Goal: Task Accomplishment & Management: Use online tool/utility

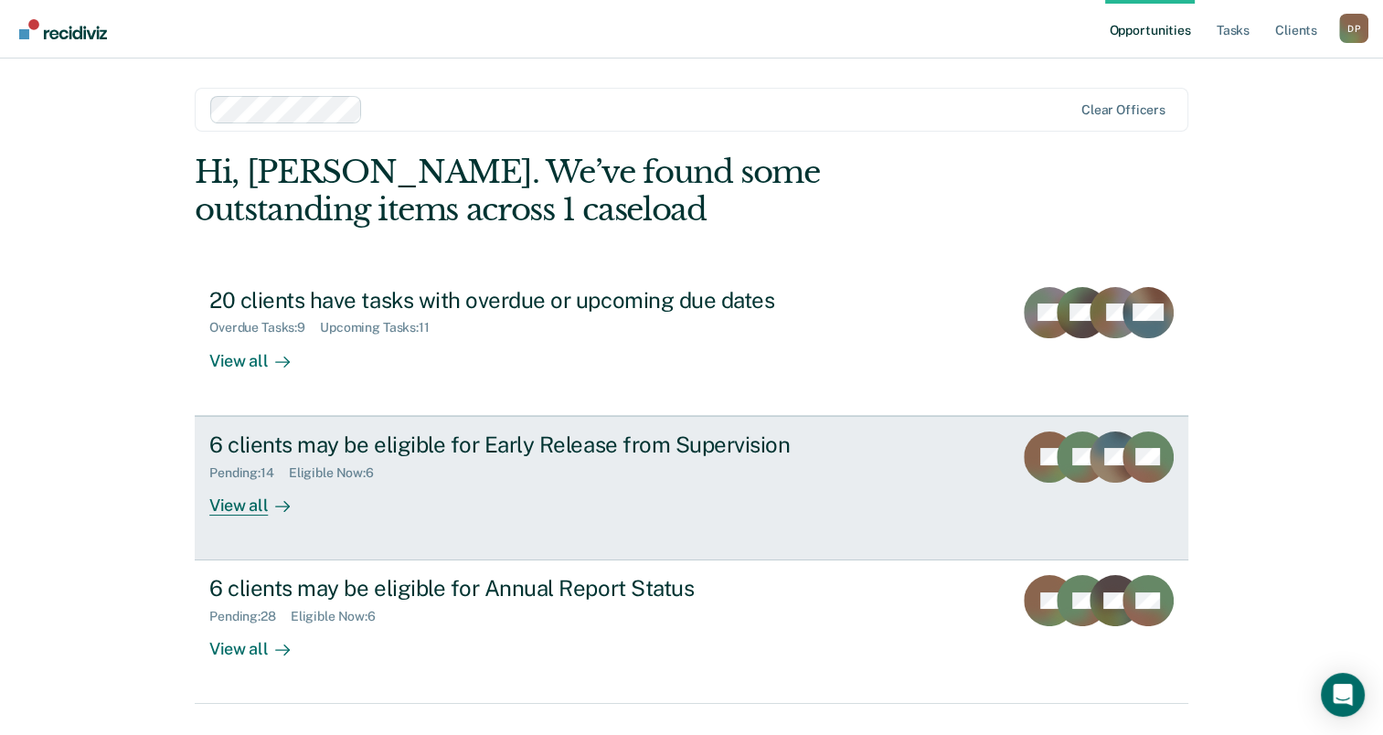
click at [420, 442] on div "6 clients may be eligible for Early Release from Supervision" at bounding box center [530, 444] width 642 height 27
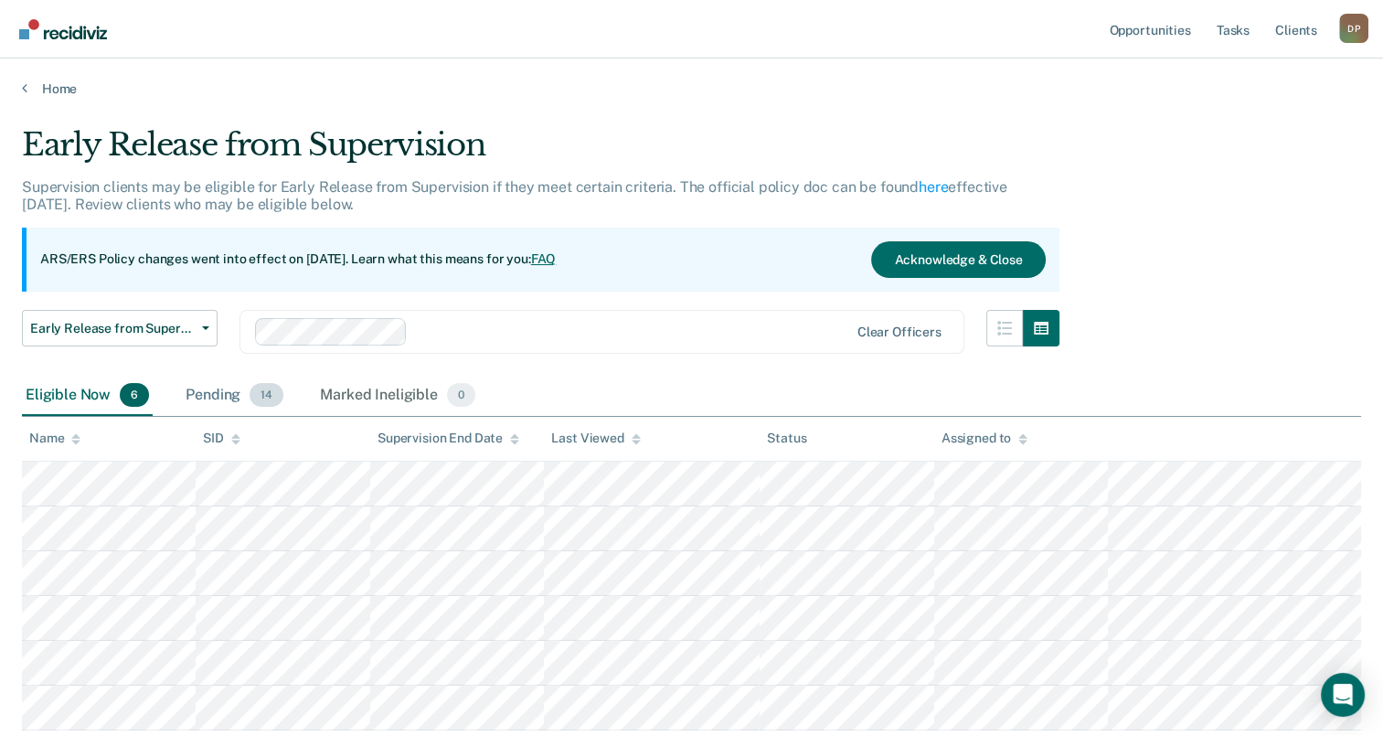
click at [238, 398] on div "Pending 14" at bounding box center [234, 396] width 105 height 40
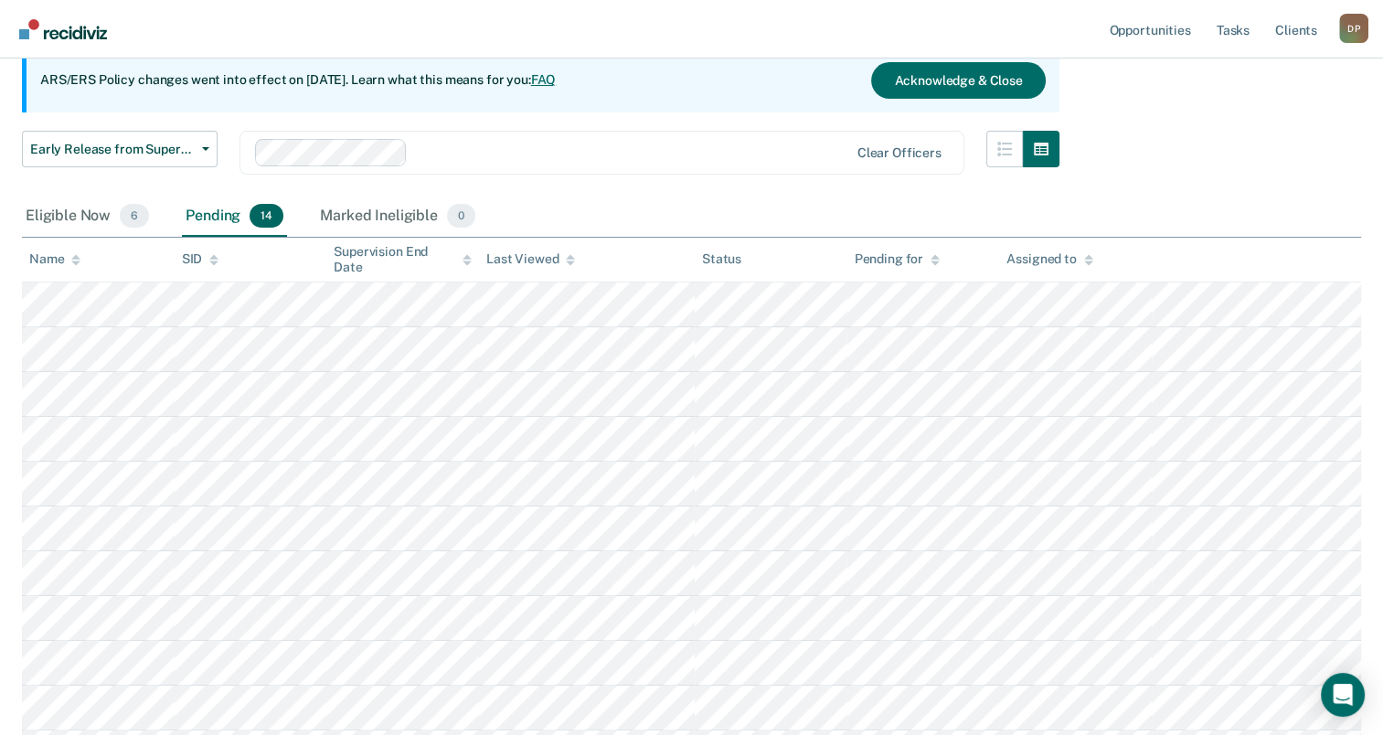
scroll to position [183, 0]
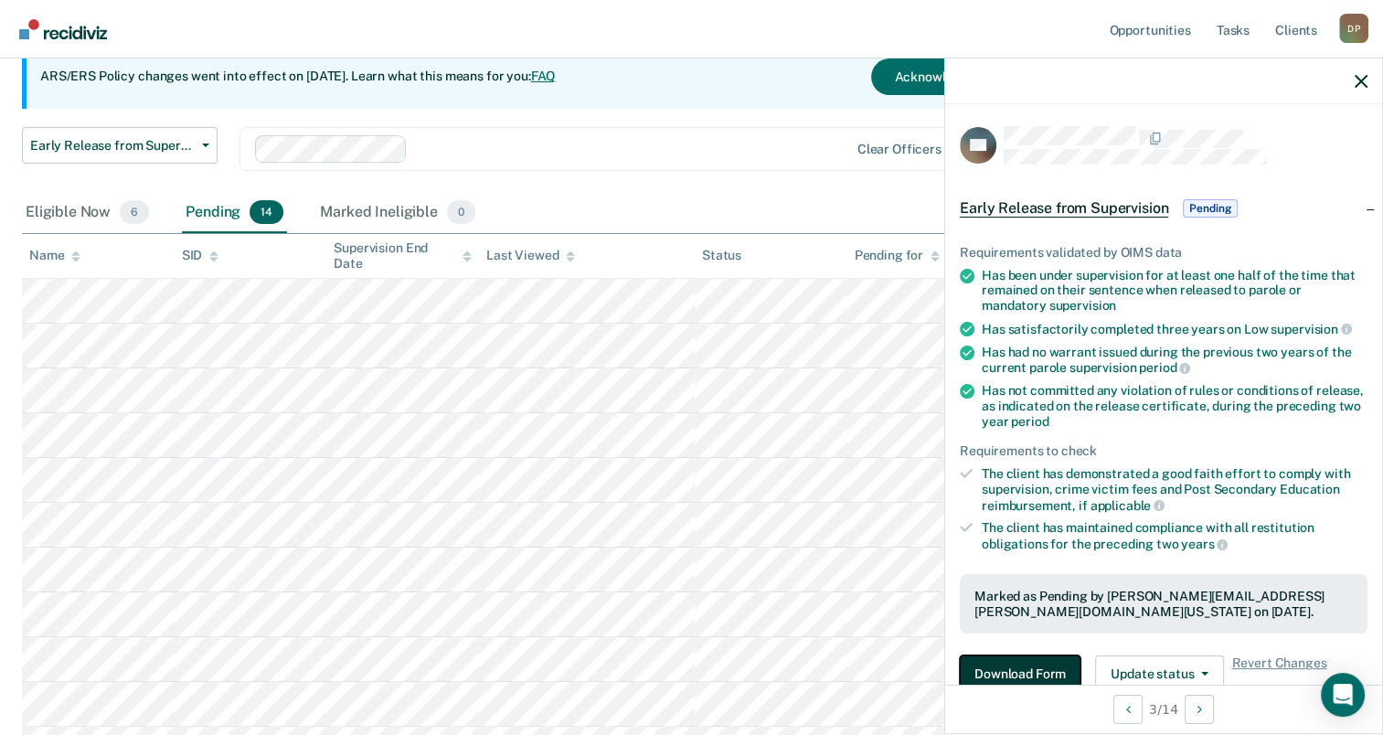
click at [1038, 678] on button "Download Form" at bounding box center [1020, 673] width 121 height 37
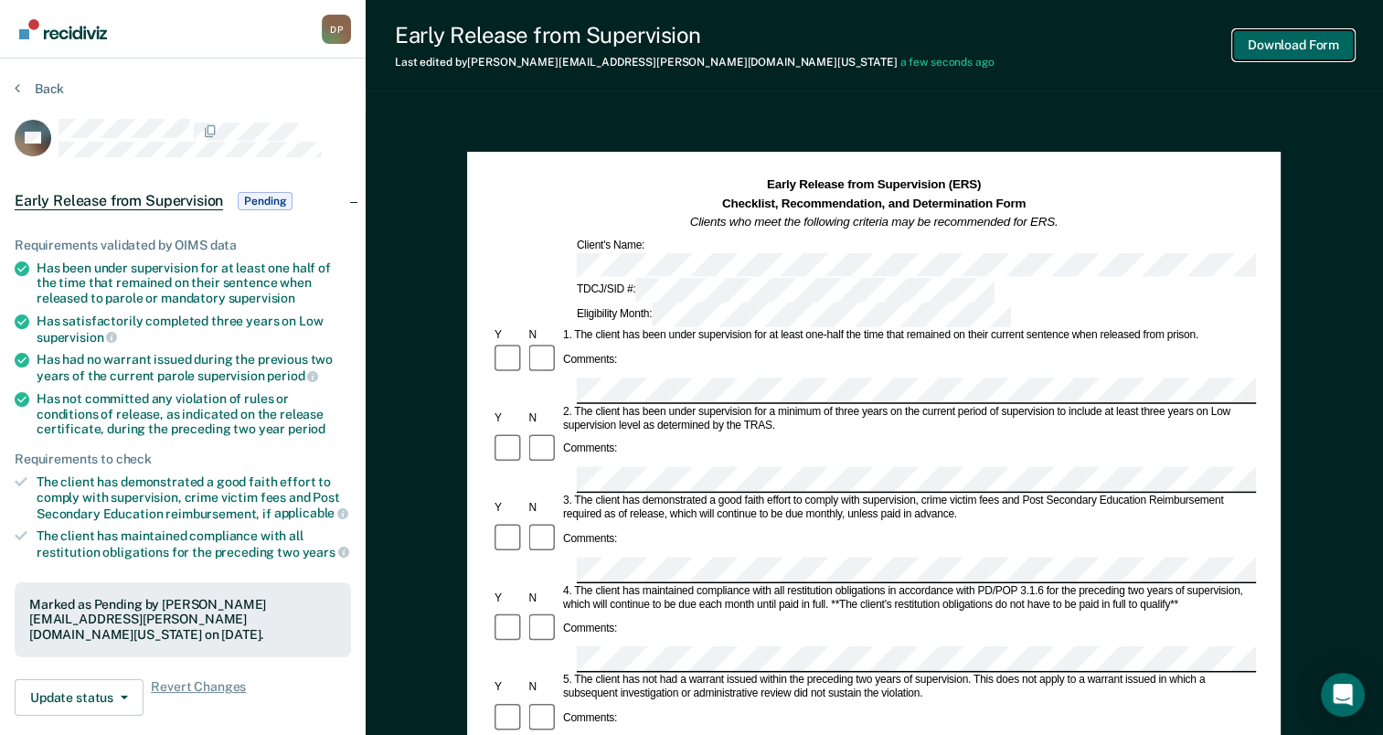
click at [1302, 51] on button "Download Form" at bounding box center [1293, 45] width 121 height 30
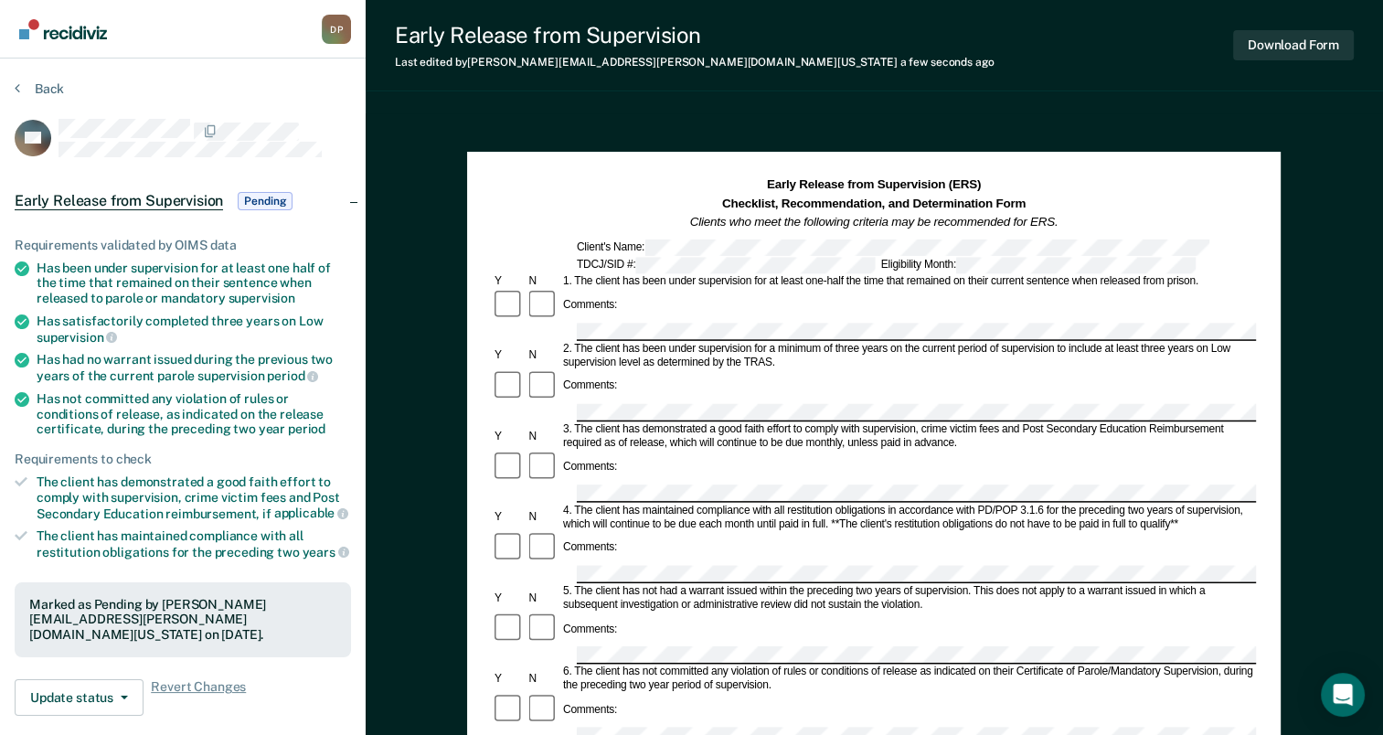
click at [42, 79] on section "Back JM Early Release from Supervision Pending Requirements validated by OIMS d…" at bounding box center [183, 561] width 366 height 1007
click at [42, 91] on button "Back" at bounding box center [39, 88] width 49 height 16
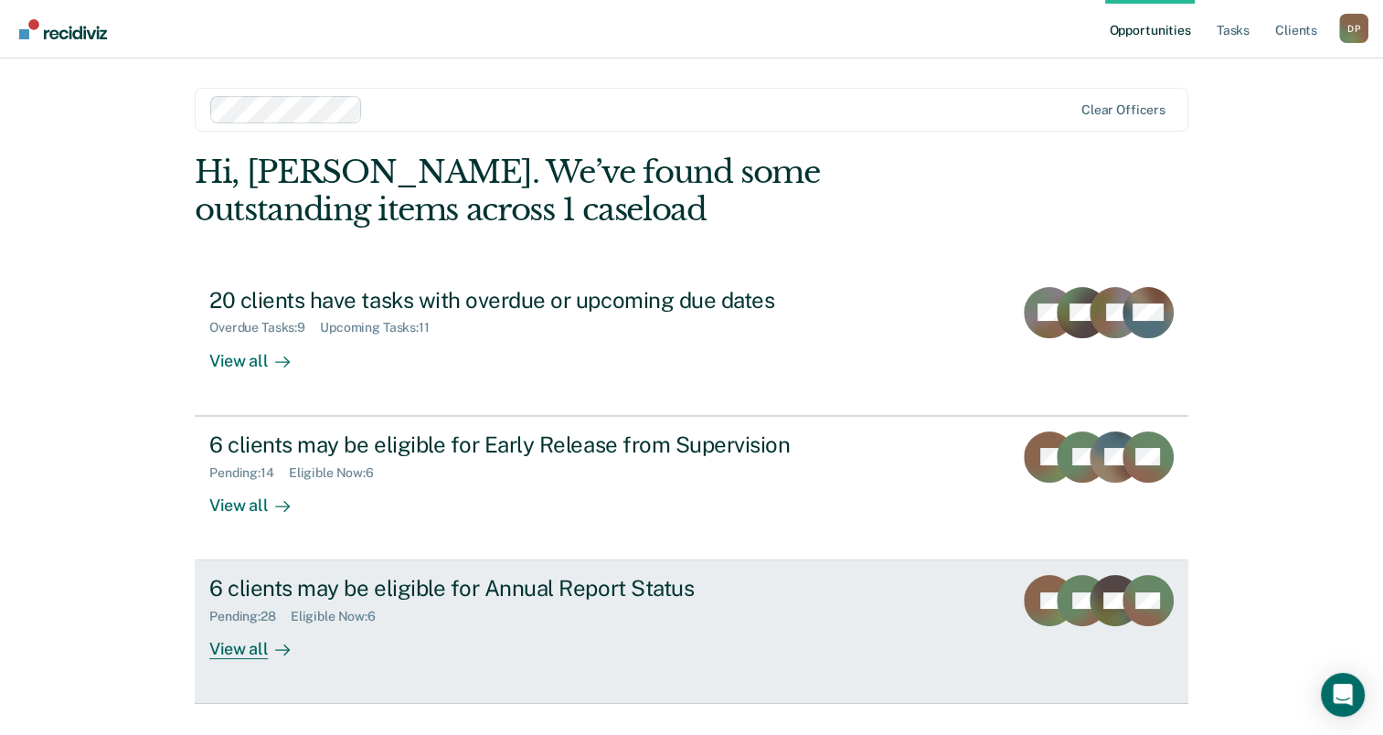
click at [460, 594] on div "6 clients may be eligible for Annual Report Status" at bounding box center [530, 588] width 642 height 27
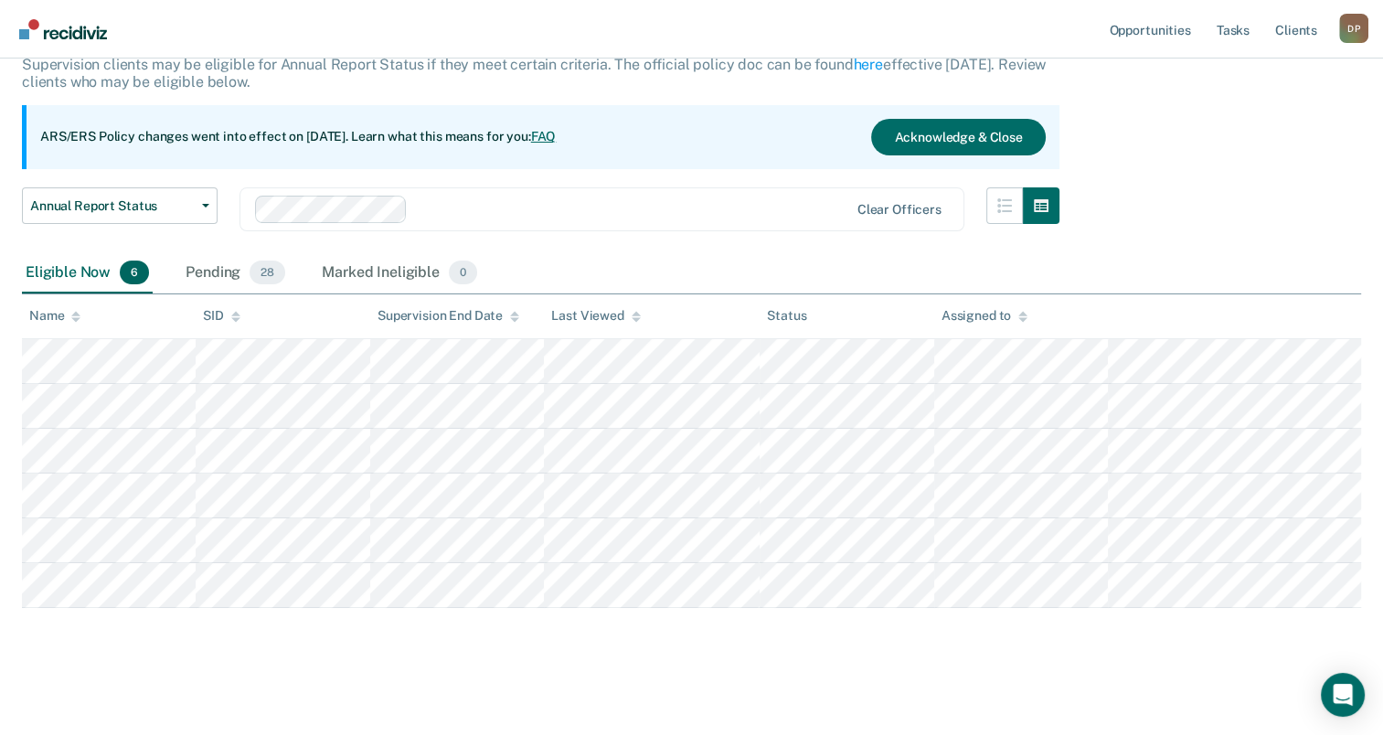
scroll to position [124, 0]
click at [216, 266] on div "Pending 28" at bounding box center [235, 271] width 107 height 40
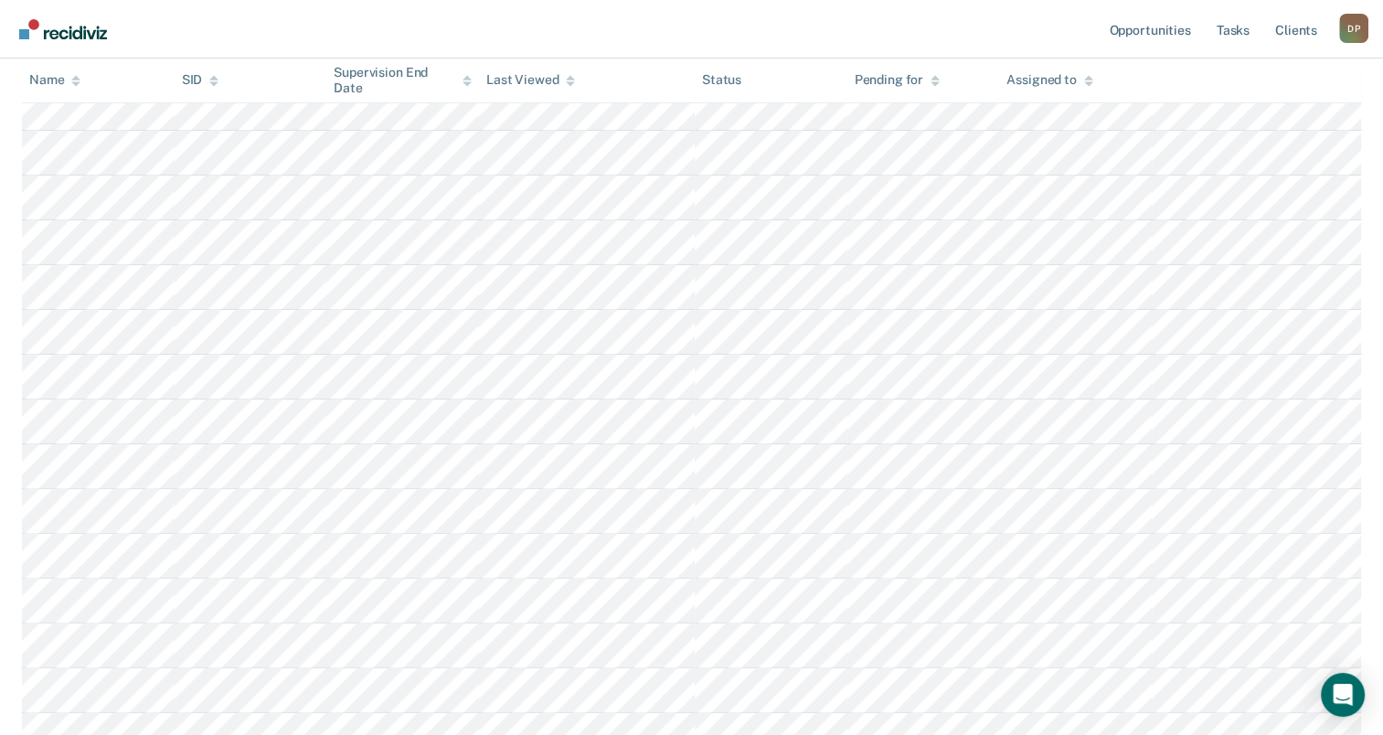
scroll to position [490, 0]
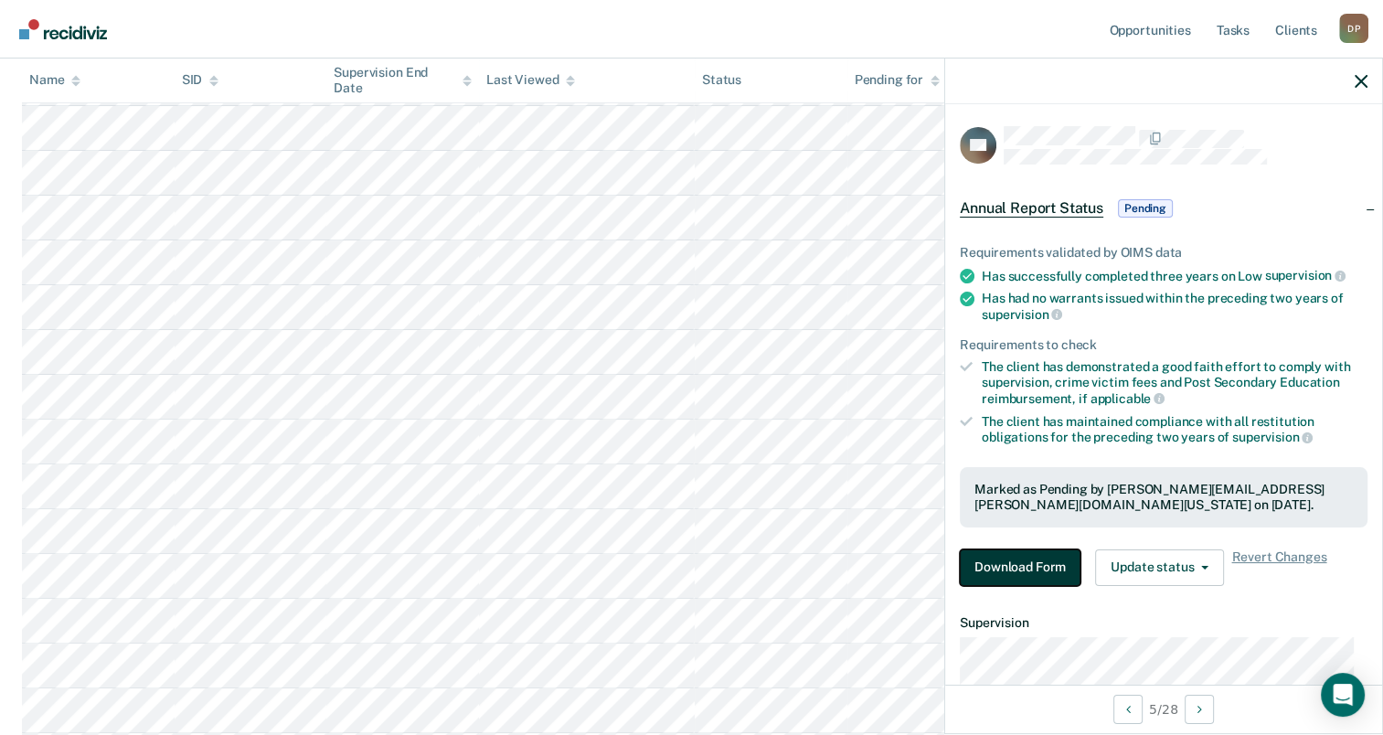
click at [1035, 561] on button "Download Form" at bounding box center [1020, 567] width 121 height 37
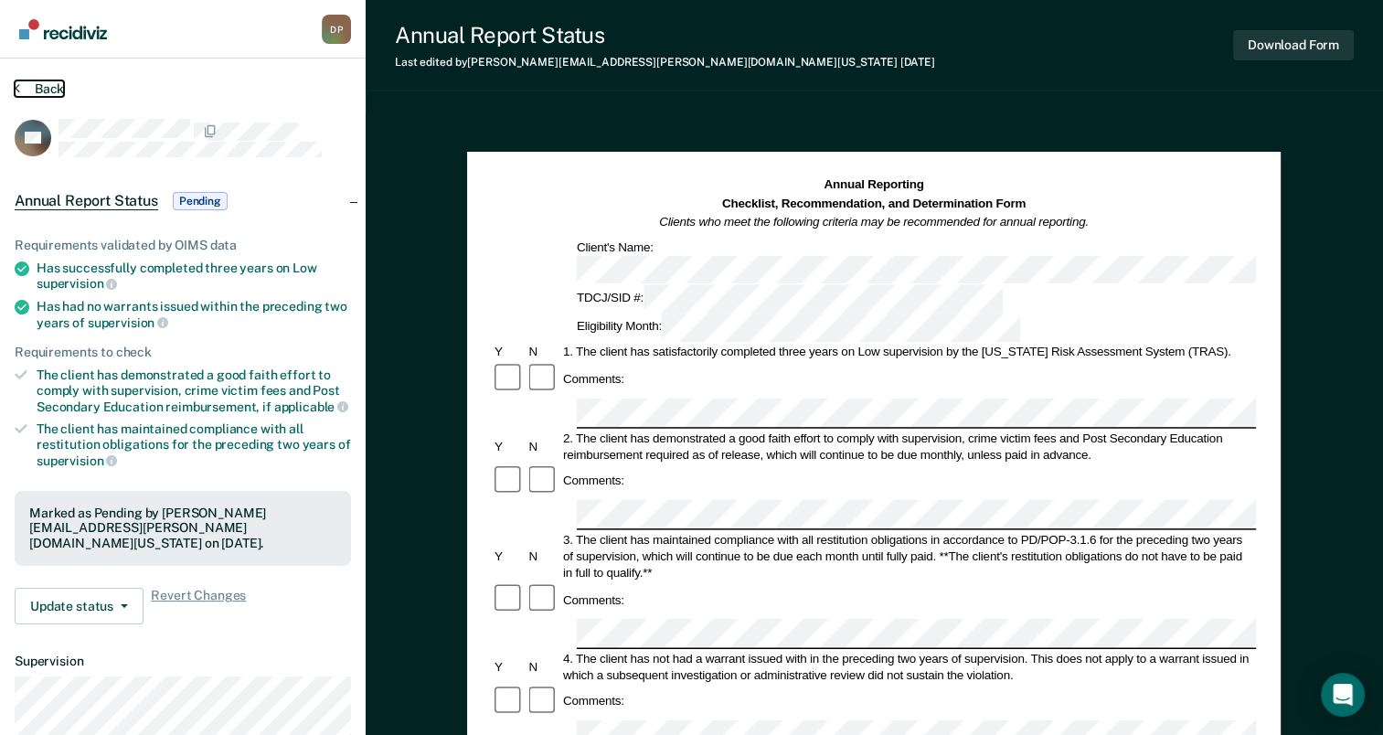
click at [60, 89] on button "Back" at bounding box center [39, 88] width 49 height 16
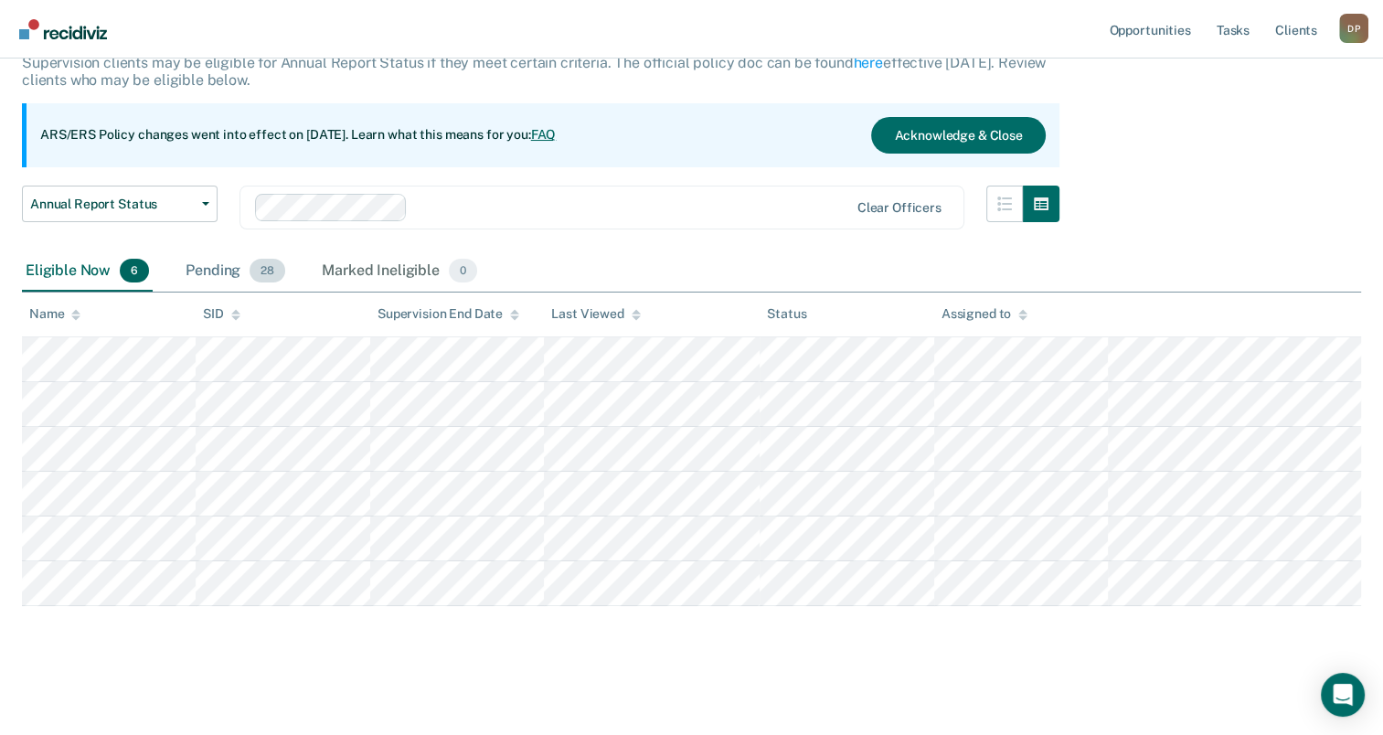
click at [217, 260] on div "Pending 28" at bounding box center [235, 271] width 107 height 40
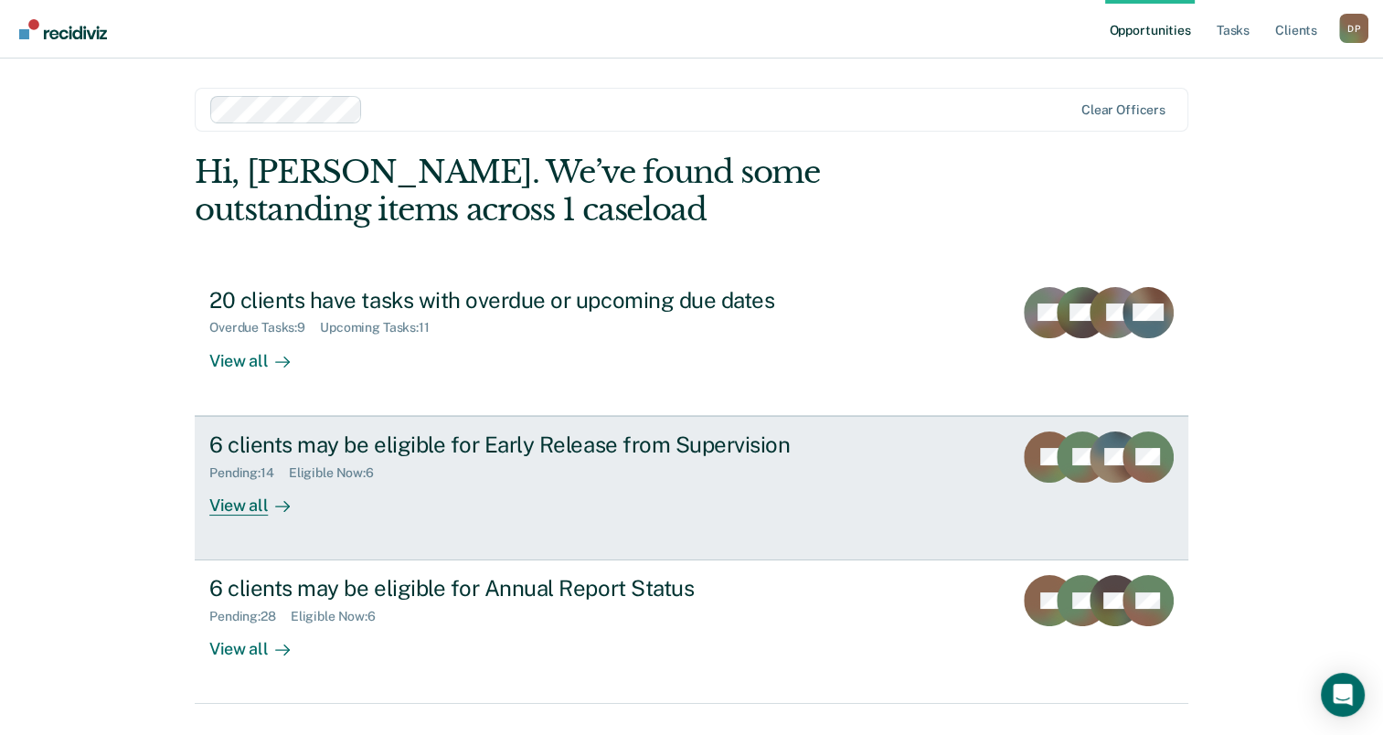
click at [535, 446] on div "6 clients may be eligible for Early Release from Supervision" at bounding box center [530, 444] width 642 height 27
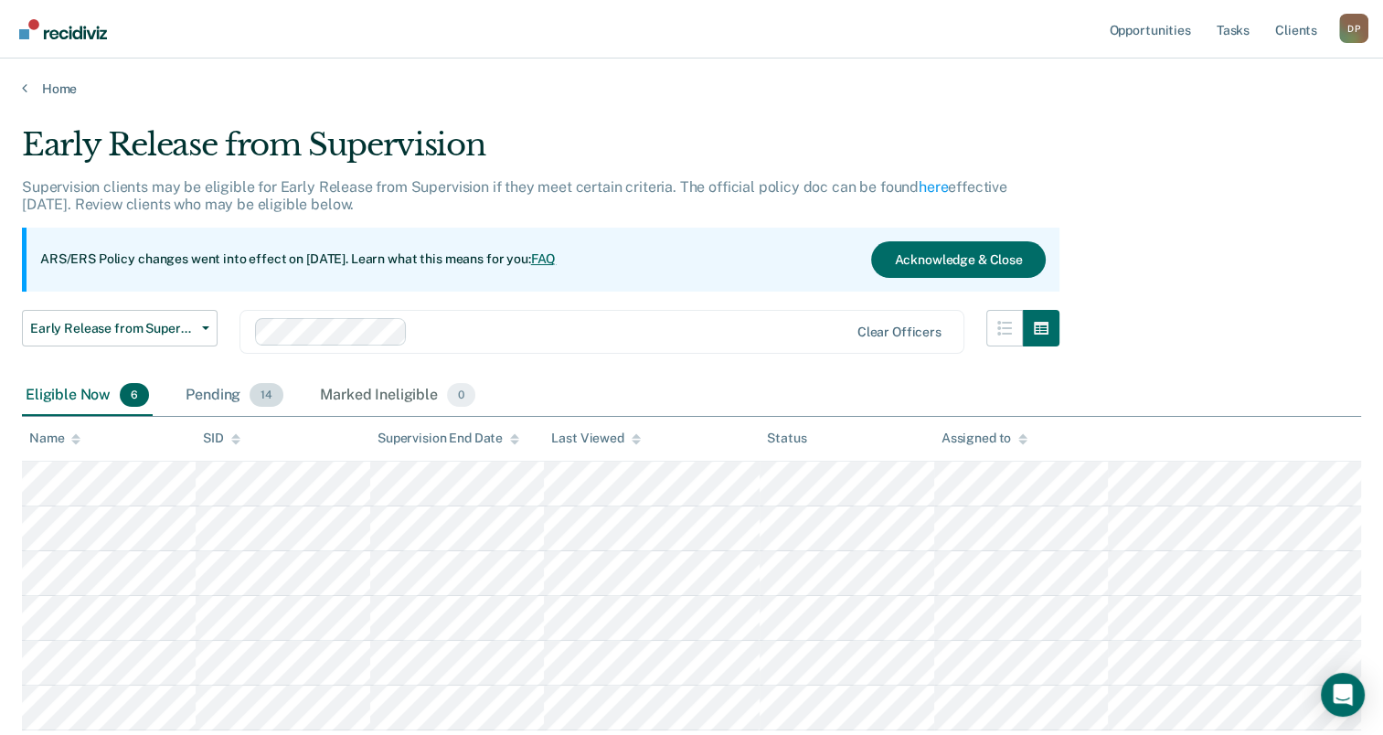
click at [195, 398] on div "Pending 14" at bounding box center [234, 396] width 105 height 40
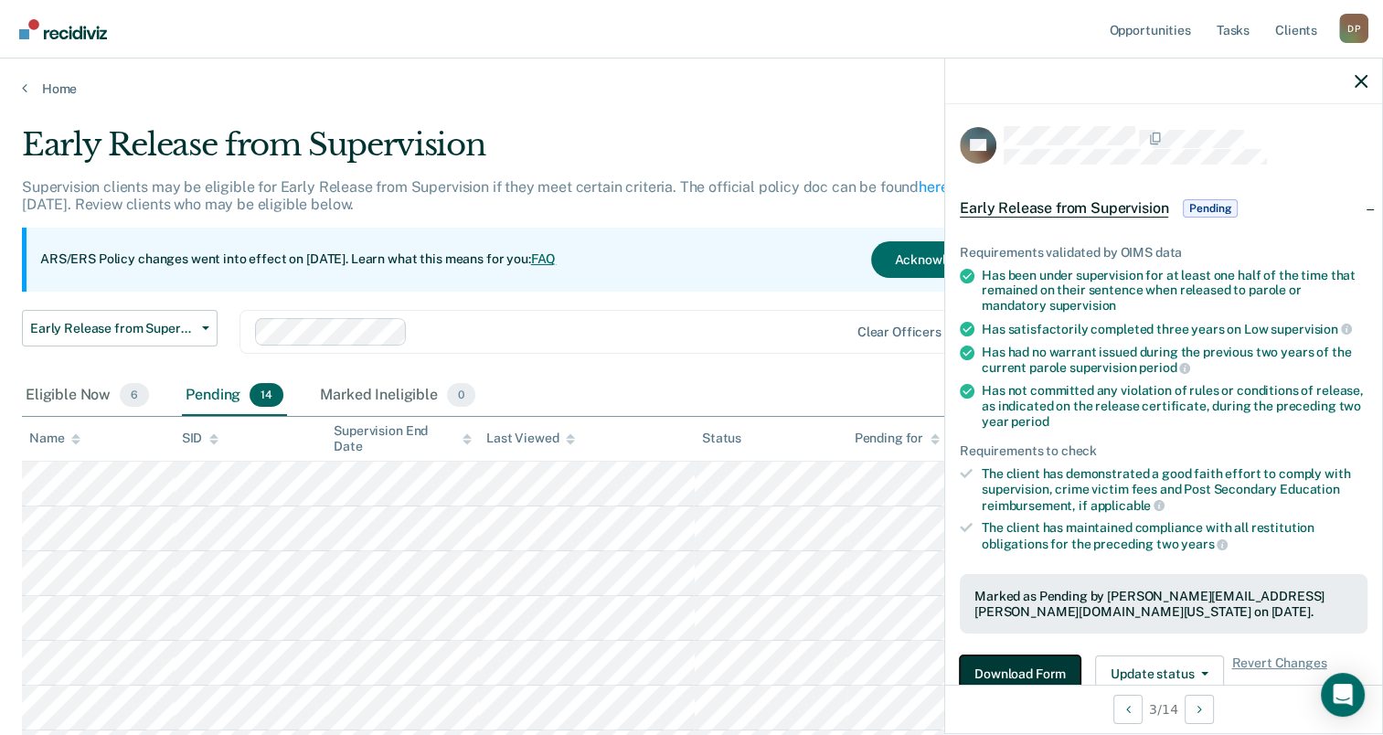
click at [1027, 671] on button "Download Form" at bounding box center [1020, 673] width 121 height 37
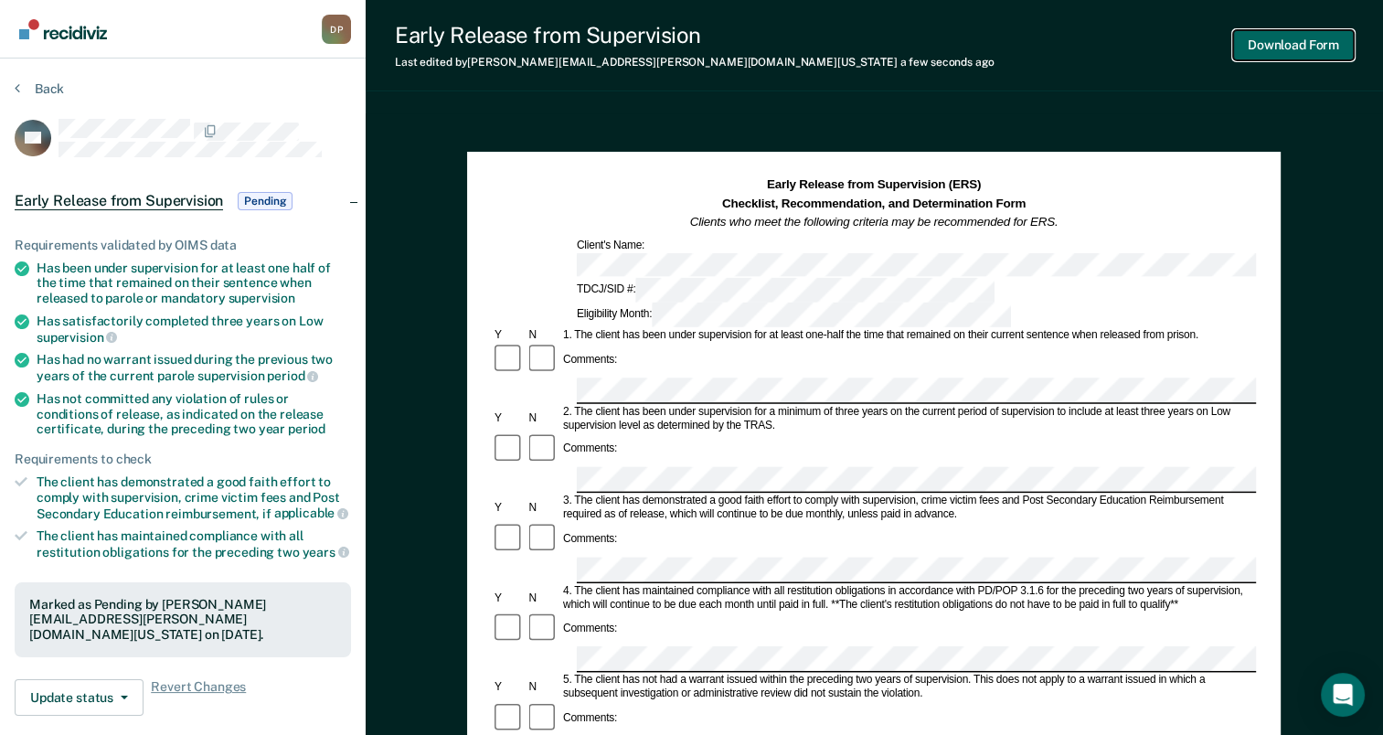
click at [1268, 42] on button "Download Form" at bounding box center [1293, 45] width 121 height 30
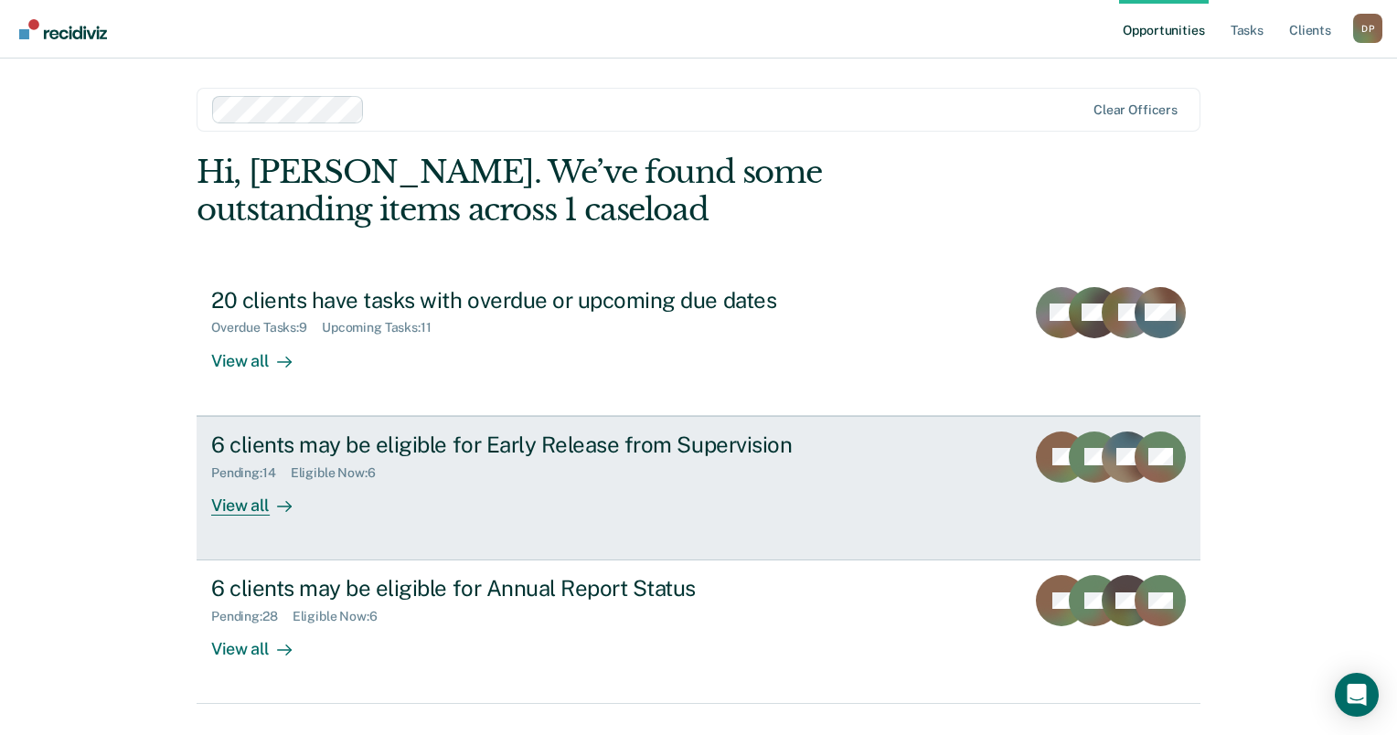
click at [314, 450] on div "6 clients may be eligible for Early Release from Supervision" at bounding box center [532, 444] width 642 height 27
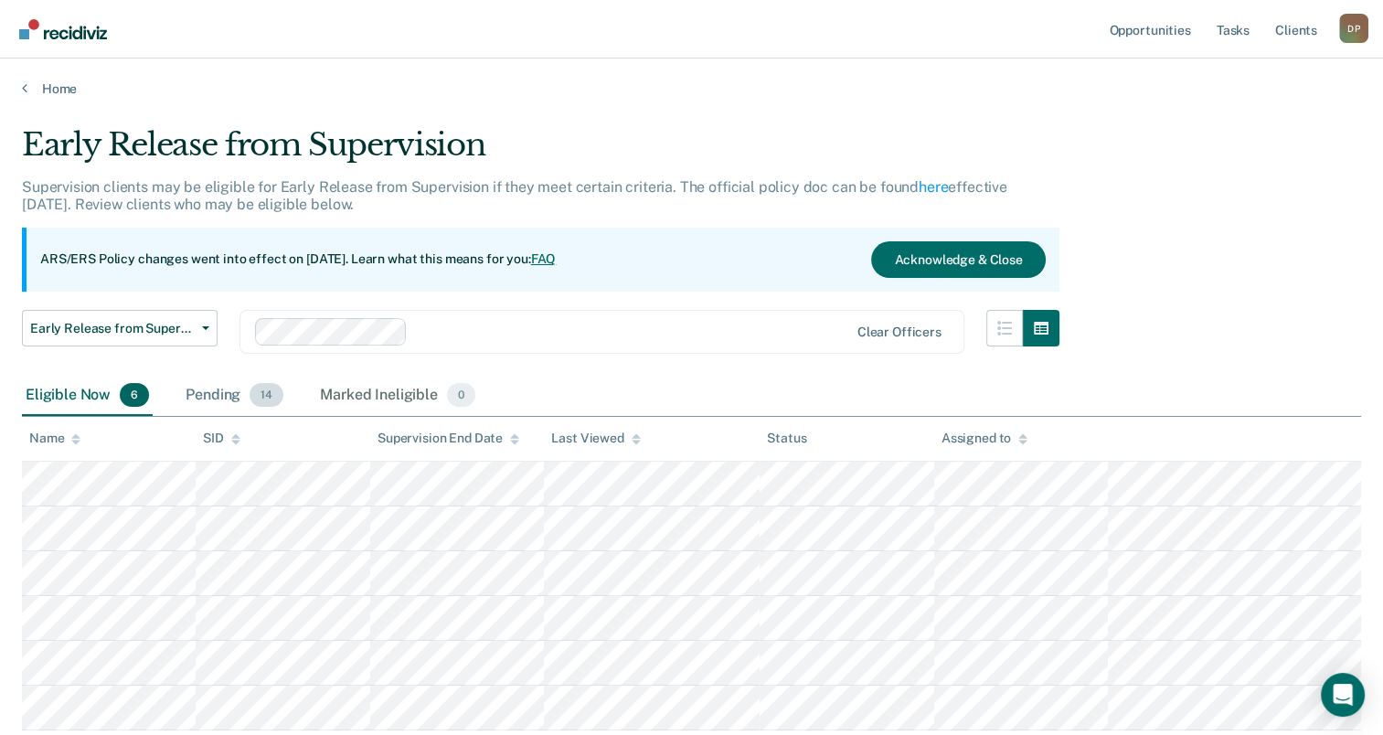
click at [216, 398] on div "Pending 14" at bounding box center [234, 396] width 105 height 40
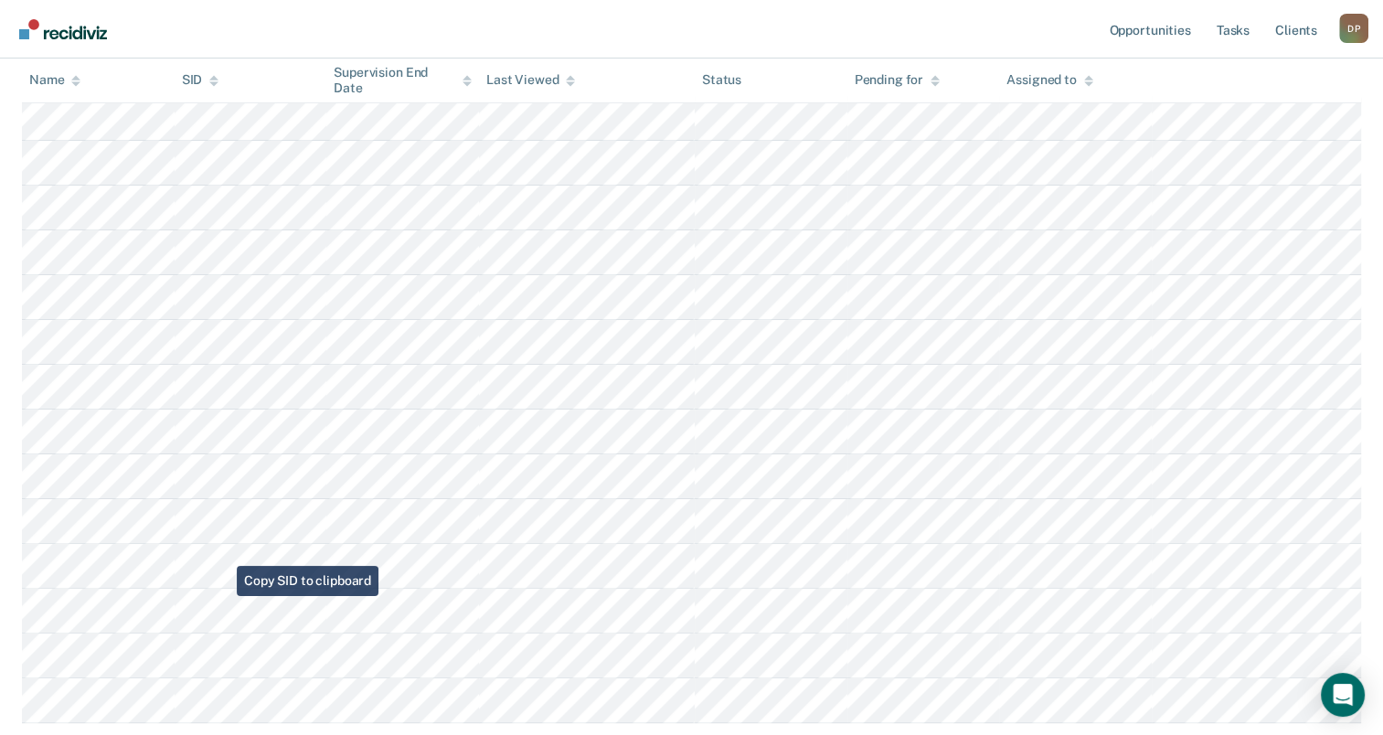
scroll to position [457, 0]
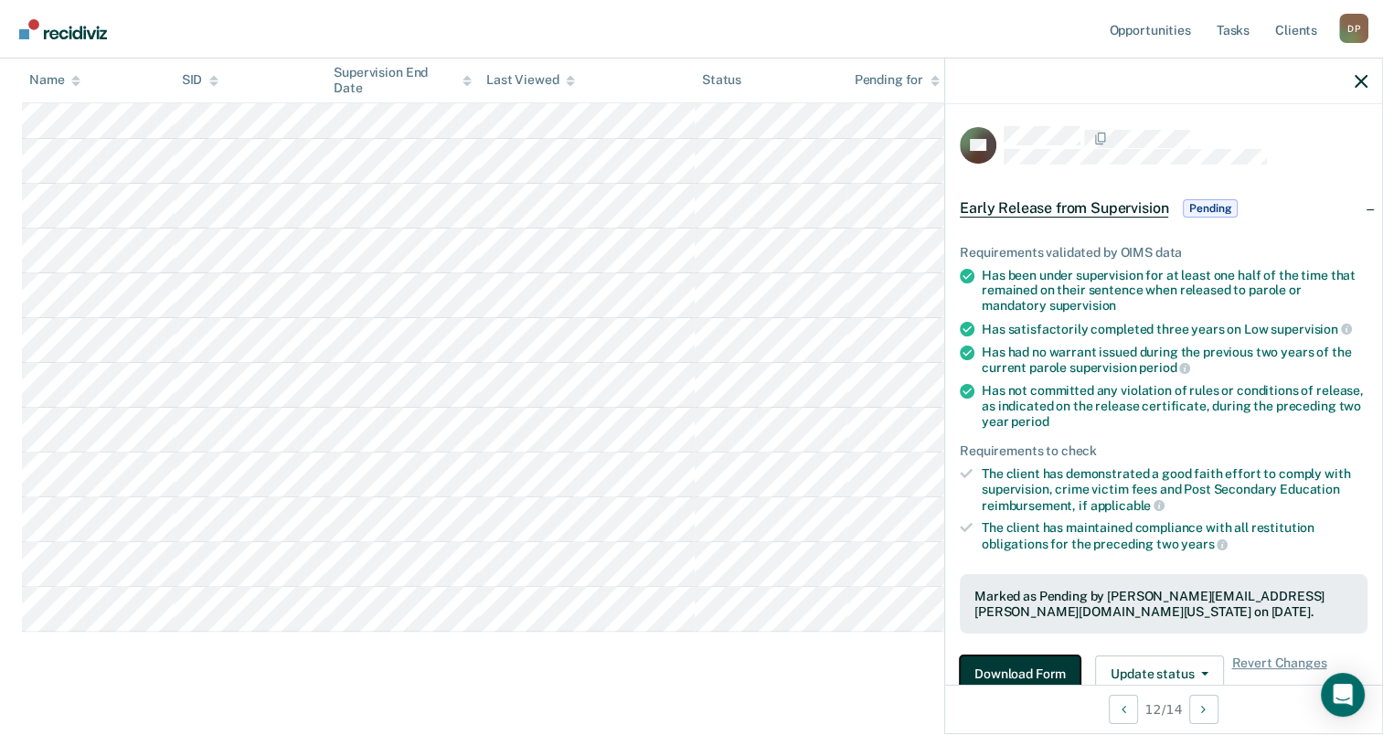
click at [991, 662] on button "Download Form" at bounding box center [1020, 673] width 121 height 37
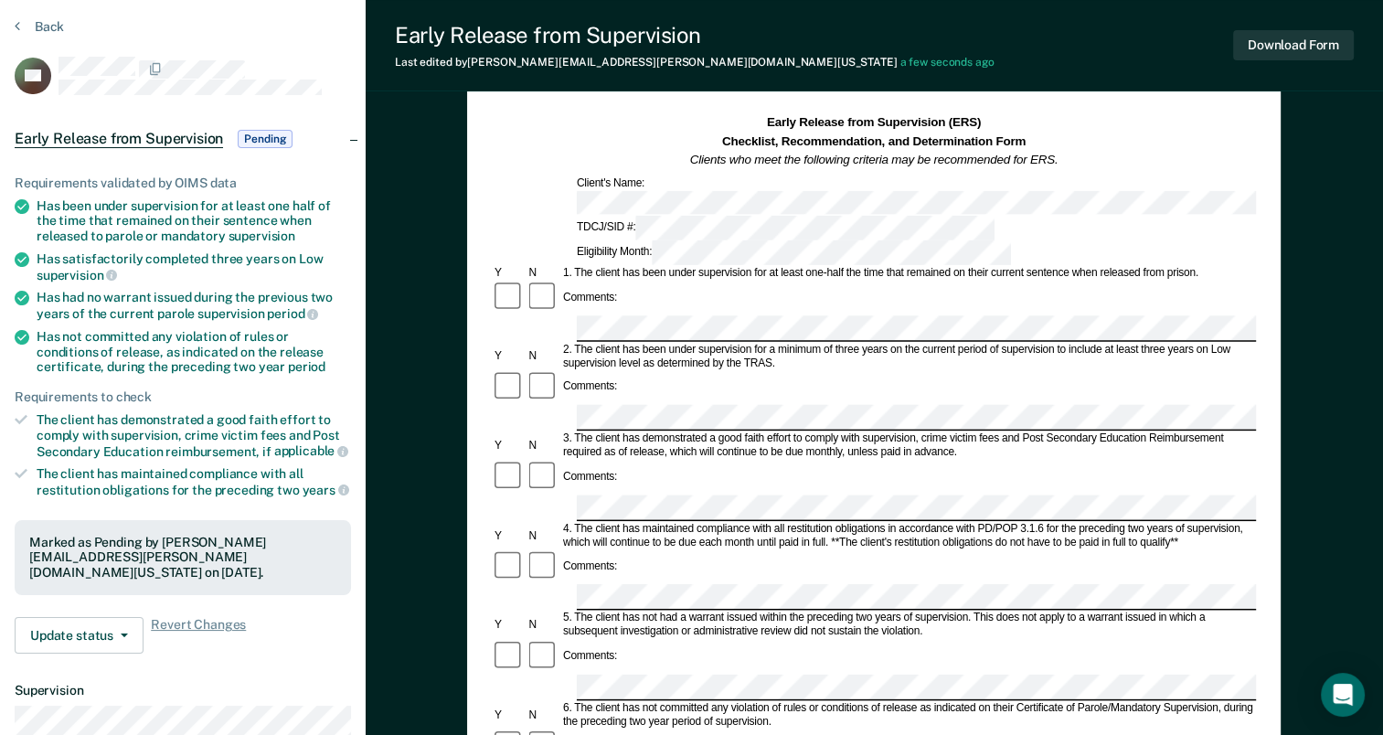
scroll to position [183, 0]
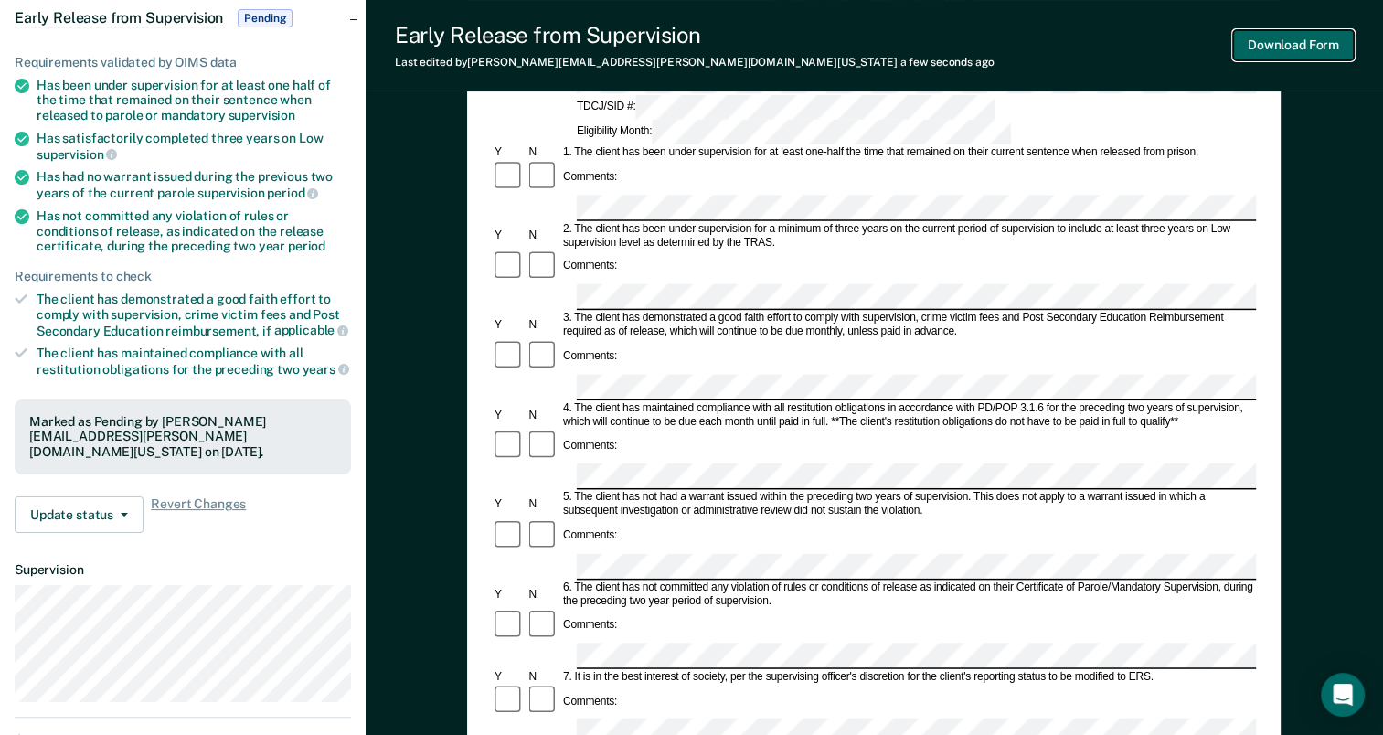
click at [1267, 47] on button "Download Form" at bounding box center [1293, 45] width 121 height 30
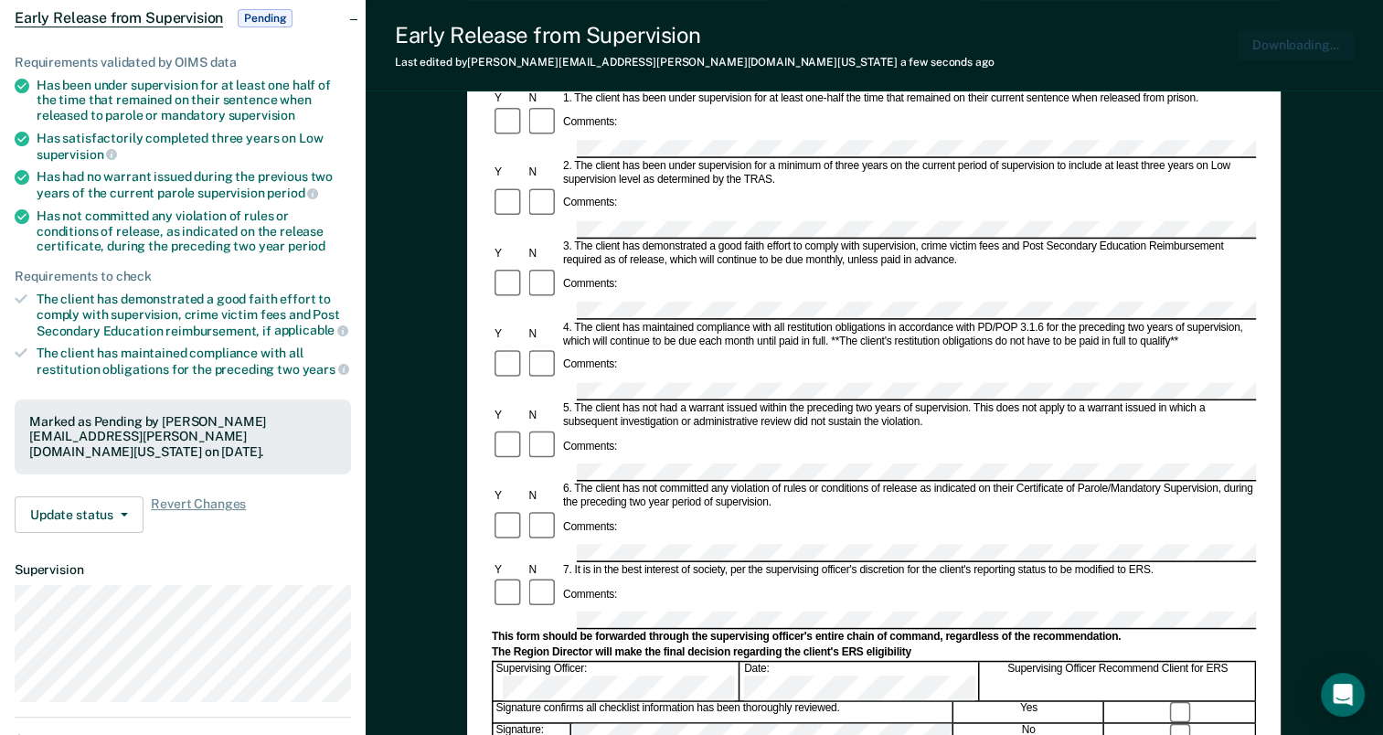
scroll to position [0, 0]
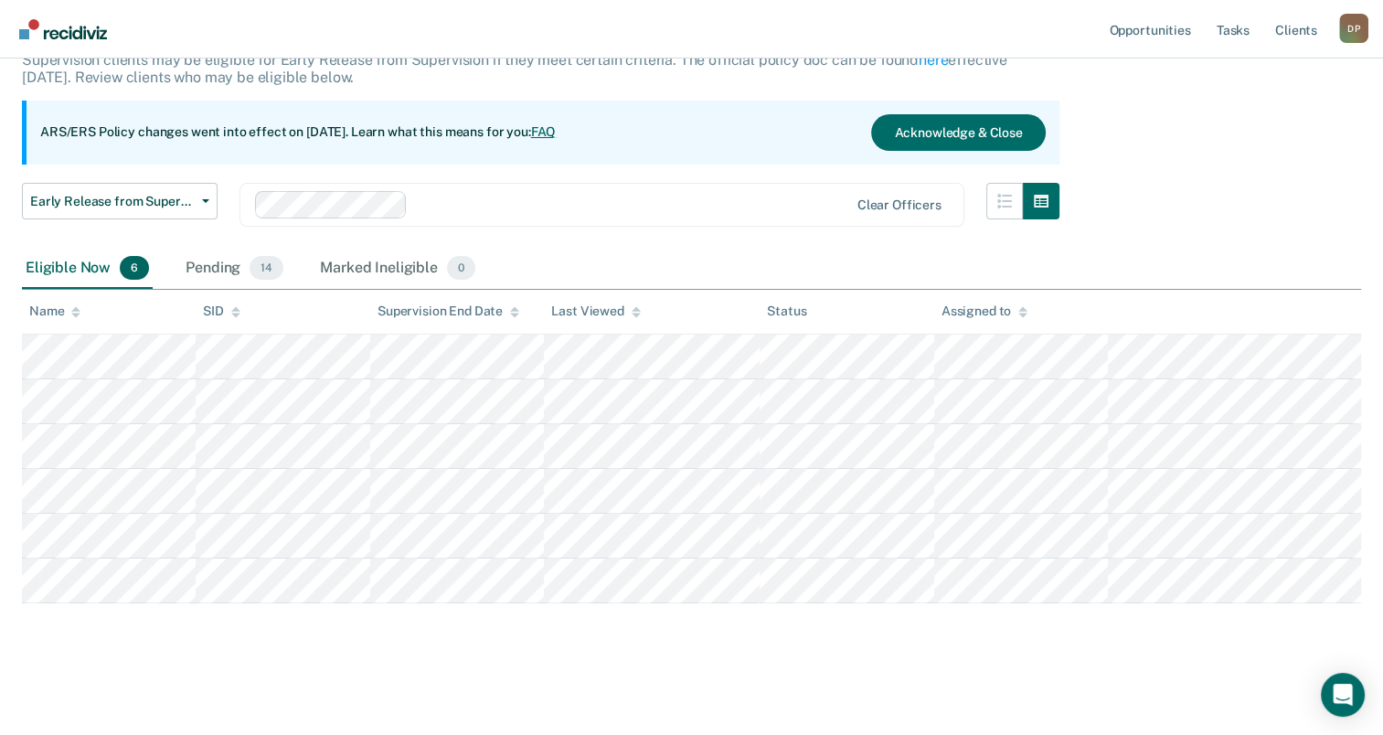
scroll to position [124, 0]
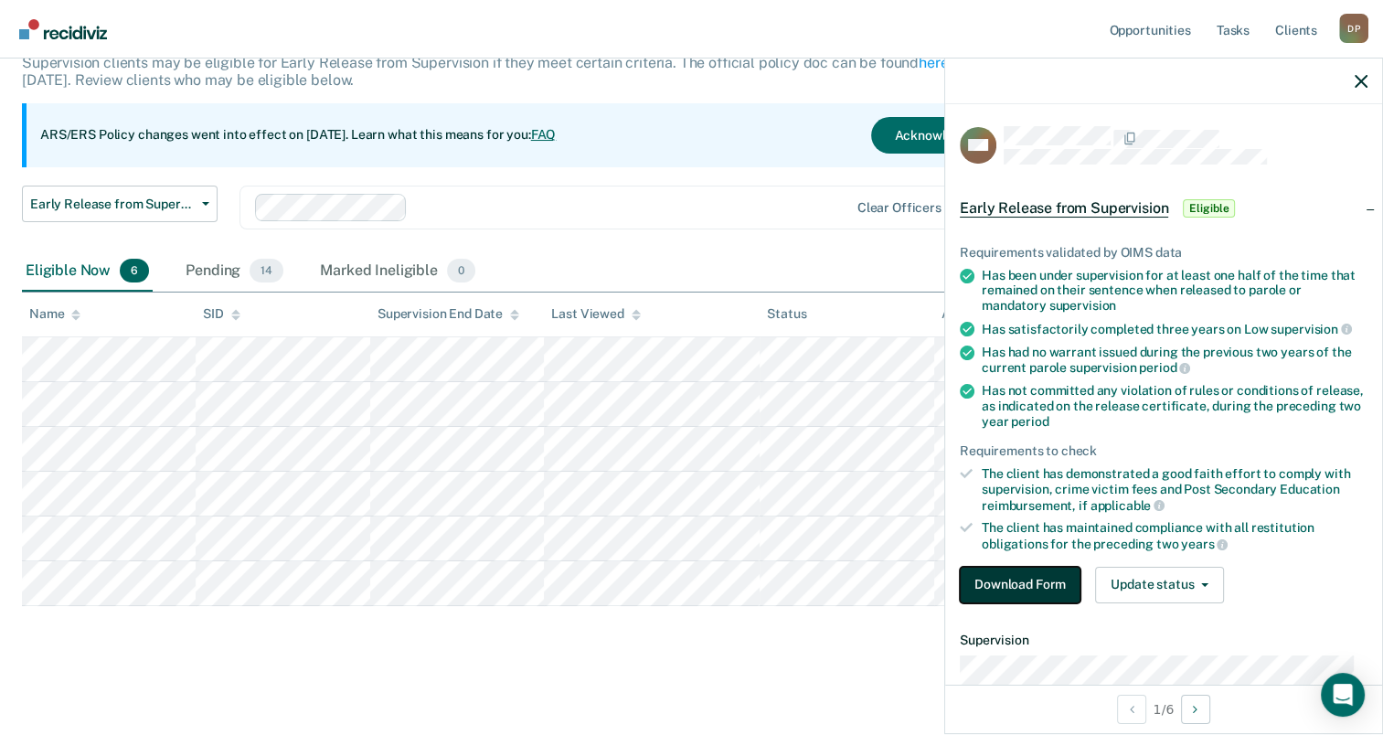
click at [1055, 575] on button "Download Form" at bounding box center [1020, 585] width 121 height 37
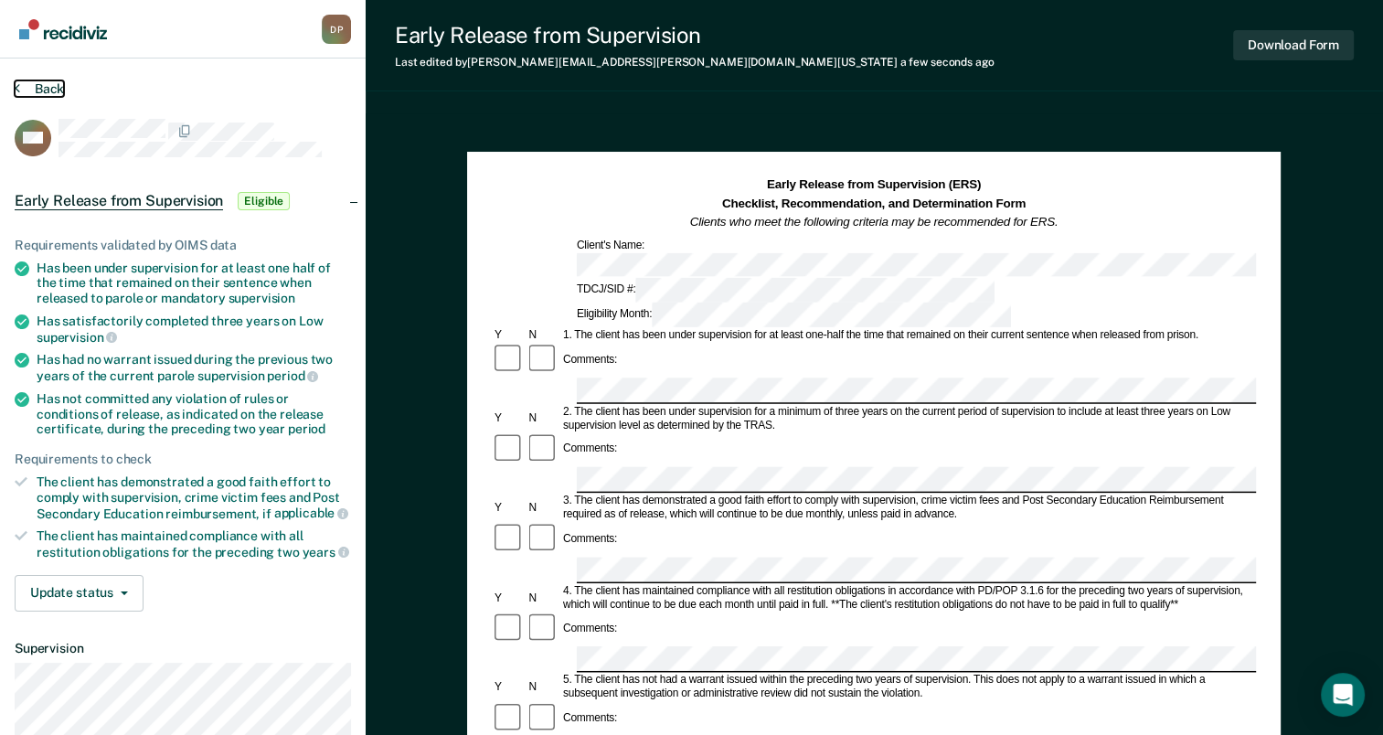
click at [30, 83] on button "Back" at bounding box center [39, 88] width 49 height 16
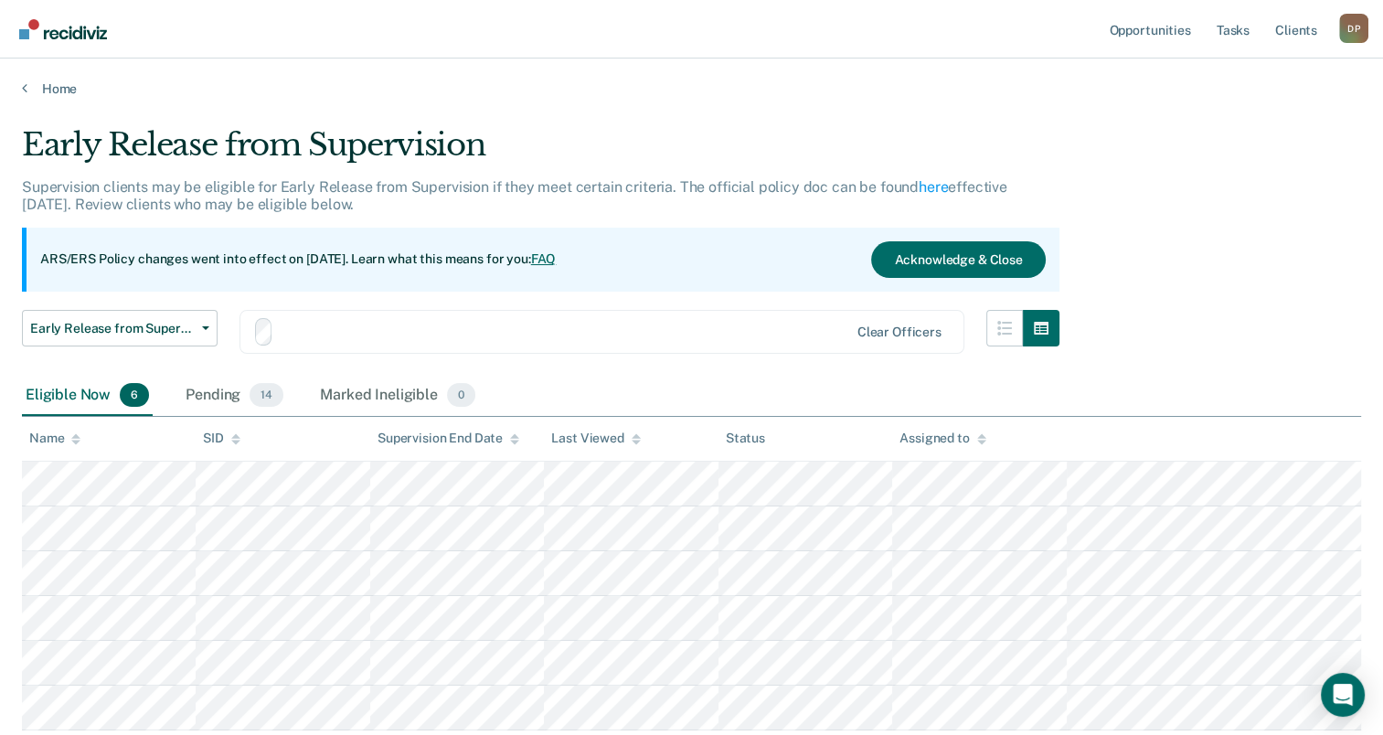
scroll to position [124, 0]
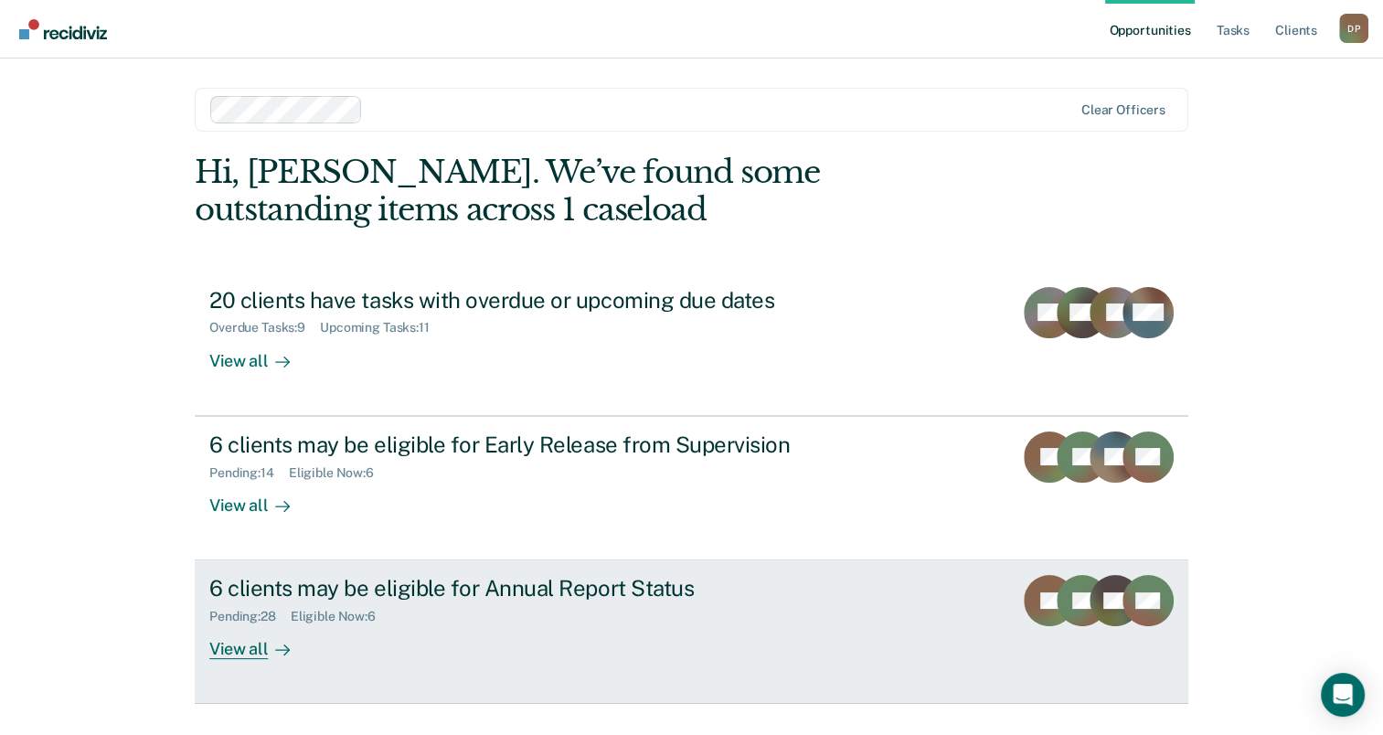
click at [537, 577] on div "6 clients may be eligible for Annual Report Status" at bounding box center [530, 588] width 642 height 27
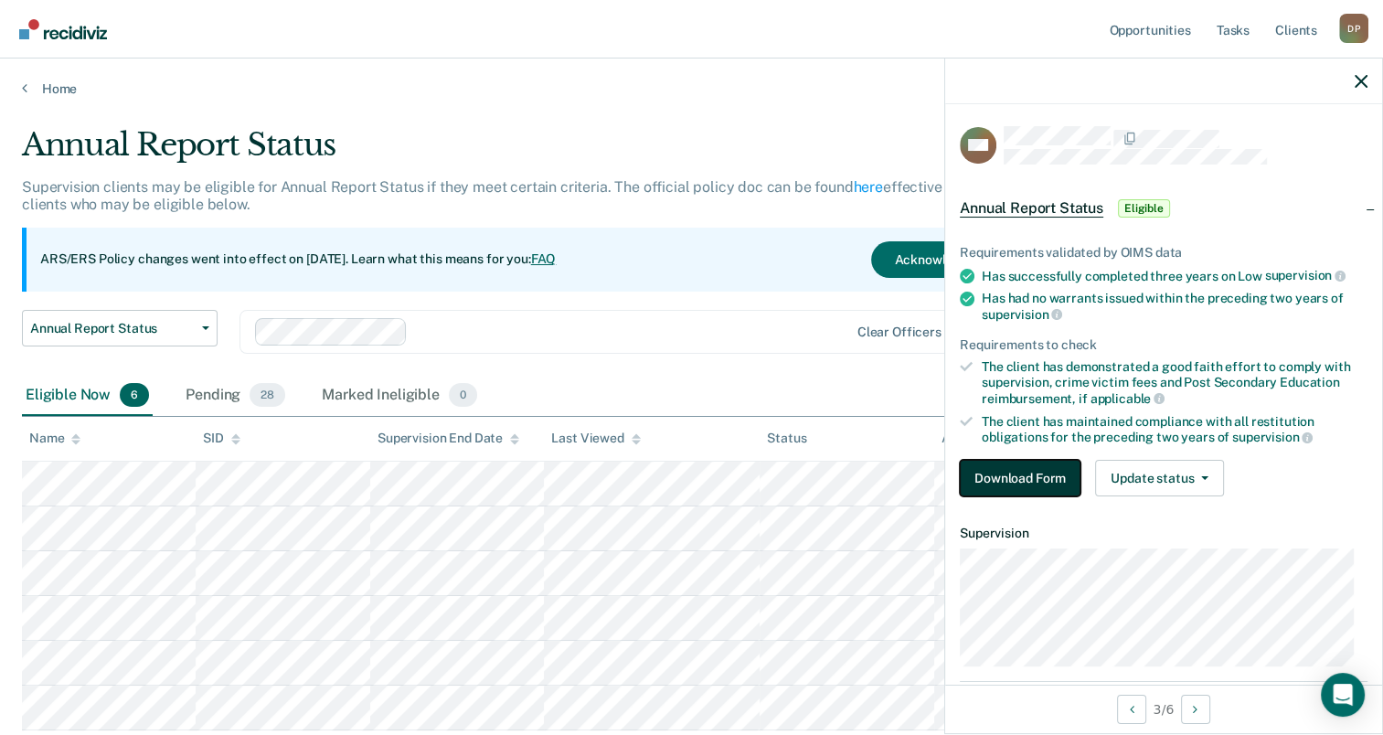
click at [1030, 467] on button "Download Form" at bounding box center [1020, 478] width 121 height 37
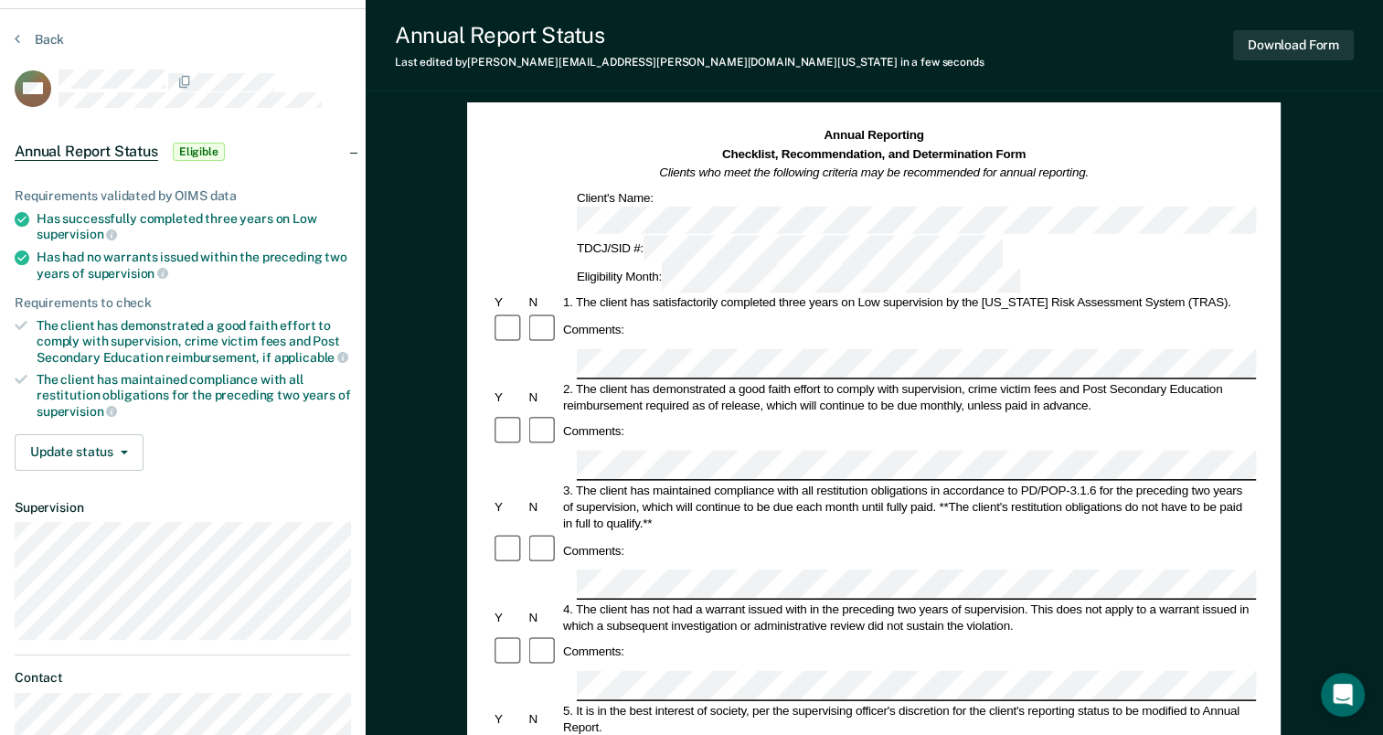
scroll to position [91, 0]
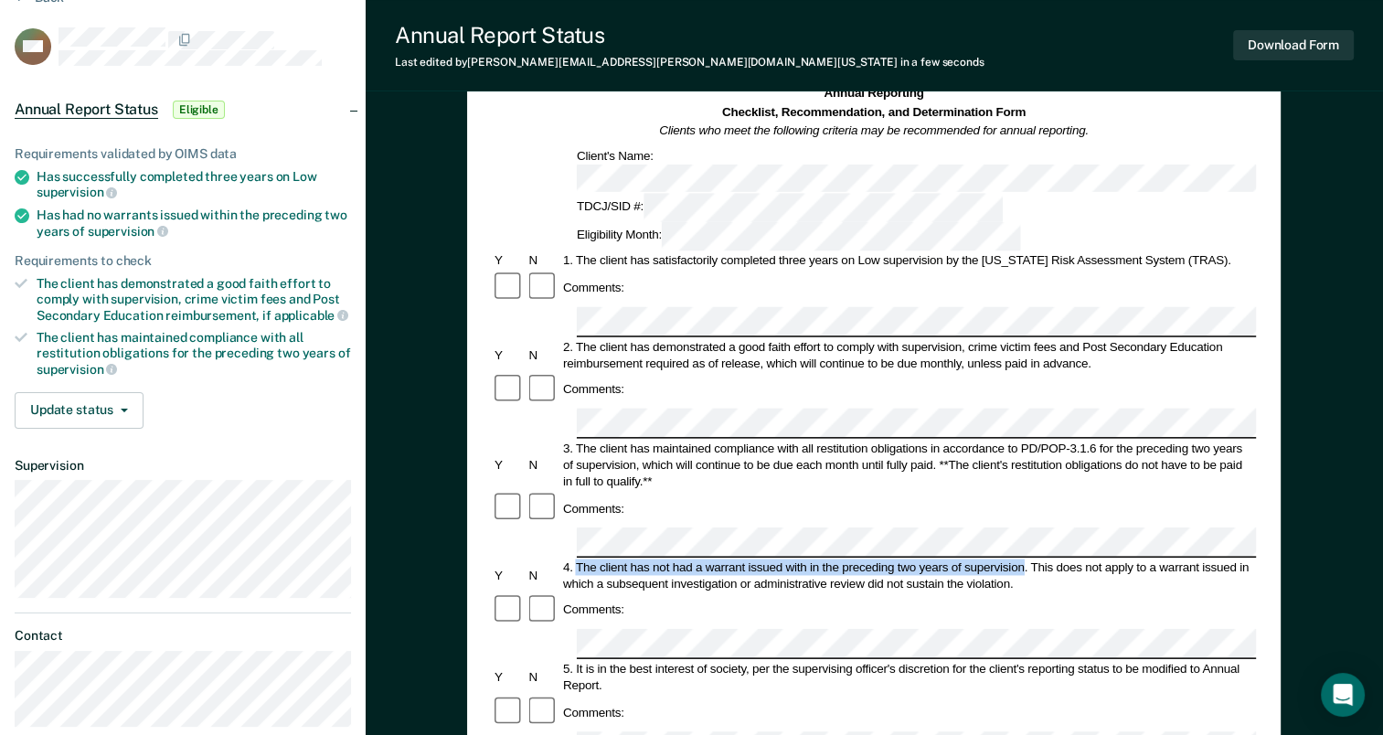
drag, startPoint x: 576, startPoint y: 443, endPoint x: 1025, endPoint y: 439, distance: 448.8
click at [1025, 558] on div "4. The client has not had a warrant issued with in the preceding two years of s…" at bounding box center [908, 574] width 696 height 33
drag, startPoint x: 1025, startPoint y: 439, endPoint x: 972, endPoint y: 440, distance: 53.0
copy div "The client has not had a warrant issued with in the preceding two years of supe…"
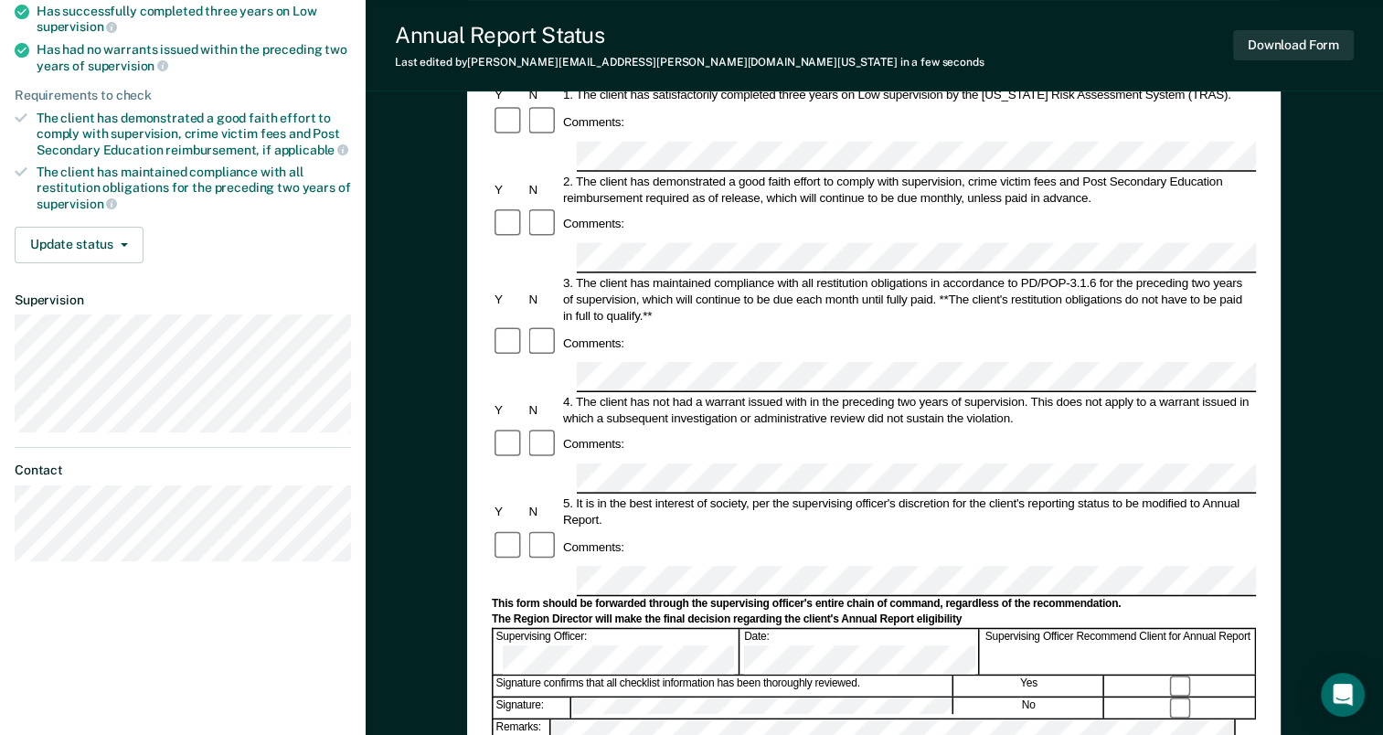
scroll to position [457, 0]
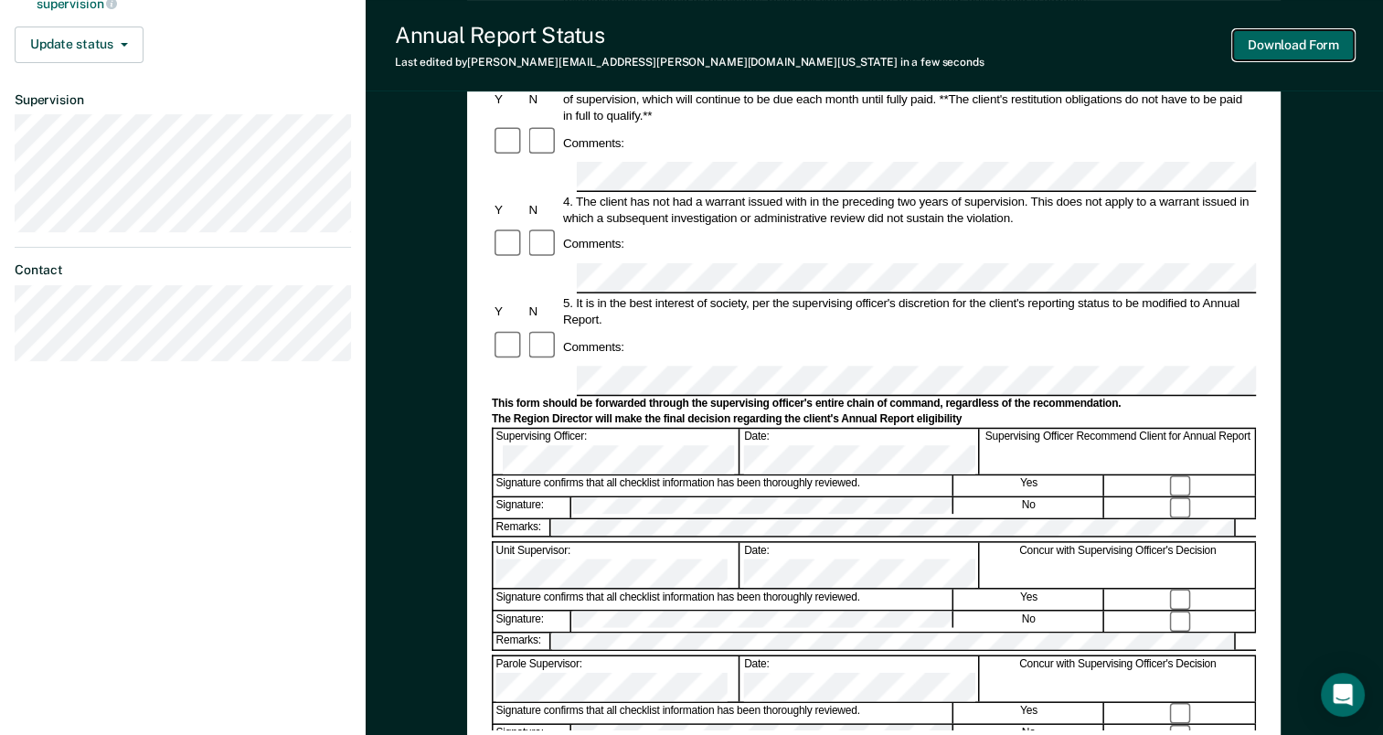
click at [1294, 37] on button "Download Form" at bounding box center [1293, 45] width 121 height 30
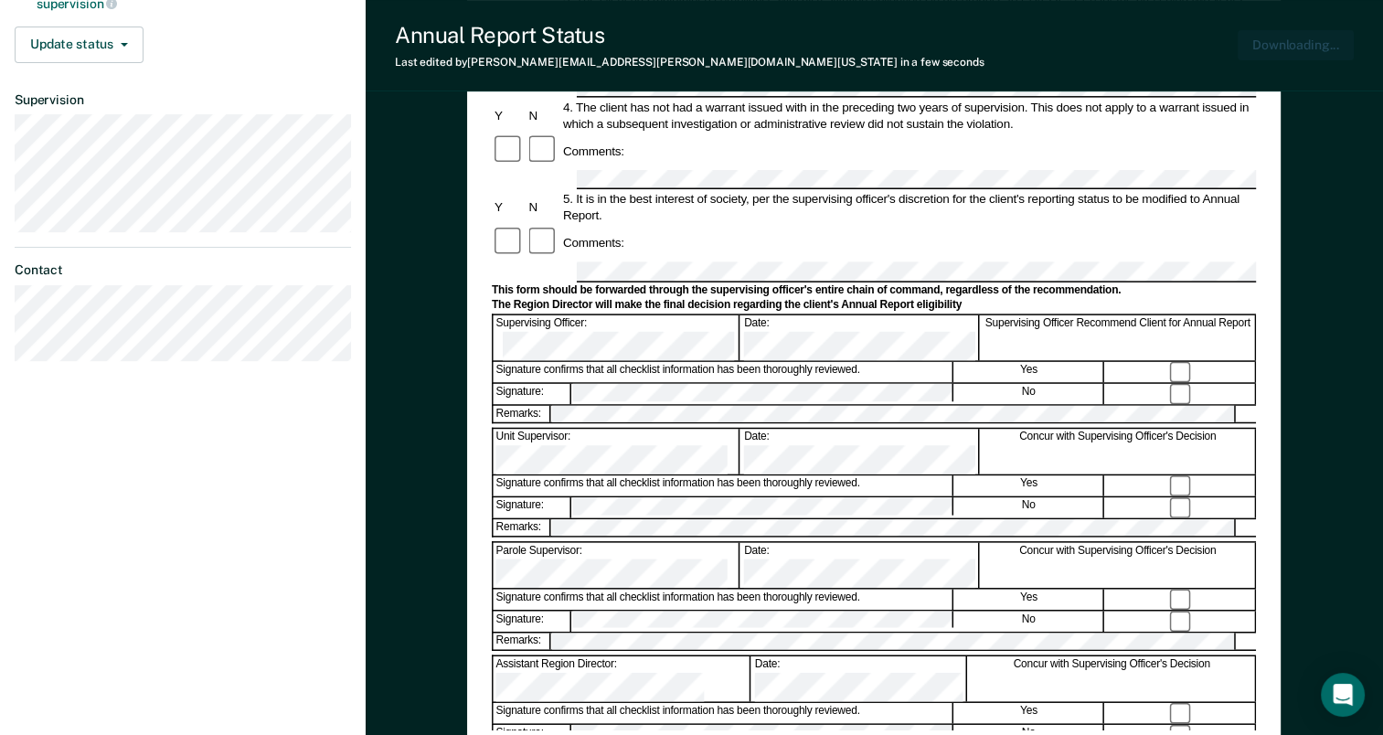
scroll to position [0, 0]
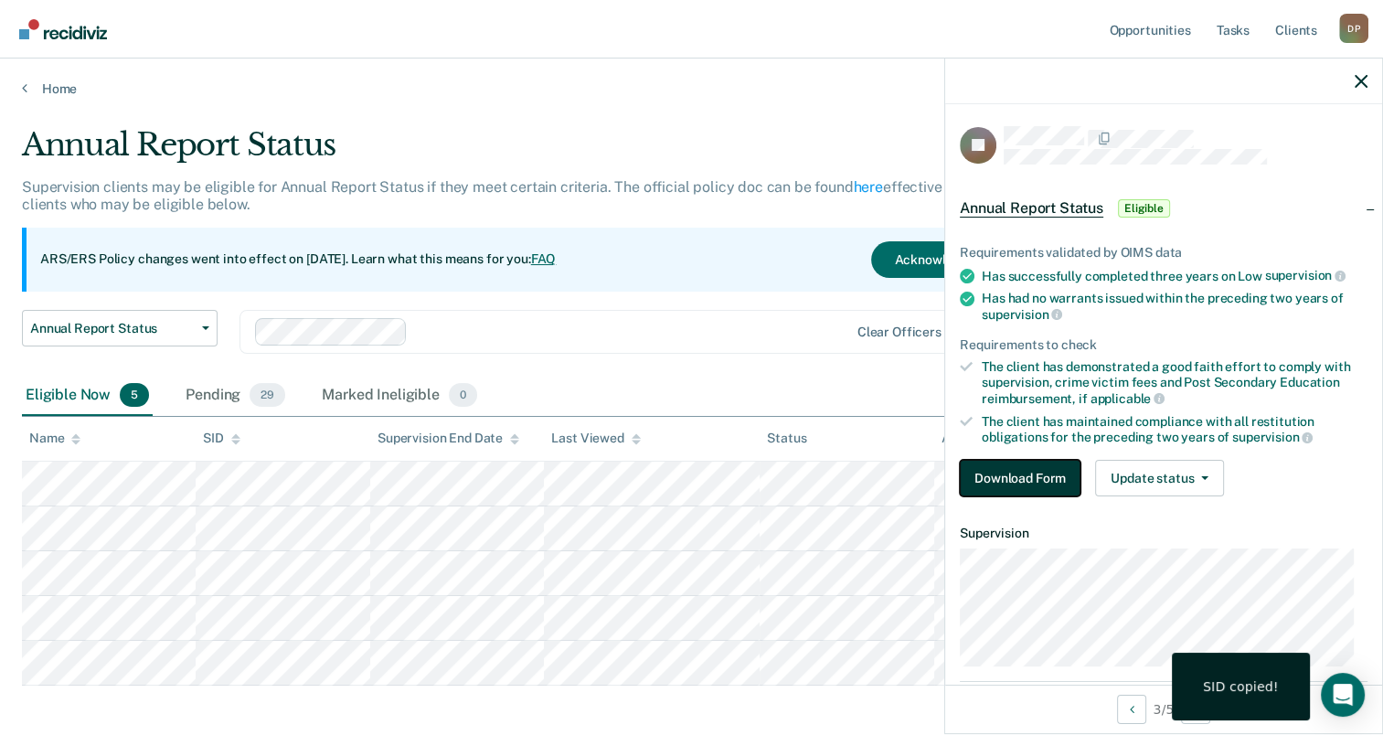
click at [1017, 473] on button "Download Form" at bounding box center [1020, 478] width 121 height 37
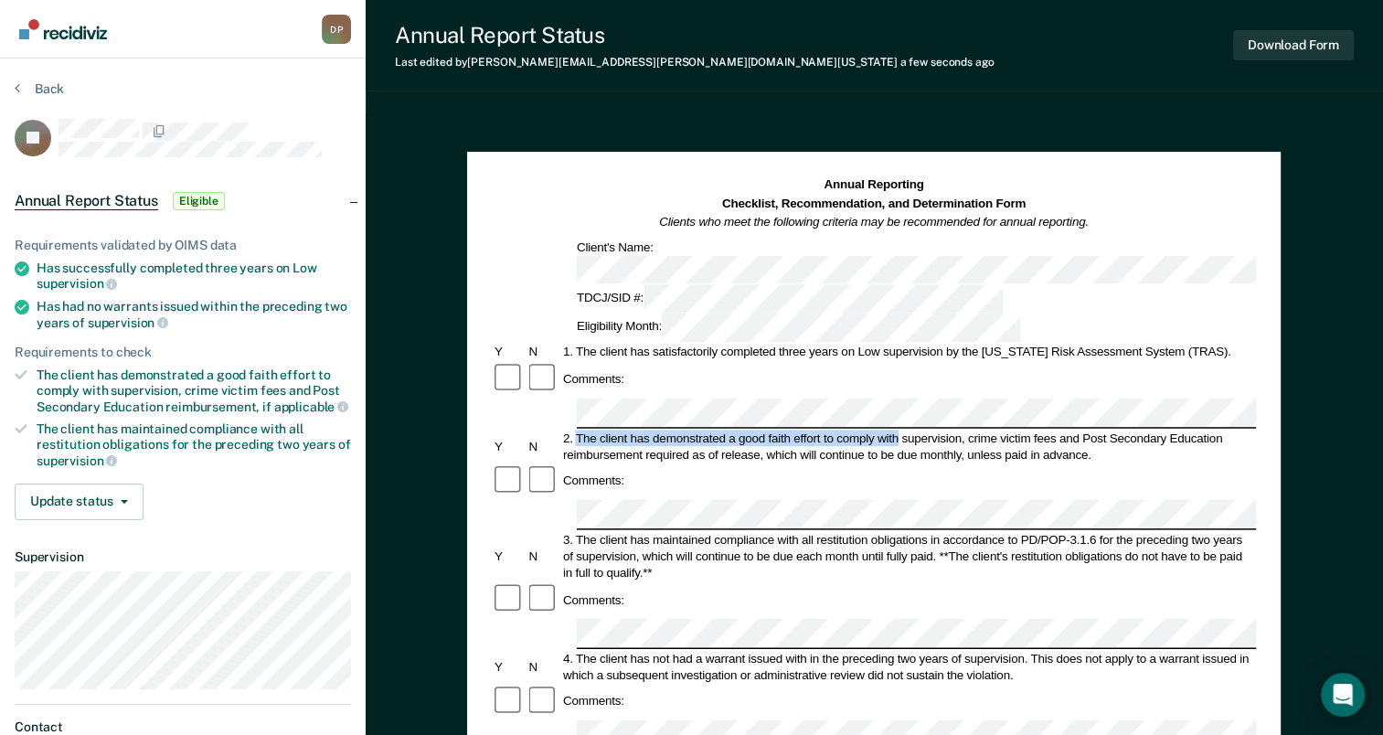
drag, startPoint x: 576, startPoint y: 352, endPoint x: 898, endPoint y: 356, distance: 321.7
click at [898, 430] on div "2. The client has demonstrated a good faith effort to comply with supervision, …" at bounding box center [908, 446] width 696 height 33
drag, startPoint x: 898, startPoint y: 356, endPoint x: 881, endPoint y: 355, distance: 16.6
copy div "The client has demonstrated a good faith effort to comply with"
click at [40, 82] on button "Back" at bounding box center [39, 88] width 49 height 16
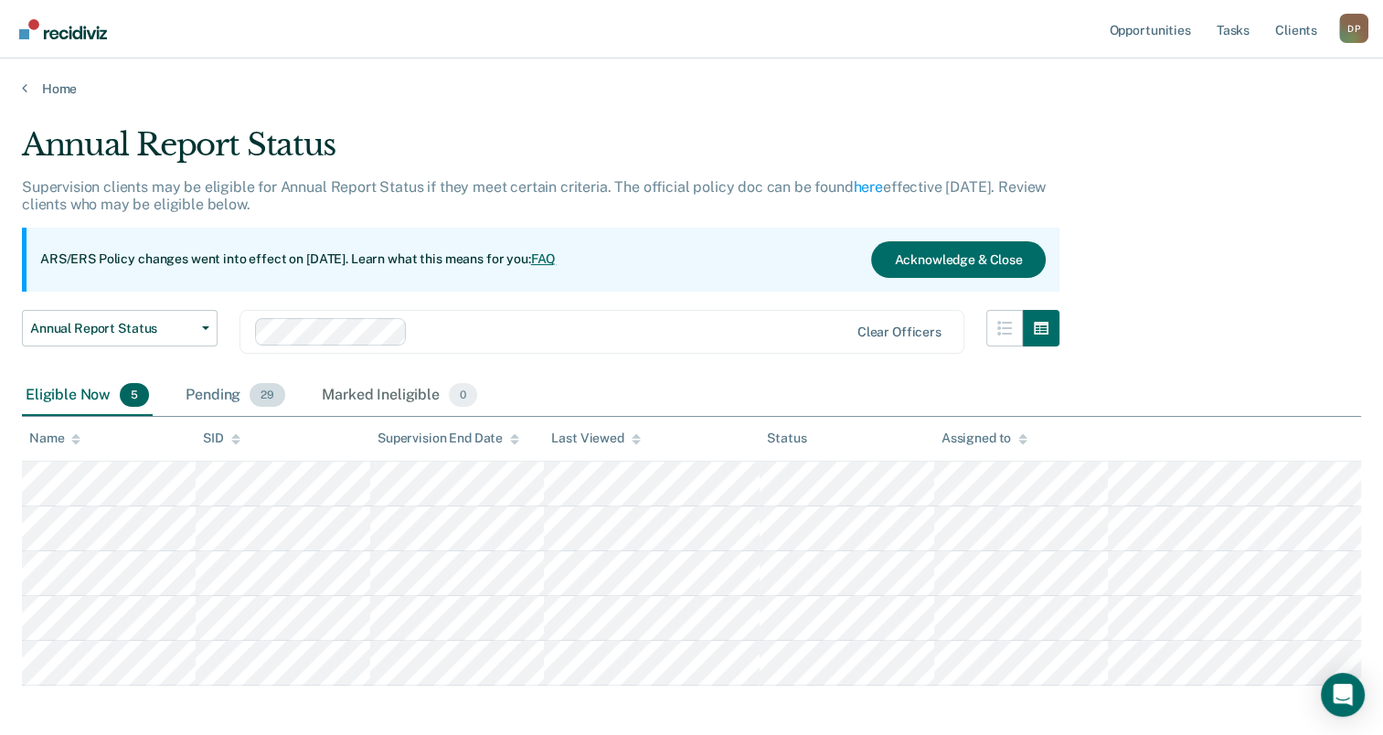
click at [223, 398] on div "Pending 29" at bounding box center [235, 396] width 107 height 40
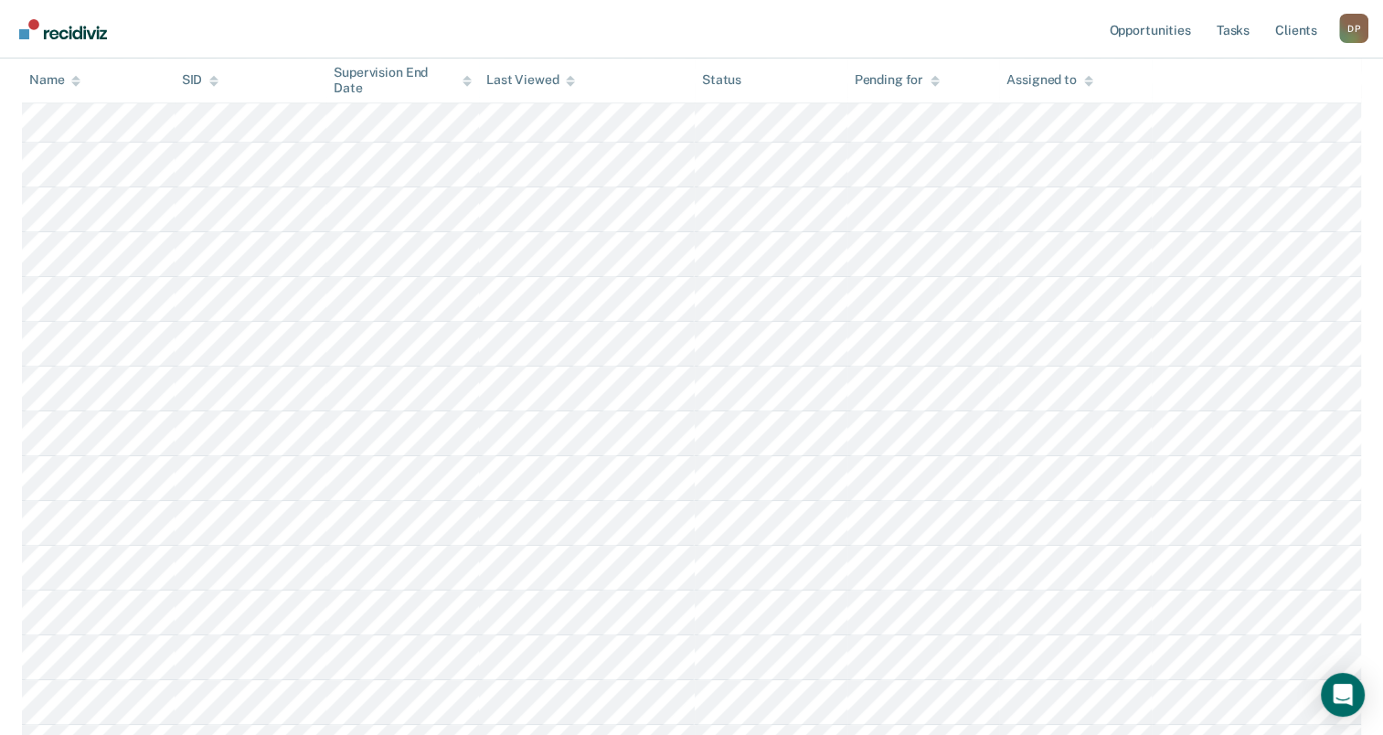
scroll to position [914, 0]
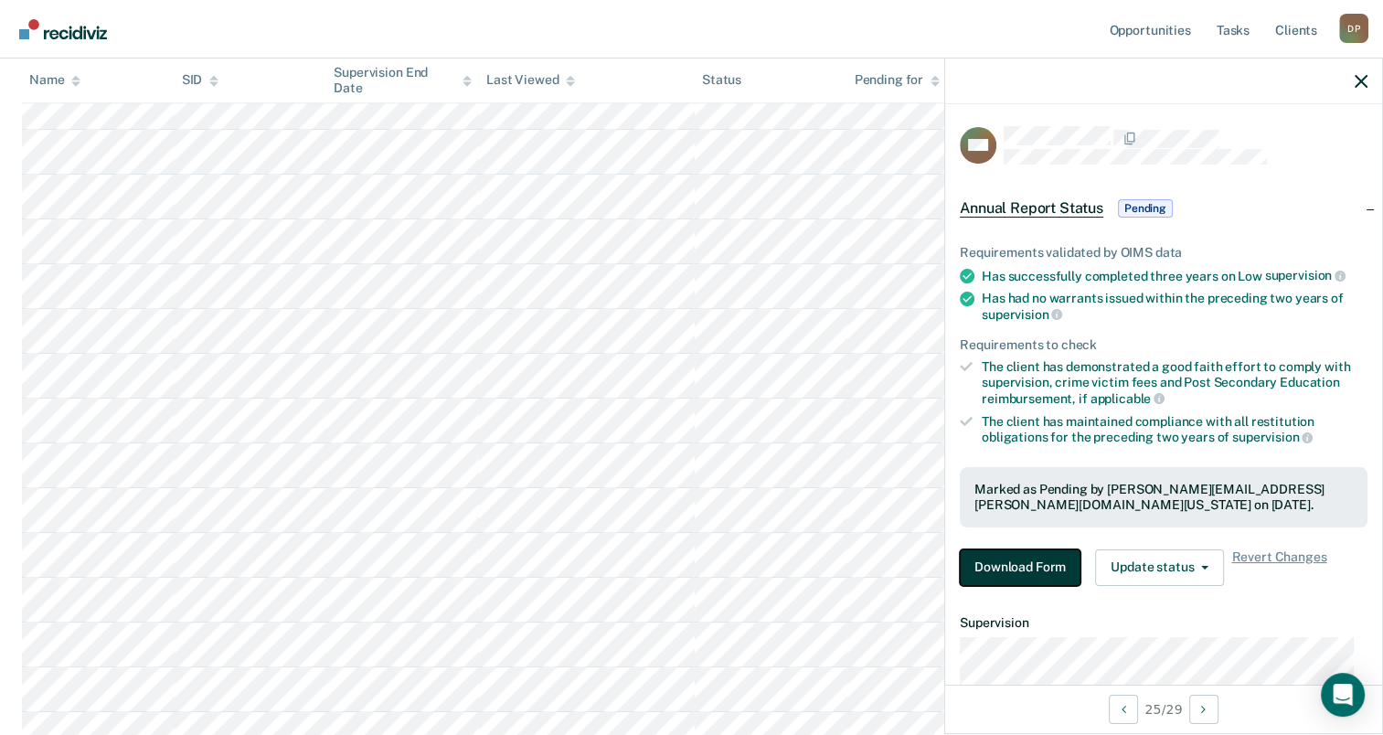
click at [1022, 558] on button "Download Form" at bounding box center [1020, 567] width 121 height 37
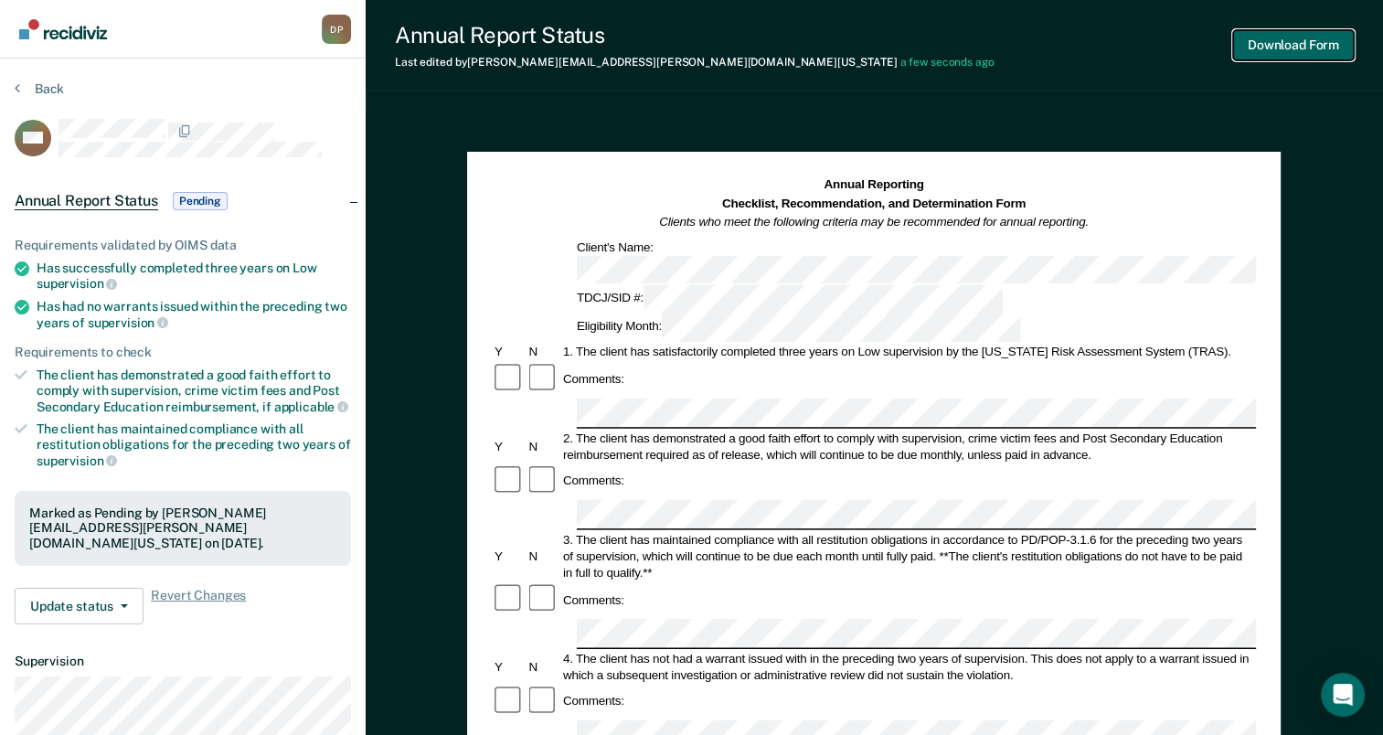
click at [1303, 42] on button "Download Form" at bounding box center [1293, 45] width 121 height 30
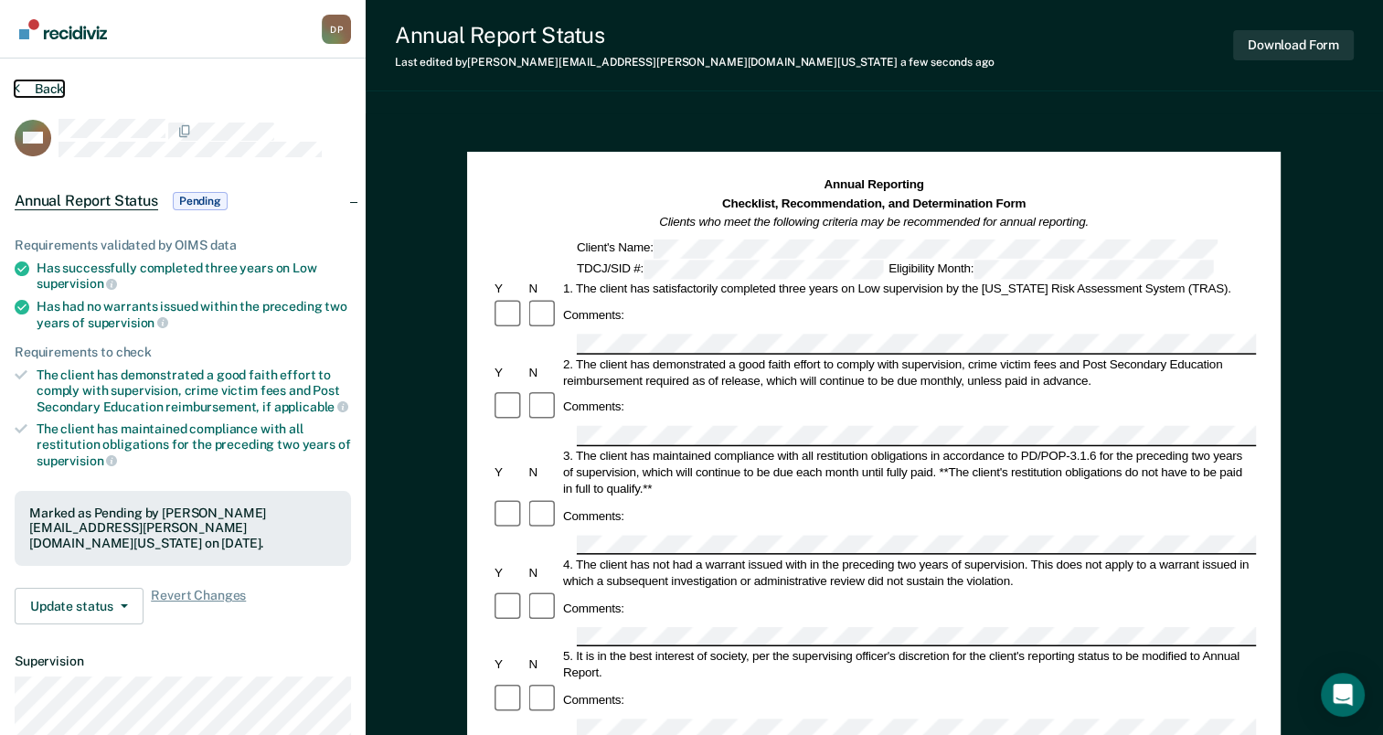
click at [45, 88] on button "Back" at bounding box center [39, 88] width 49 height 16
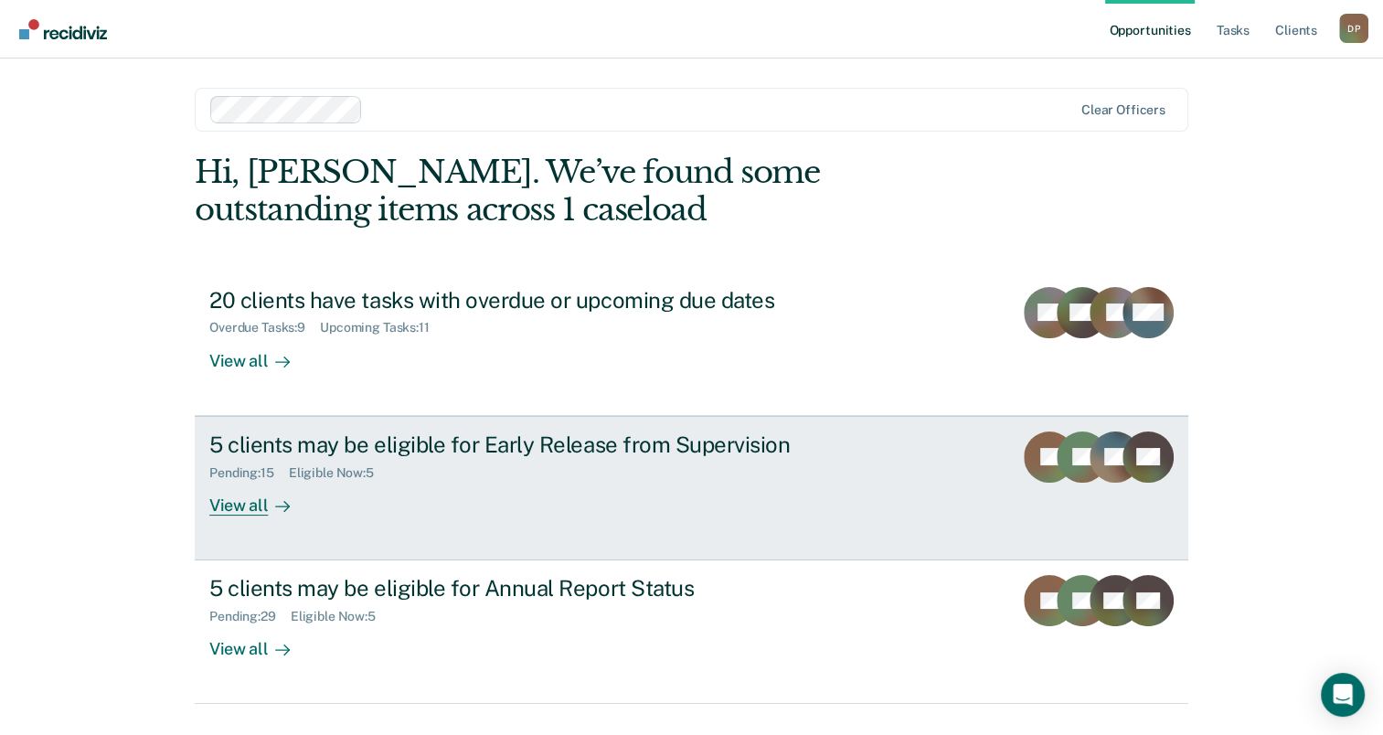
click at [366, 444] on div "5 clients may be eligible for Early Release from Supervision" at bounding box center [530, 444] width 642 height 27
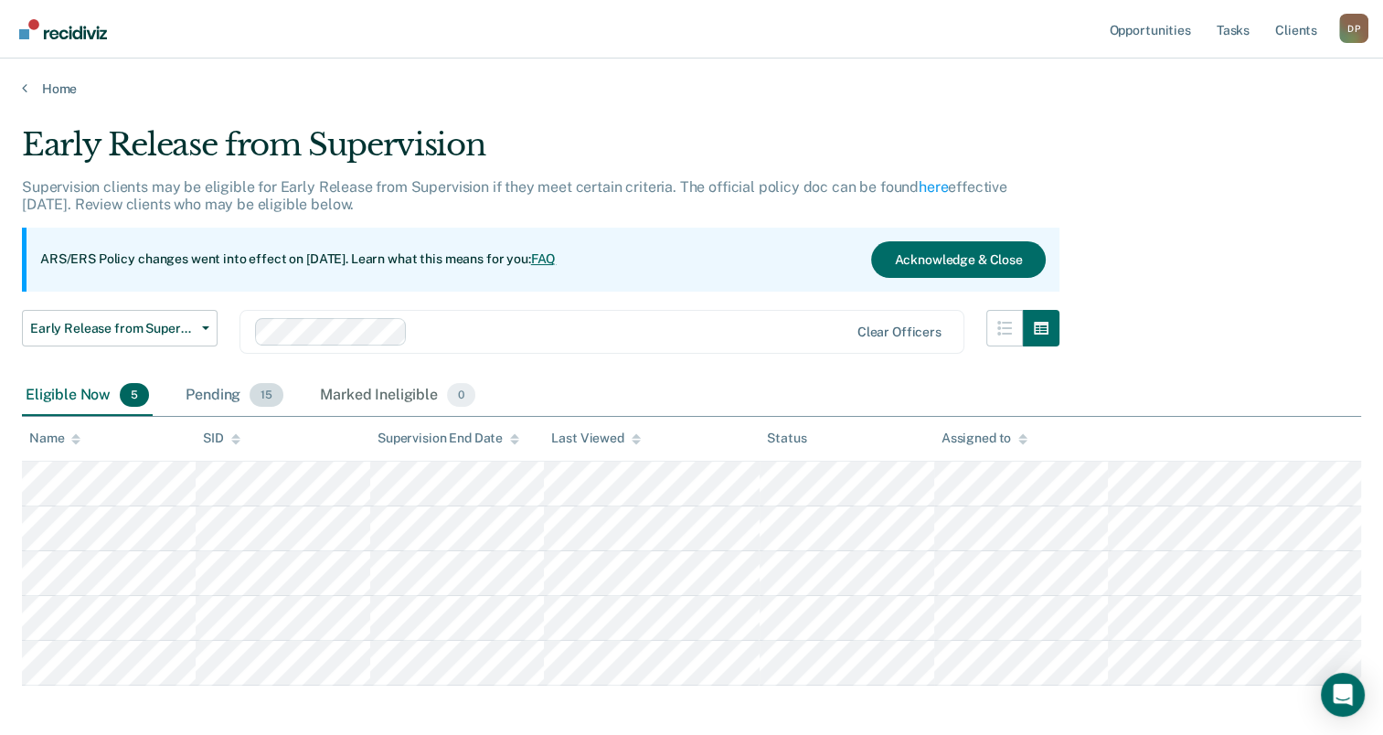
click at [215, 393] on div "Pending 15" at bounding box center [234, 396] width 105 height 40
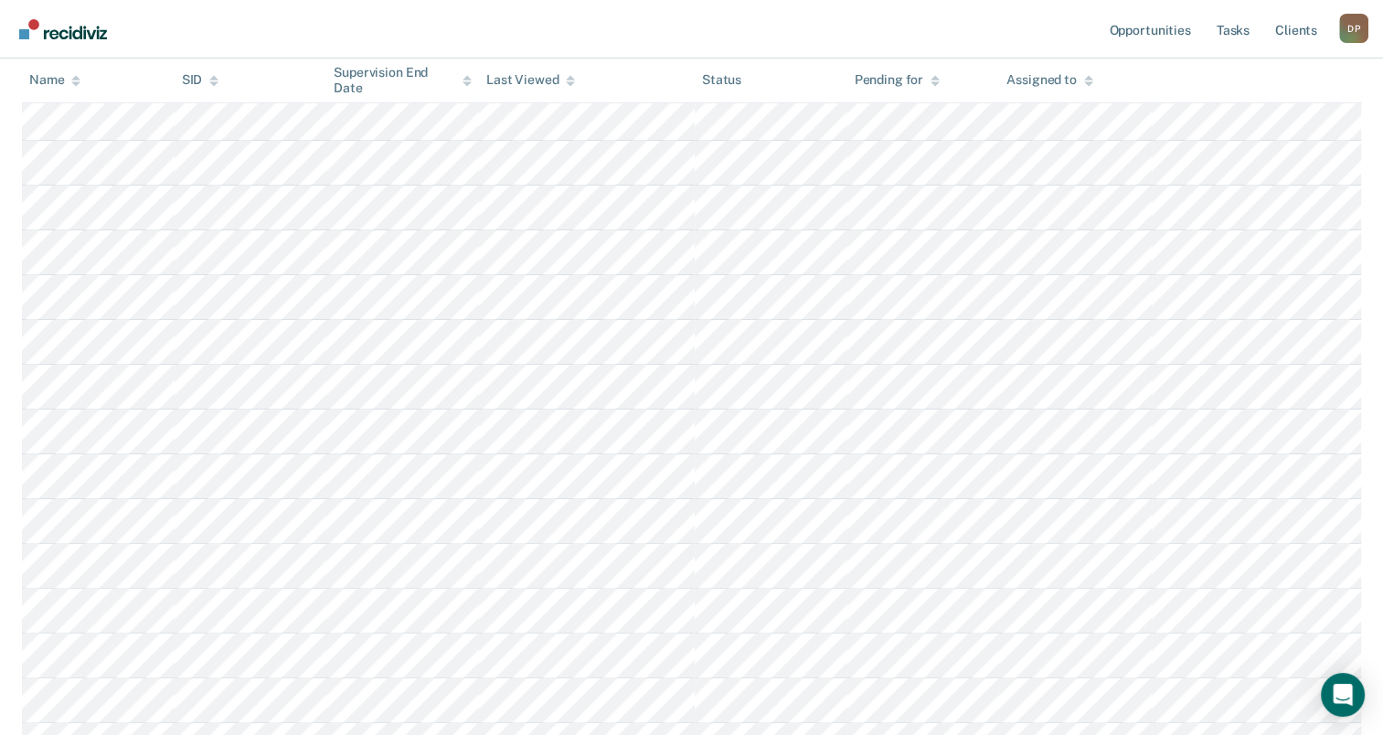
scroll to position [457, 0]
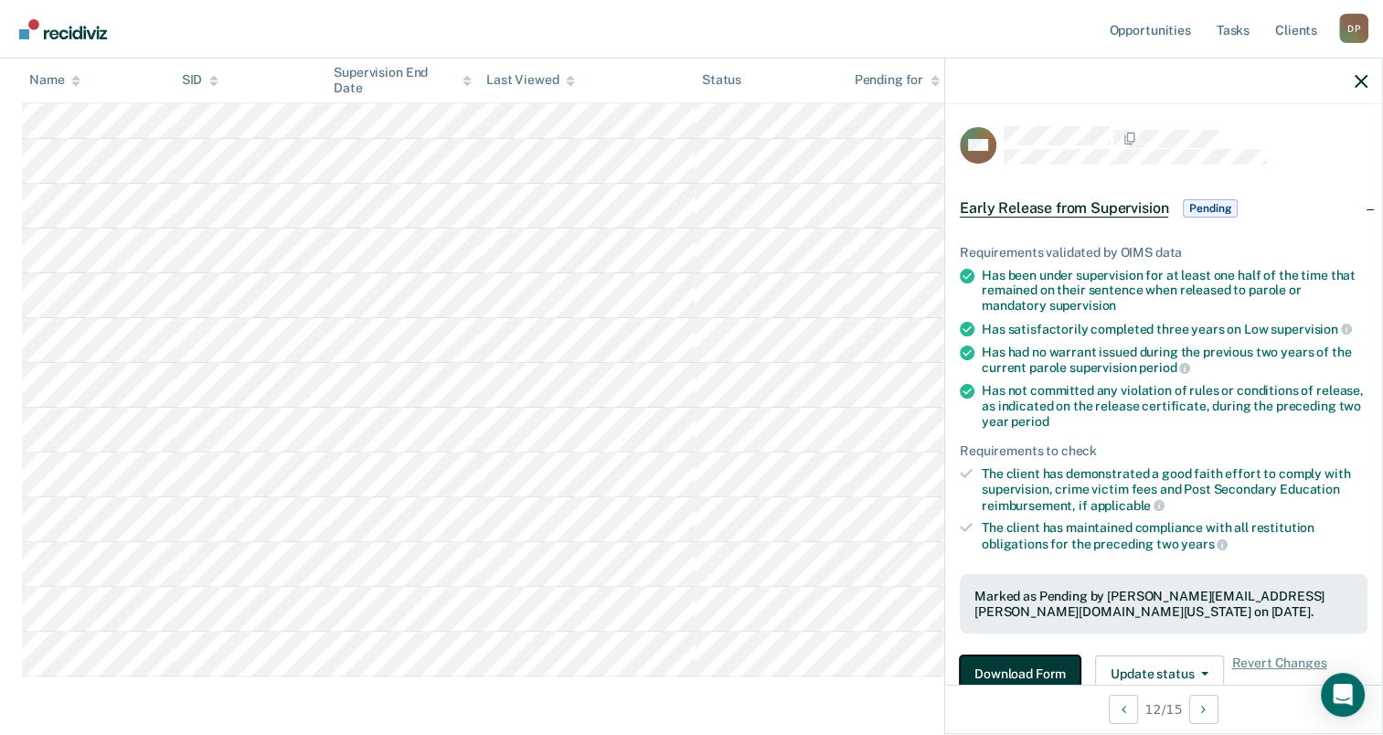
click at [1019, 670] on button "Download Form" at bounding box center [1020, 673] width 121 height 37
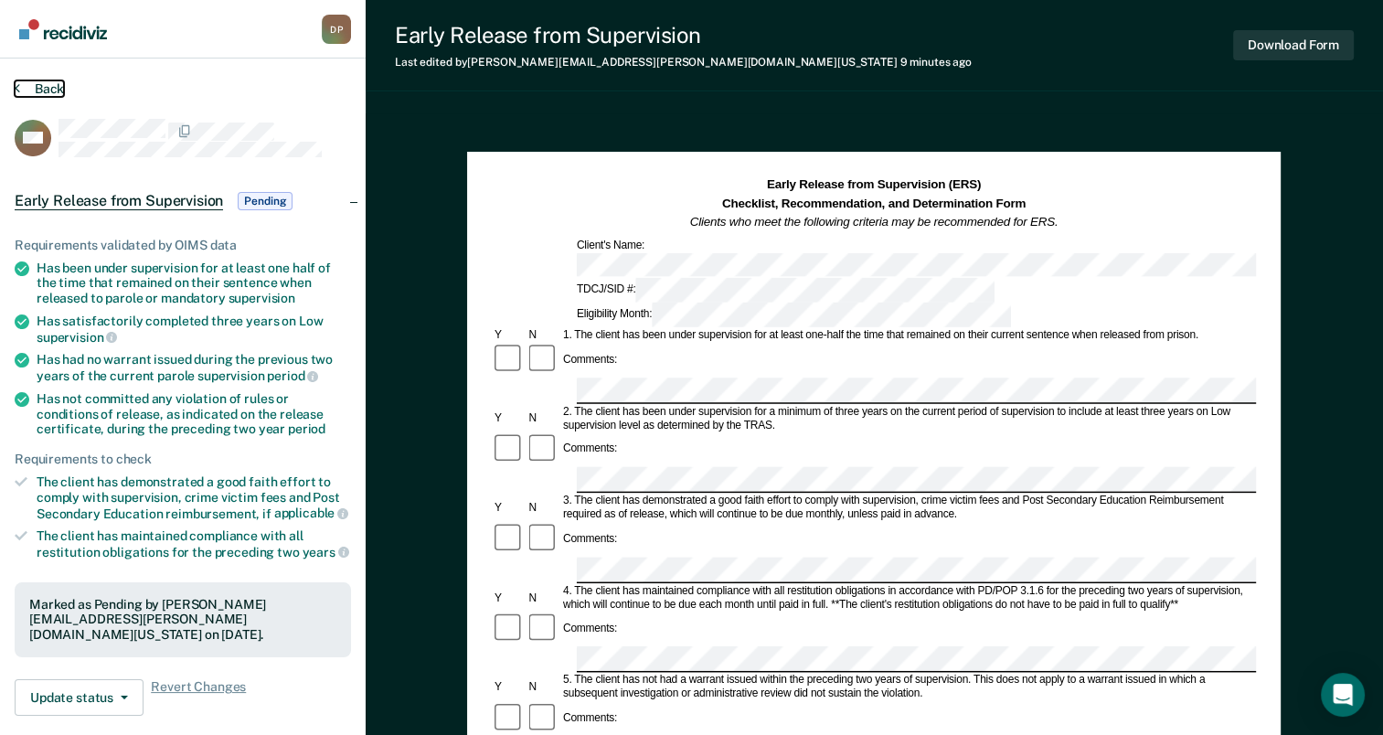
click at [48, 90] on button "Back" at bounding box center [39, 88] width 49 height 16
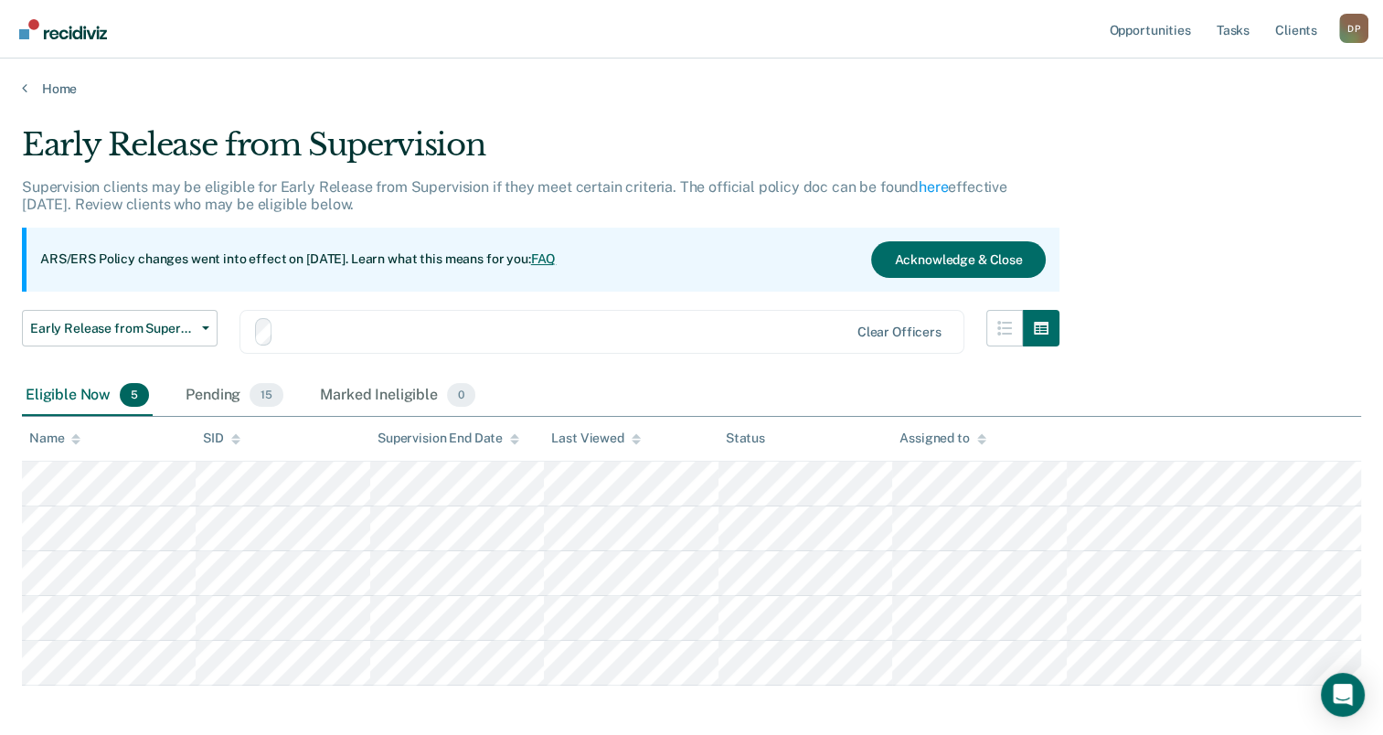
scroll to position [80, 0]
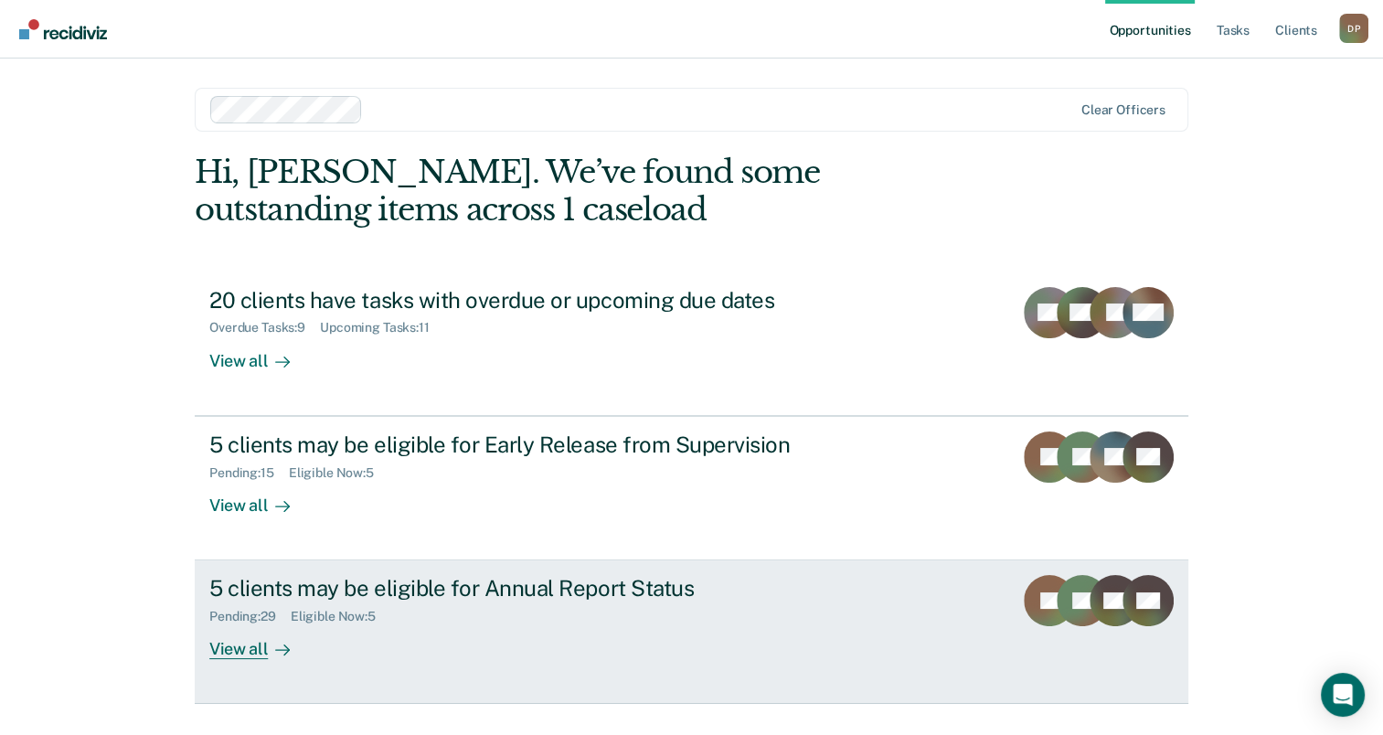
click at [432, 579] on div "5 clients may be eligible for Annual Report Status" at bounding box center [530, 588] width 642 height 27
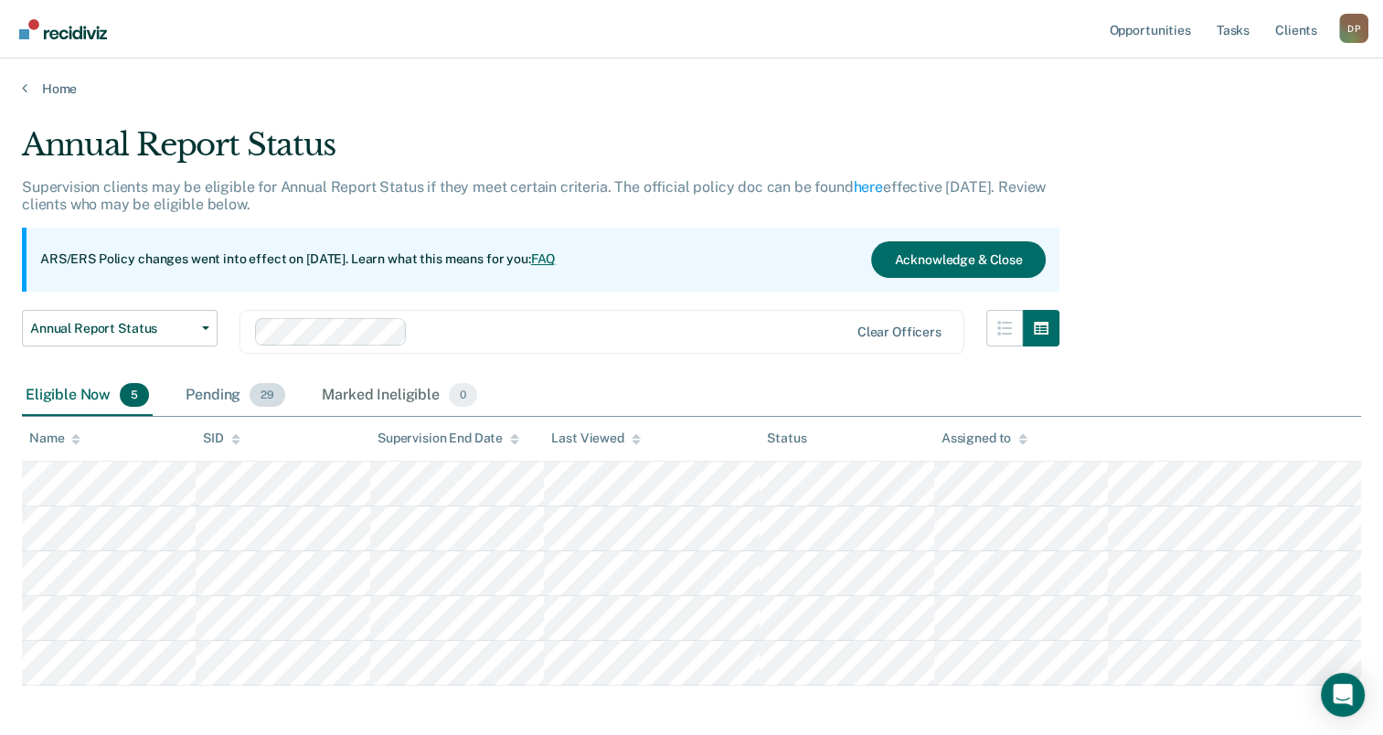
click at [205, 388] on div "Pending 29" at bounding box center [235, 396] width 107 height 40
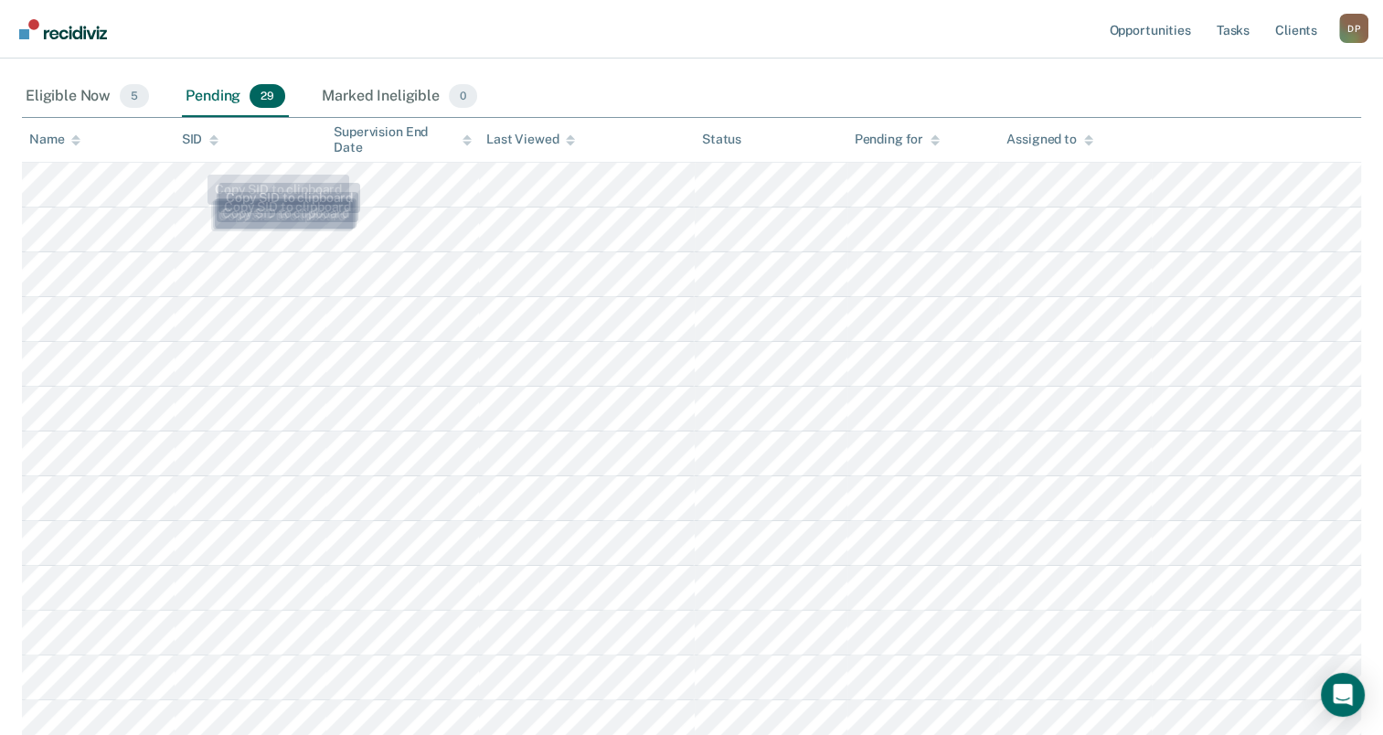
scroll to position [183, 0]
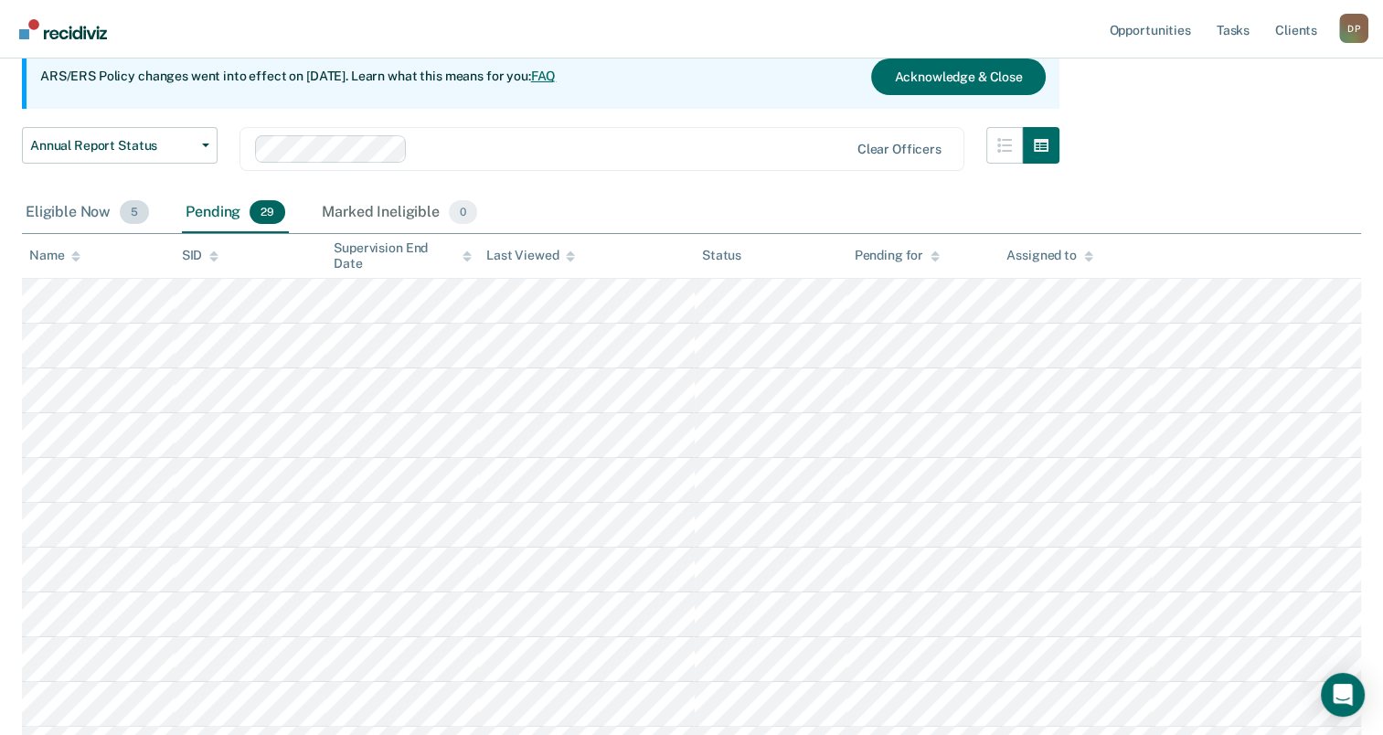
click at [70, 216] on div "Eligible Now 5" at bounding box center [87, 213] width 131 height 40
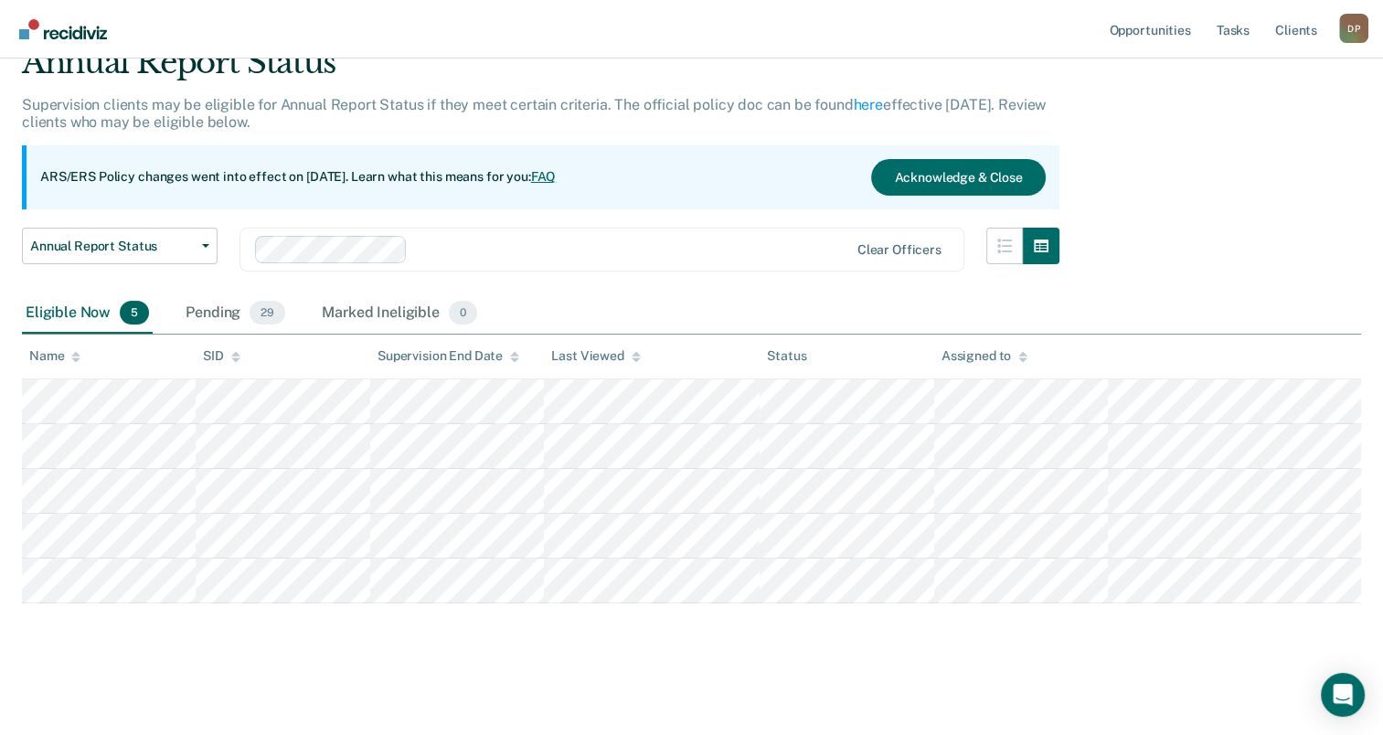
scroll to position [80, 0]
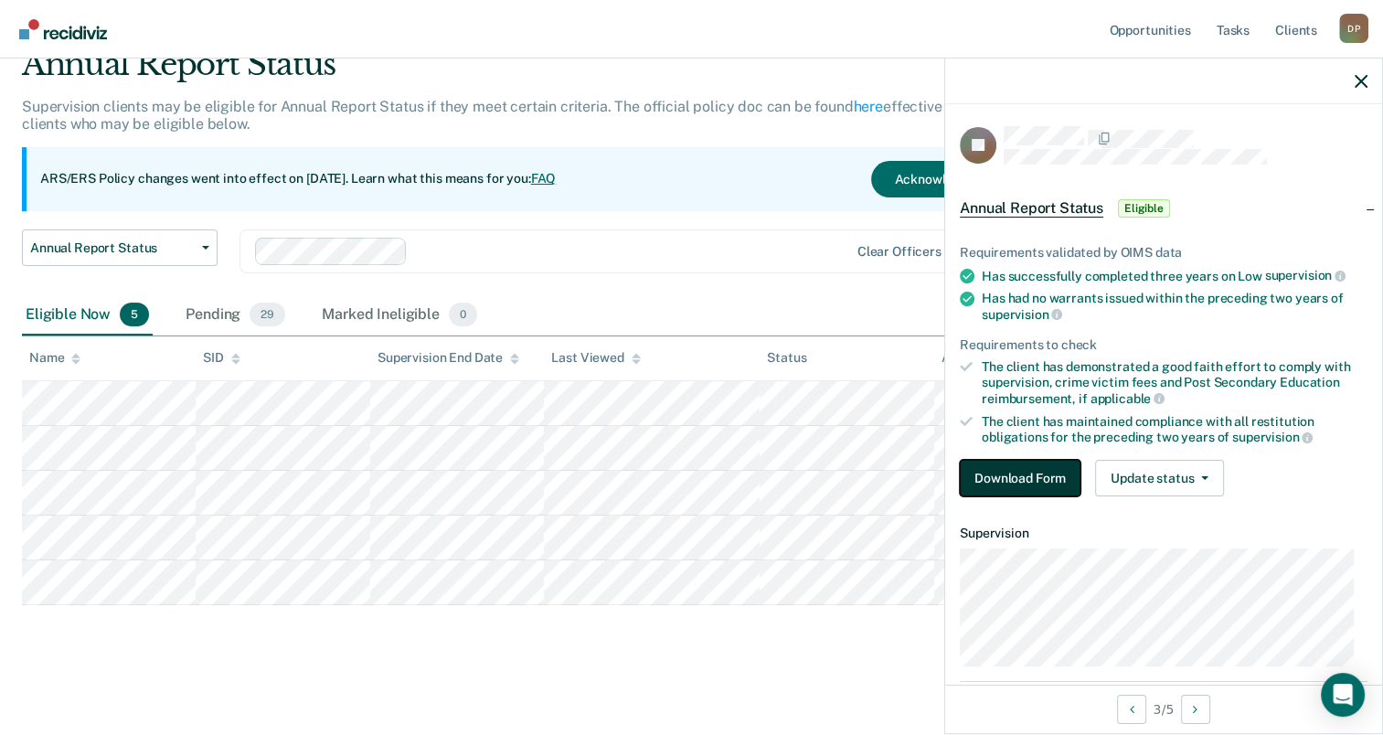
click at [1011, 466] on button "Download Form" at bounding box center [1020, 478] width 121 height 37
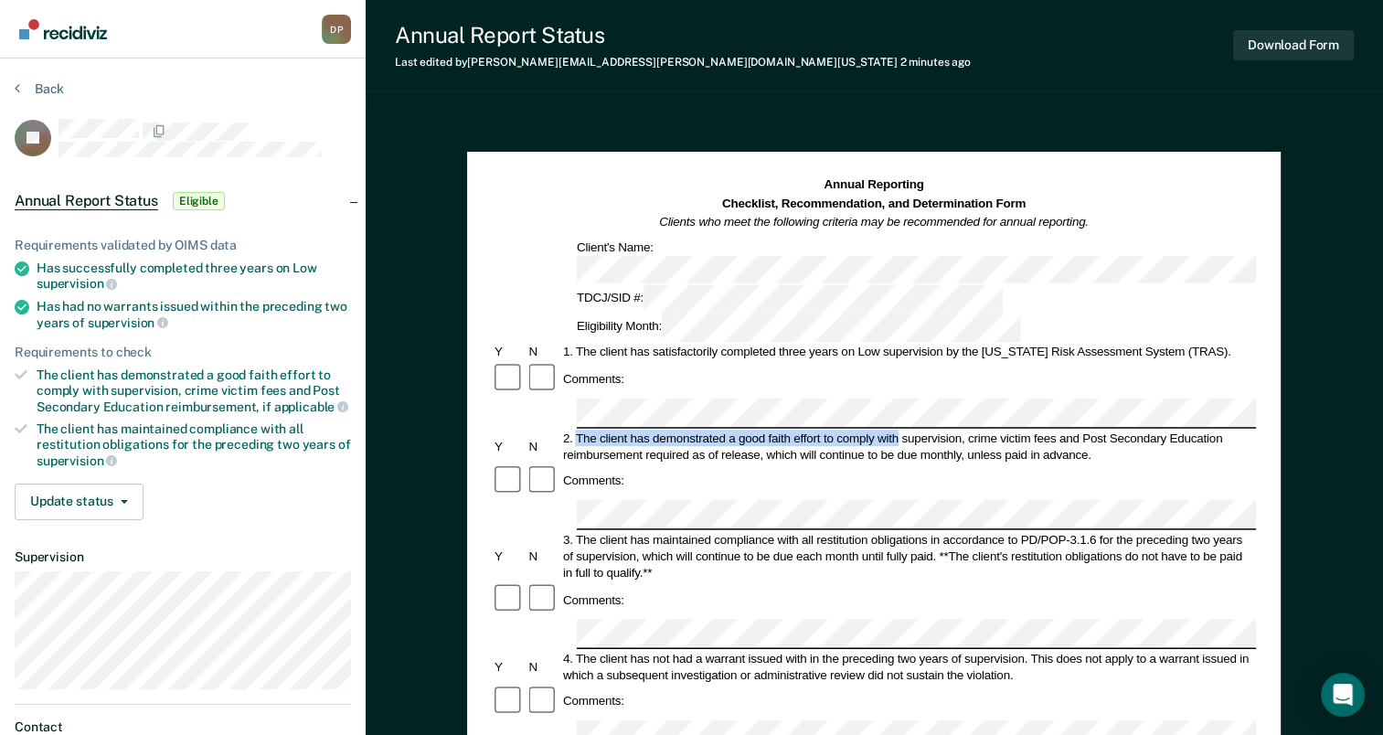
drag, startPoint x: 579, startPoint y: 354, endPoint x: 898, endPoint y: 357, distance: 319.0
click at [898, 430] on div "2. The client has demonstrated a good faith effort to comply with supervision, …" at bounding box center [908, 446] width 696 height 33
drag, startPoint x: 898, startPoint y: 357, endPoint x: 882, endPoint y: 354, distance: 16.0
copy div "The client has demonstrated a good faith effort to comply with"
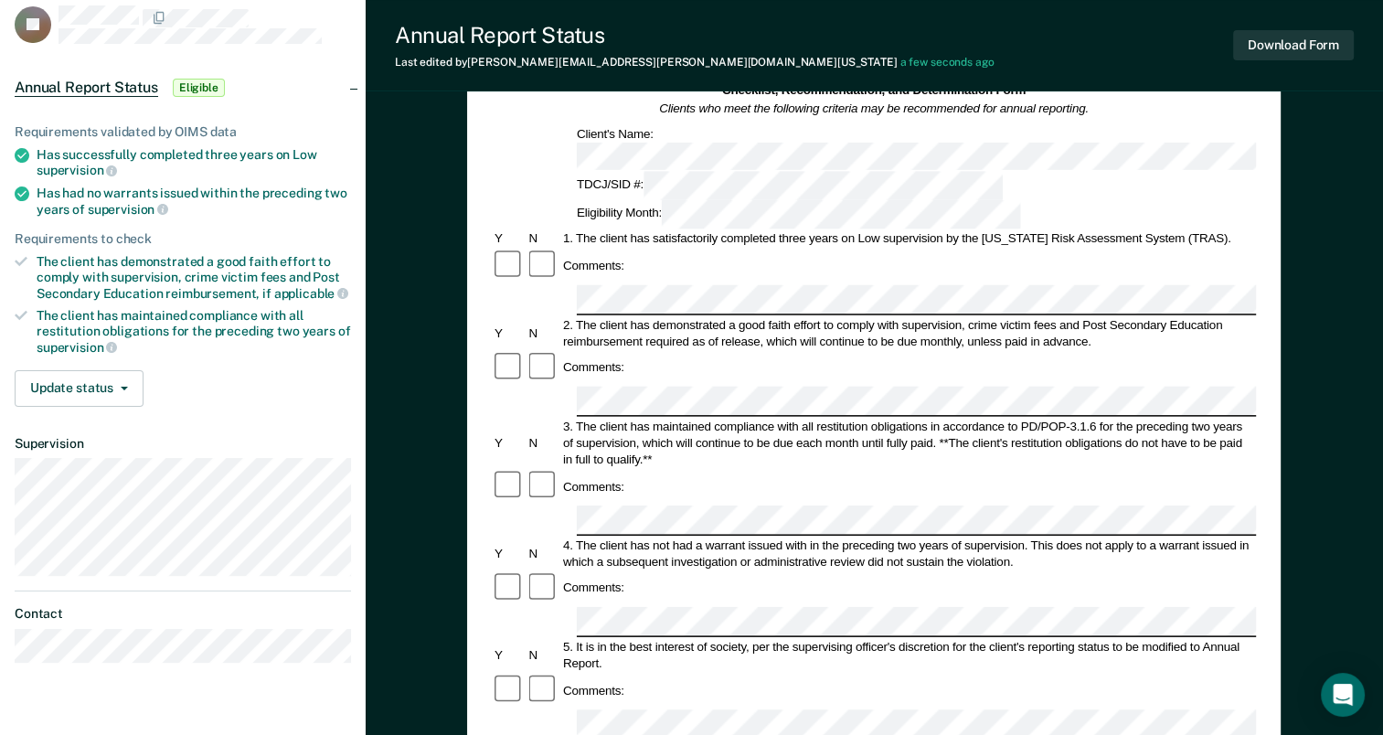
scroll to position [274, 0]
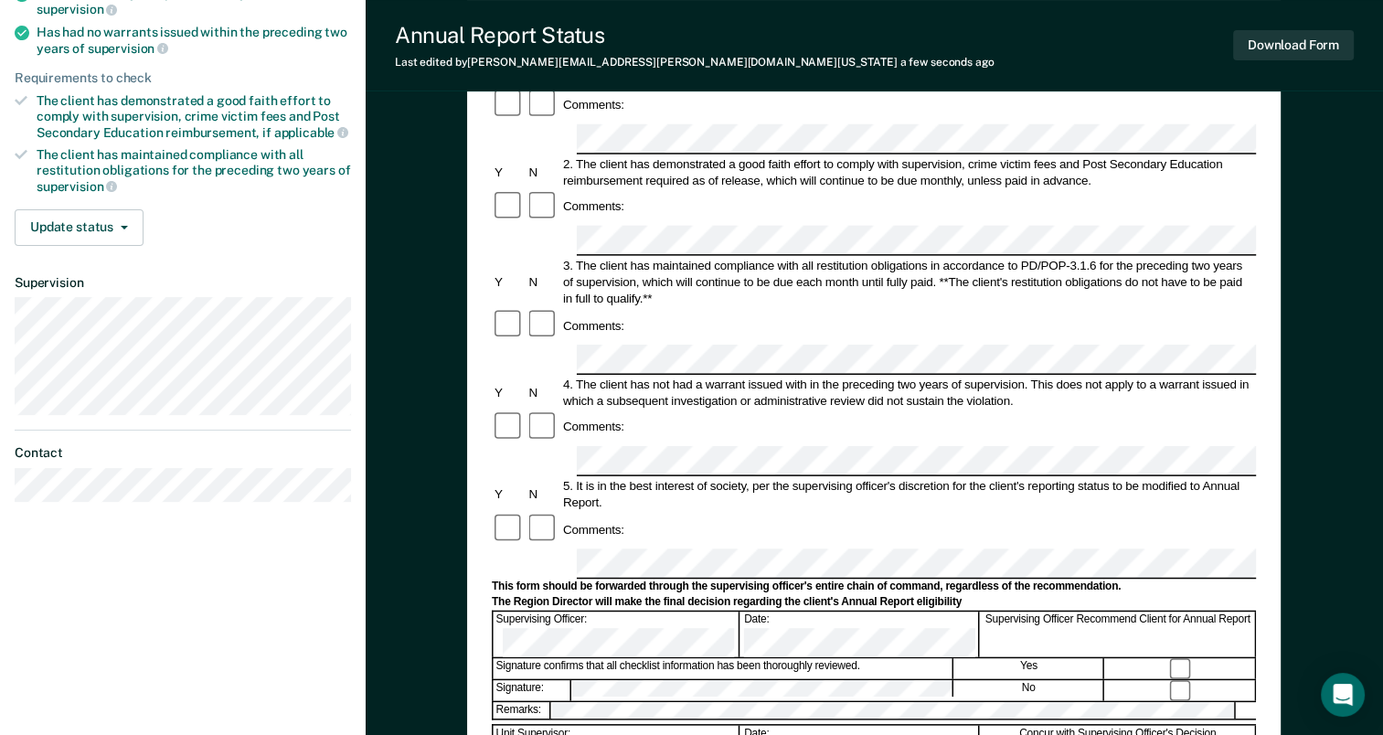
drag, startPoint x: 634, startPoint y: 417, endPoint x: 844, endPoint y: 417, distance: 210.2
click at [838, 579] on div "This form should be forwarded through the supervising officer's entire chain of…" at bounding box center [874, 586] width 764 height 15
click at [594, 424] on form "Annual Reporting Checklist, Recommendation, and Determination Form Clients who …" at bounding box center [874, 546] width 764 height 1289
click at [574, 441] on form "Annual Reporting Checklist, Recommendation, and Determination Form Clients who …" at bounding box center [874, 546] width 764 height 1289
click at [911, 478] on div "5. It is in the best interest of society, per the supervising officer's discret…" at bounding box center [908, 494] width 696 height 33
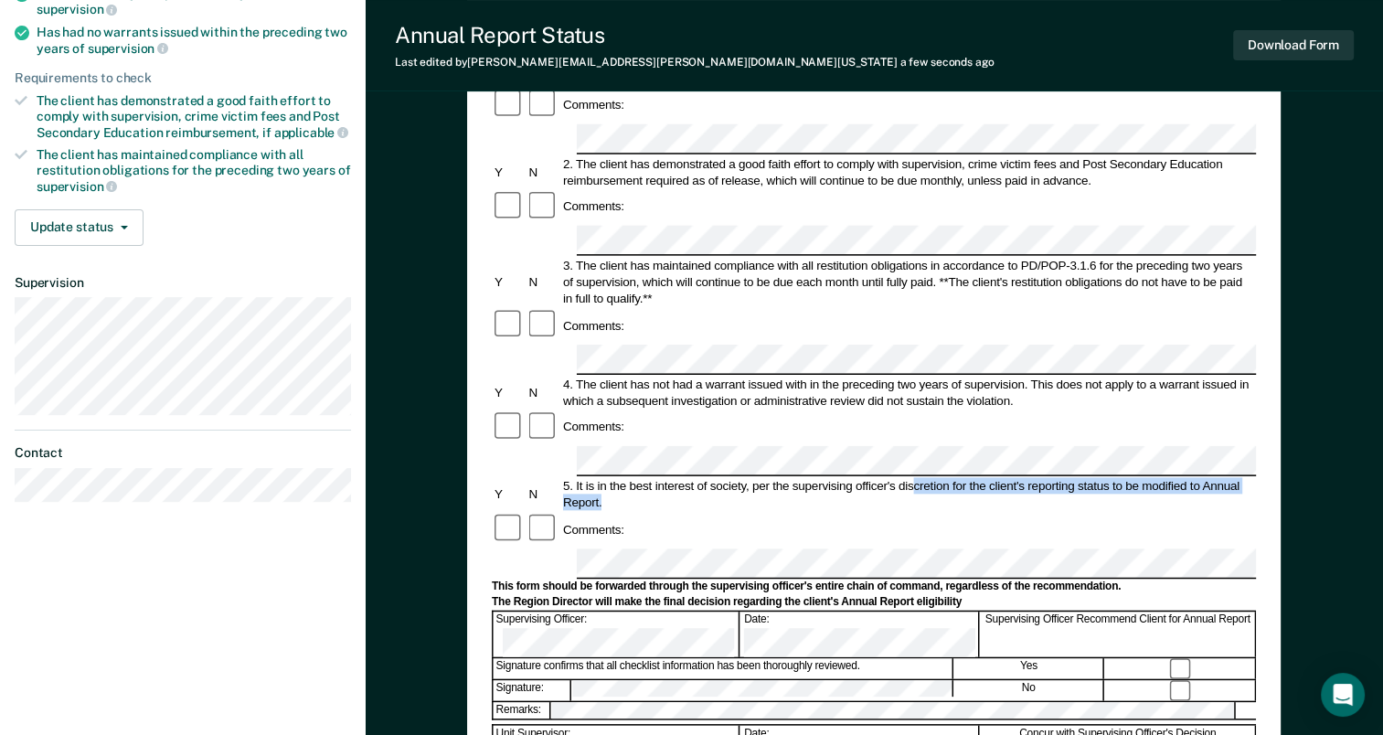
click at [951, 478] on div "5. It is in the best interest of society, per the supervising officer's discret…" at bounding box center [908, 494] width 696 height 33
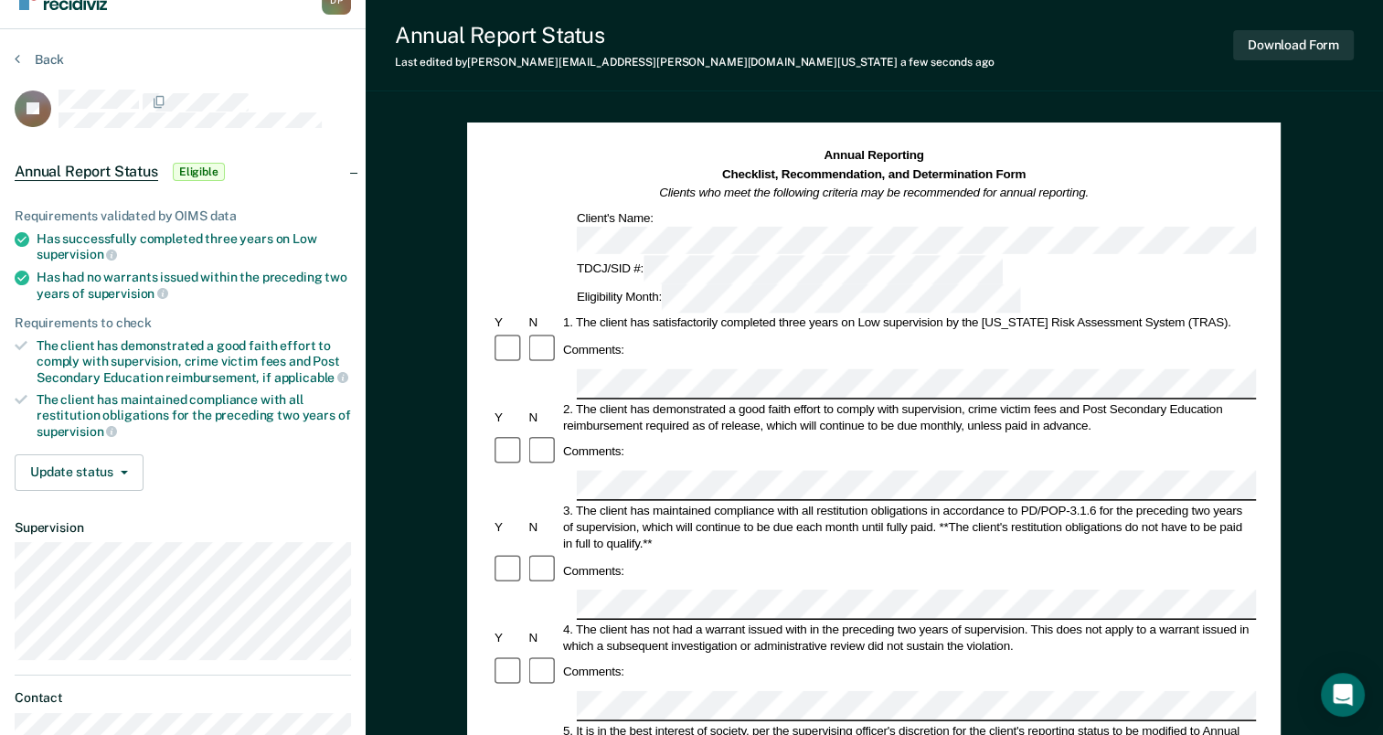
scroll to position [0, 0]
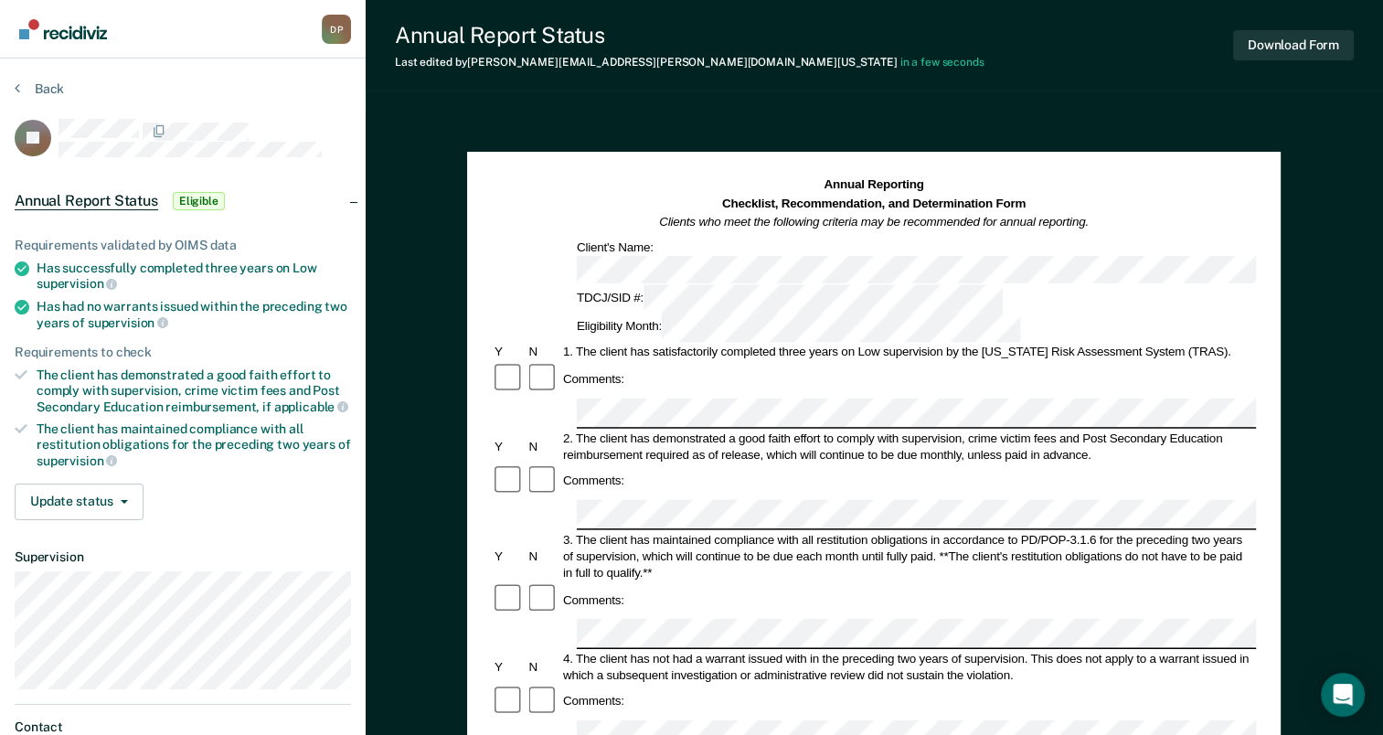
click at [961, 531] on div "3. The client has maintained compliance with all restitution obligations in acc…" at bounding box center [908, 555] width 696 height 49
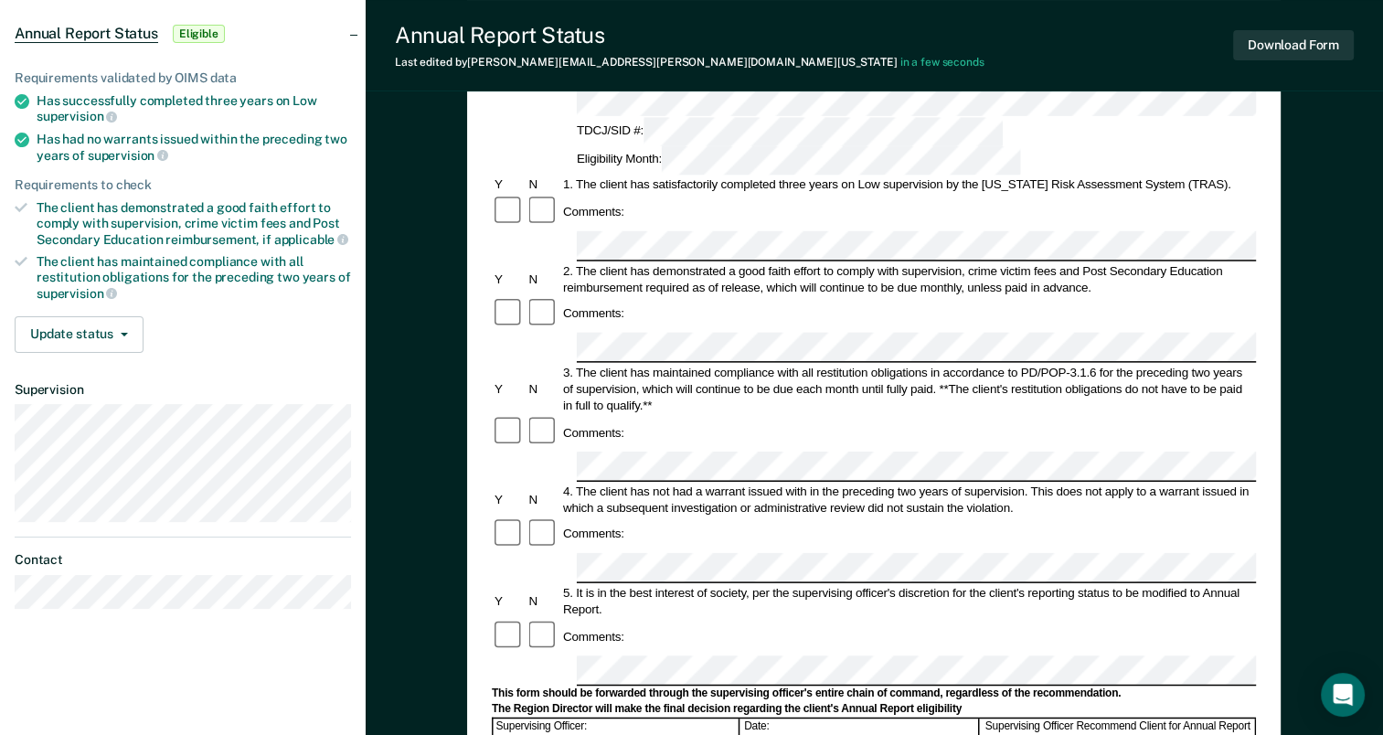
scroll to position [183, 0]
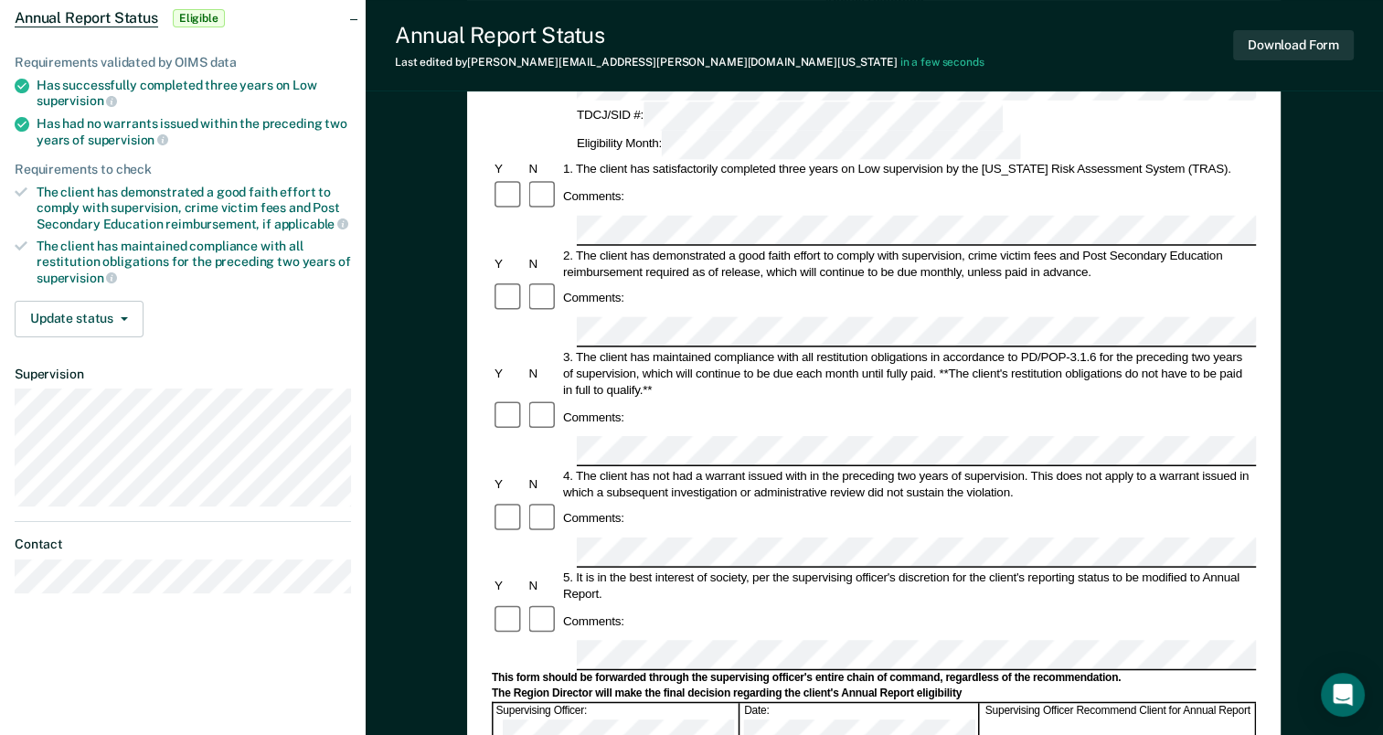
click at [546, 537] on div at bounding box center [874, 552] width 764 height 30
drag, startPoint x: 579, startPoint y: 351, endPoint x: 1027, endPoint y: 355, distance: 448.8
click at [1027, 467] on div "4. The client has not had a warrant issued with in the preceding two years of s…" at bounding box center [908, 483] width 696 height 33
drag, startPoint x: 1027, startPoint y: 355, endPoint x: 1003, endPoint y: 350, distance: 25.1
copy div "The client has not had a warrant issued with in the preceding two years of supe…"
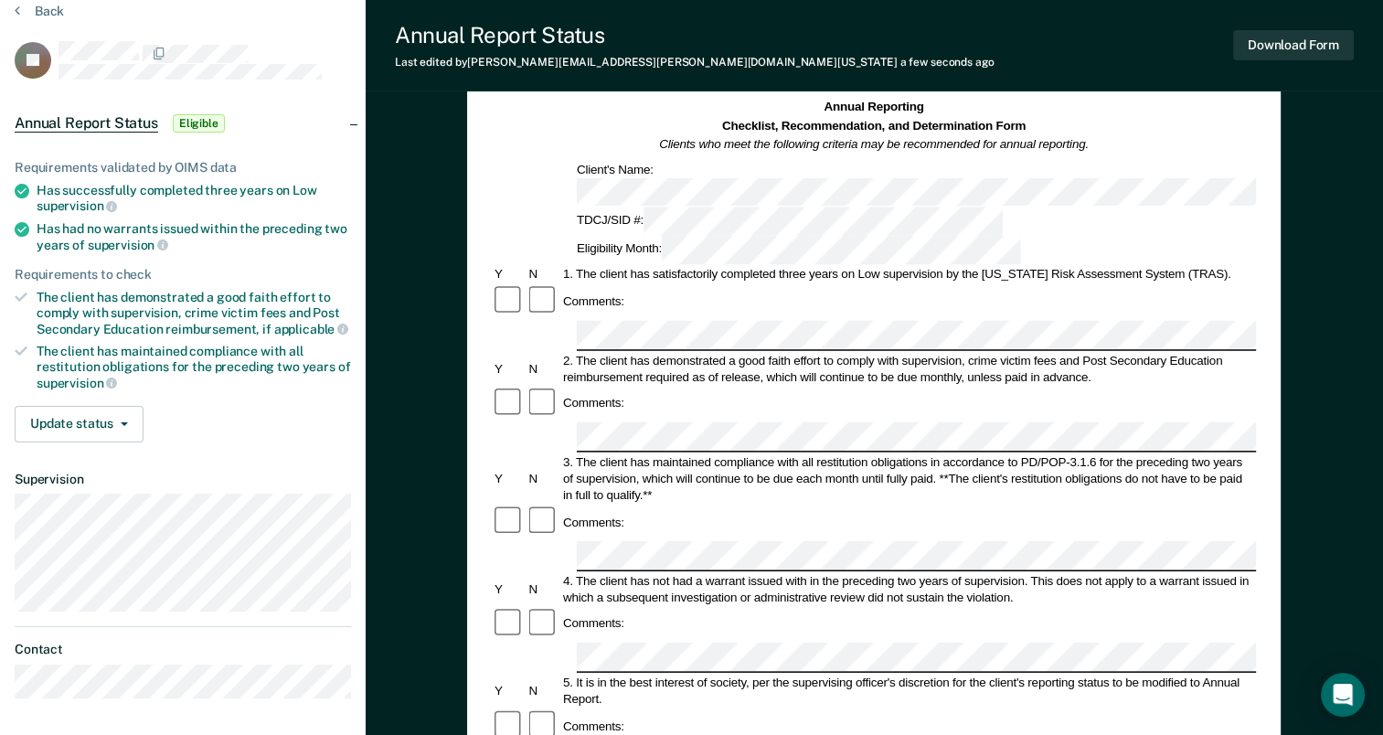
scroll to position [0, 0]
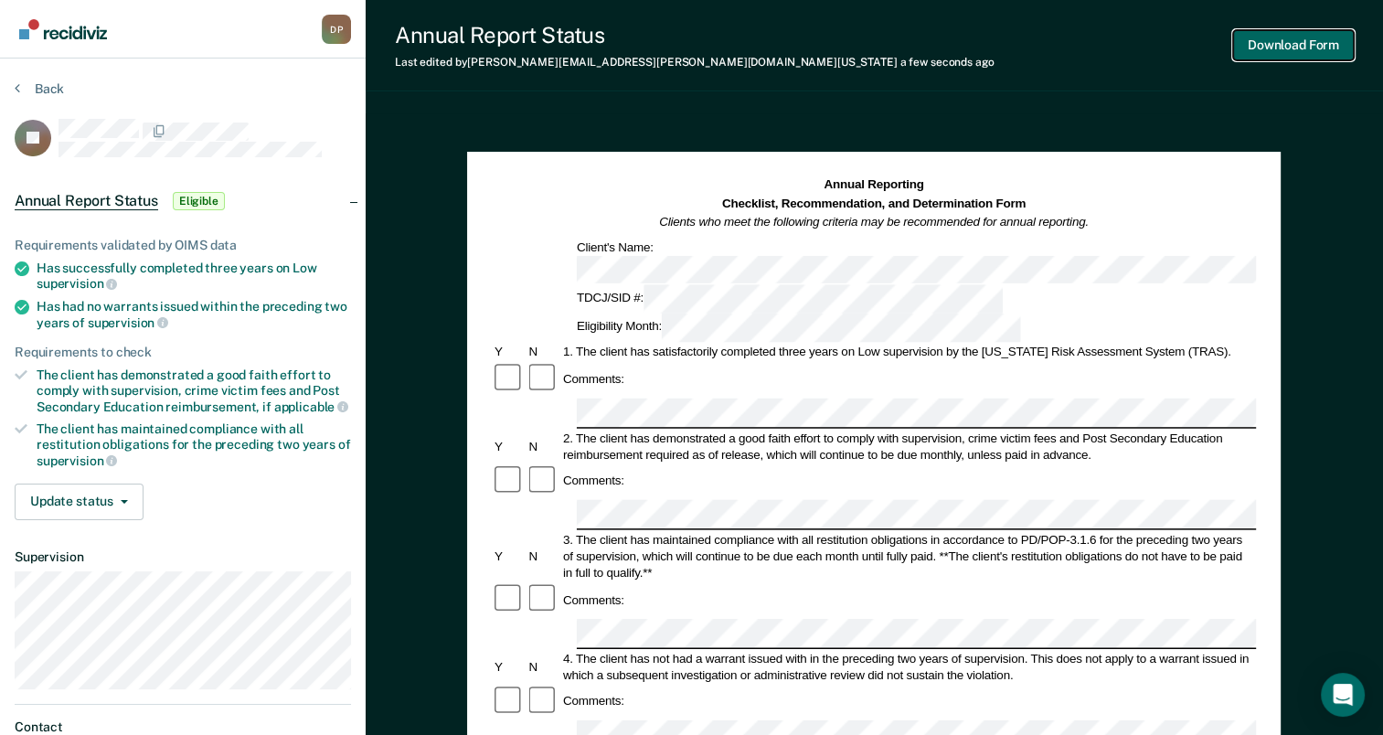
click at [1281, 49] on button "Download Form" at bounding box center [1293, 45] width 121 height 30
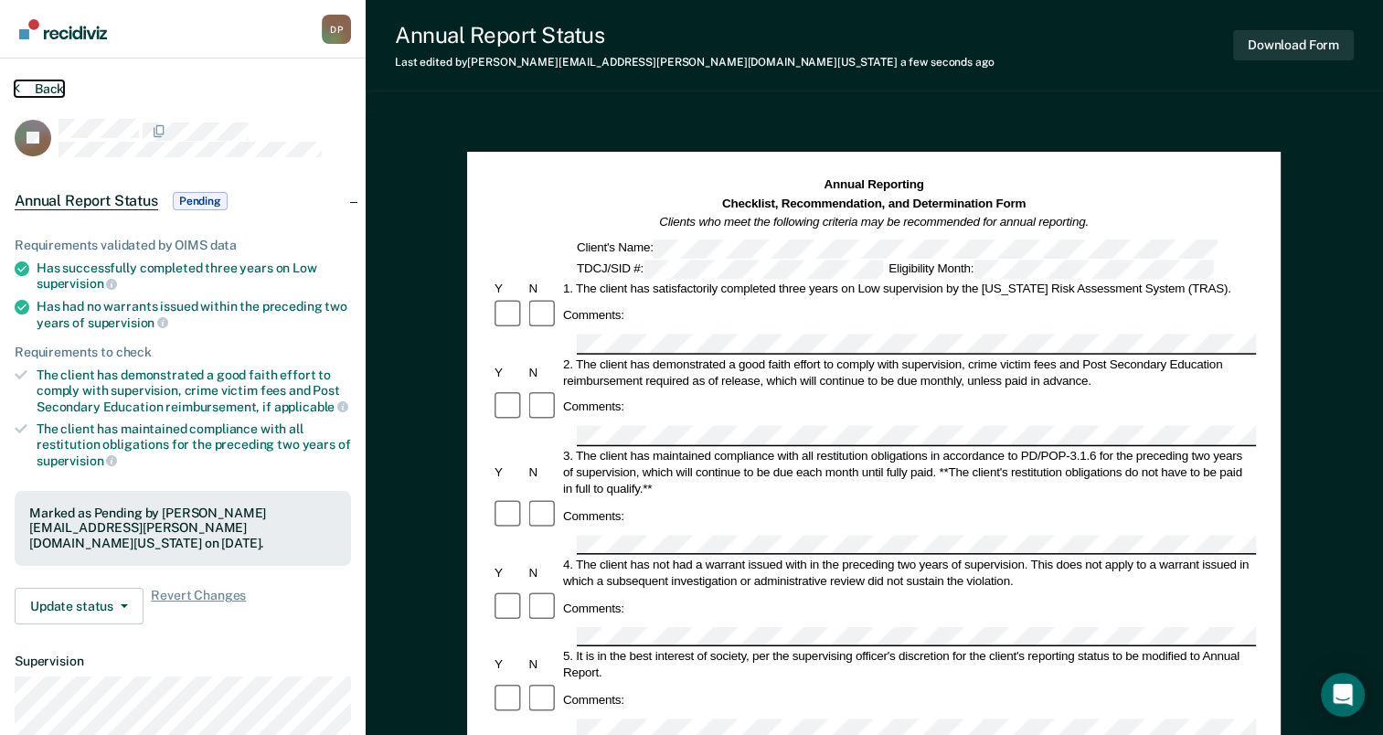
click at [33, 85] on button "Back" at bounding box center [39, 88] width 49 height 16
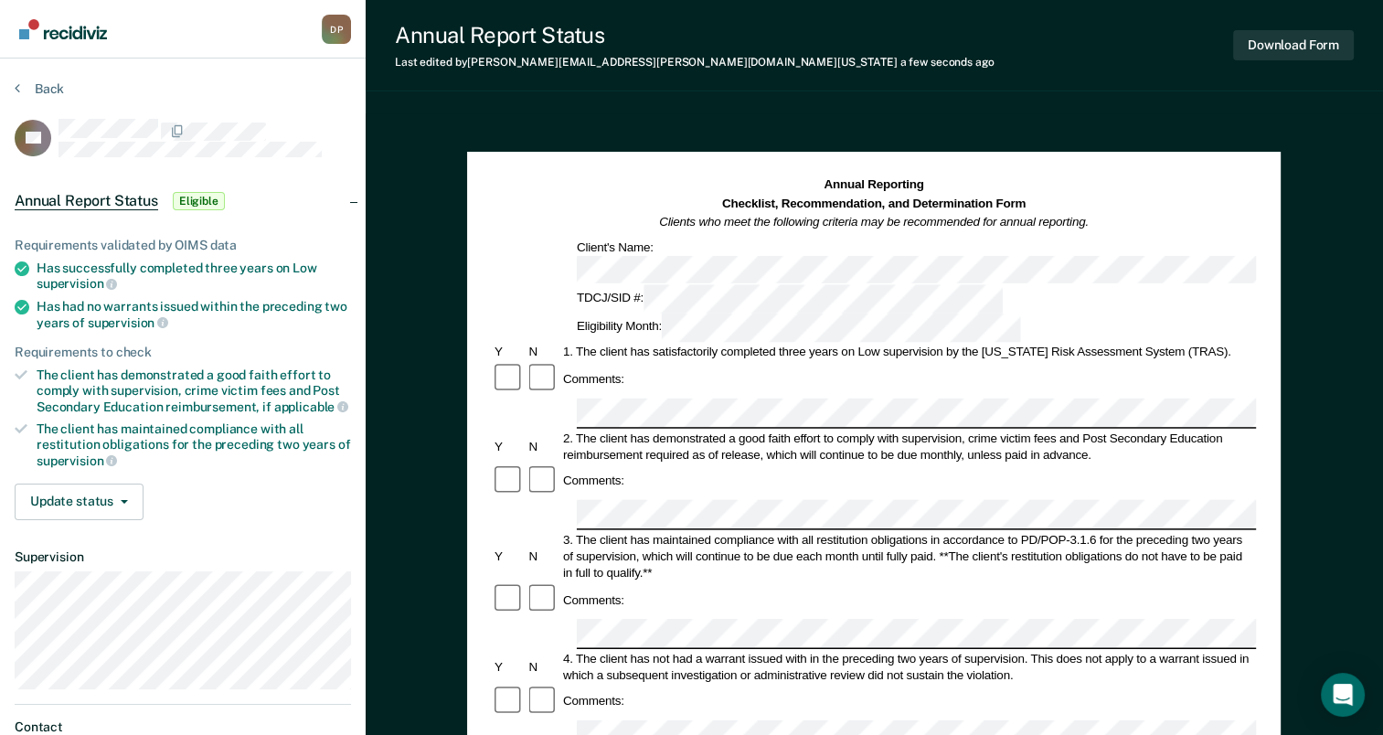
click at [572, 398] on div at bounding box center [874, 413] width 764 height 30
drag, startPoint x: 579, startPoint y: 353, endPoint x: 701, endPoint y: 346, distance: 121.7
click at [701, 430] on div "2. The client has demonstrated a good faith effort to comply with supervision, …" at bounding box center [908, 446] width 696 height 33
drag, startPoint x: 701, startPoint y: 346, endPoint x: 670, endPoint y: 353, distance: 31.7
click at [698, 430] on div "2. The client has demonstrated a good faith effort to comply with supervision, …" at bounding box center [908, 446] width 696 height 33
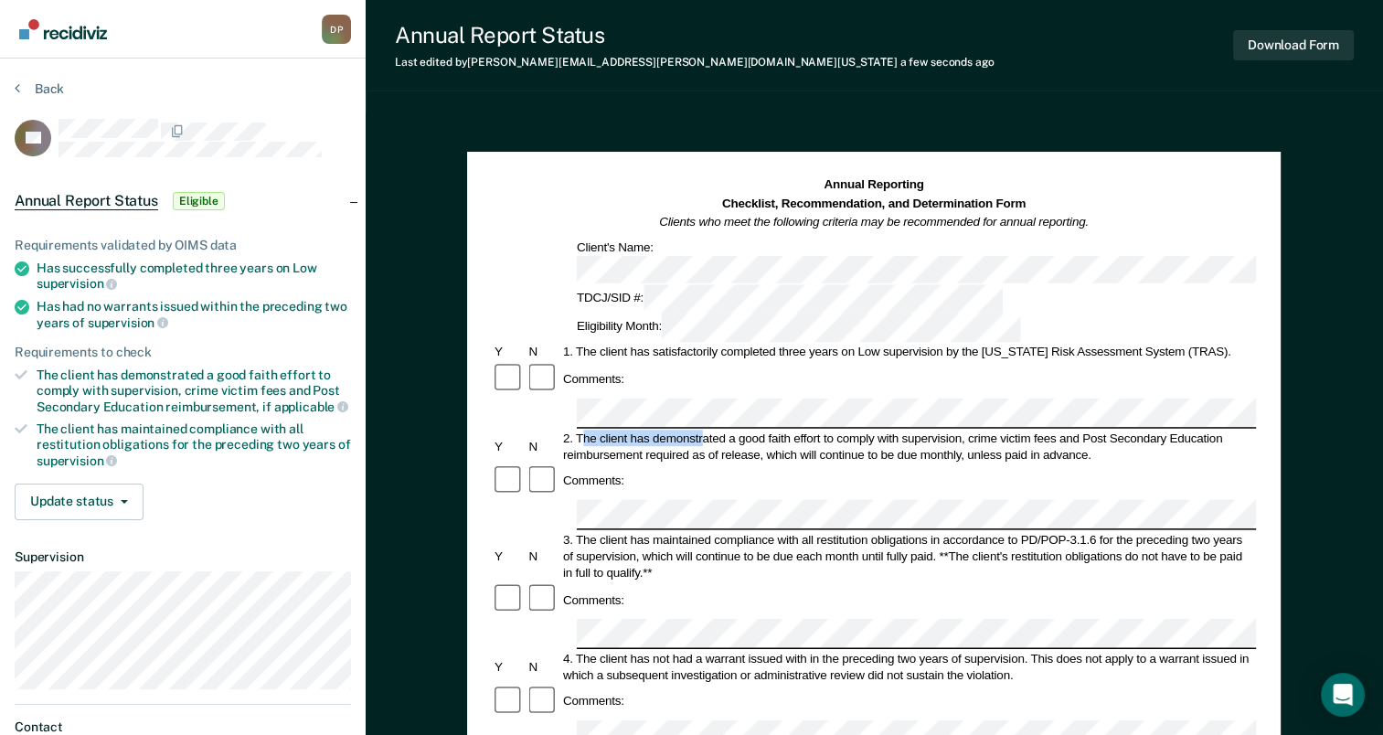
click at [596, 430] on div "2. The client has demonstrated a good faith effort to comply with supervision, …" at bounding box center [908, 446] width 696 height 33
drag, startPoint x: 593, startPoint y: 350, endPoint x: 896, endPoint y: 349, distance: 302.5
click at [896, 430] on div "2. The client has demonstrated a good faith effort to comply with supervision, …" at bounding box center [908, 446] width 696 height 33
drag, startPoint x: 896, startPoint y: 349, endPoint x: 862, endPoint y: 346, distance: 33.9
copy div "The client has demonstrated a good faith effort to comply with"
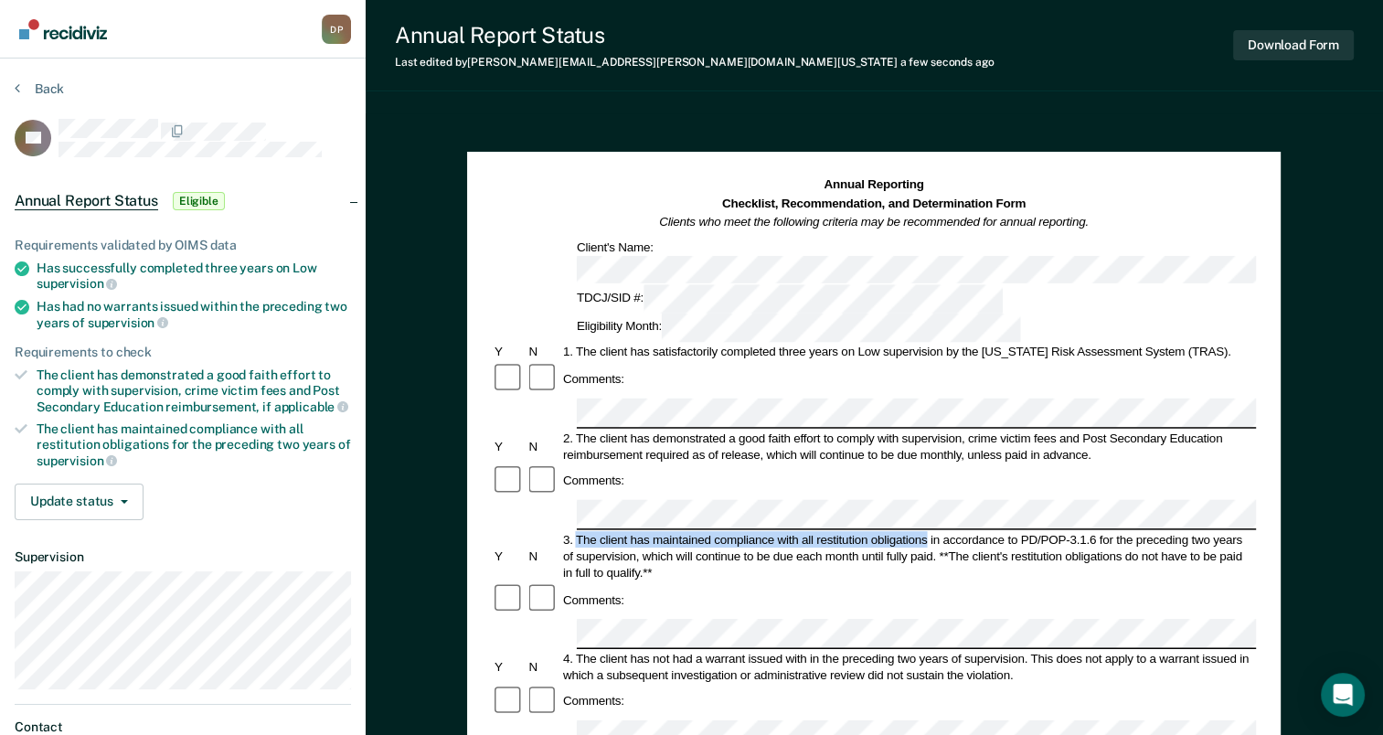
drag, startPoint x: 577, startPoint y: 435, endPoint x: 927, endPoint y: 429, distance: 350.1
click at [927, 531] on div "3. The client has maintained compliance with all restitution obligations in acc…" at bounding box center [908, 555] width 696 height 49
click at [928, 531] on div "3. The client has maintained compliance with all restitution obligations in acc…" at bounding box center [908, 555] width 696 height 49
click at [580, 531] on div "3. The client has maintained compliance with all restitution obligations in acc…" at bounding box center [908, 555] width 696 height 49
drag, startPoint x: 580, startPoint y: 436, endPoint x: 638, endPoint y: 452, distance: 59.9
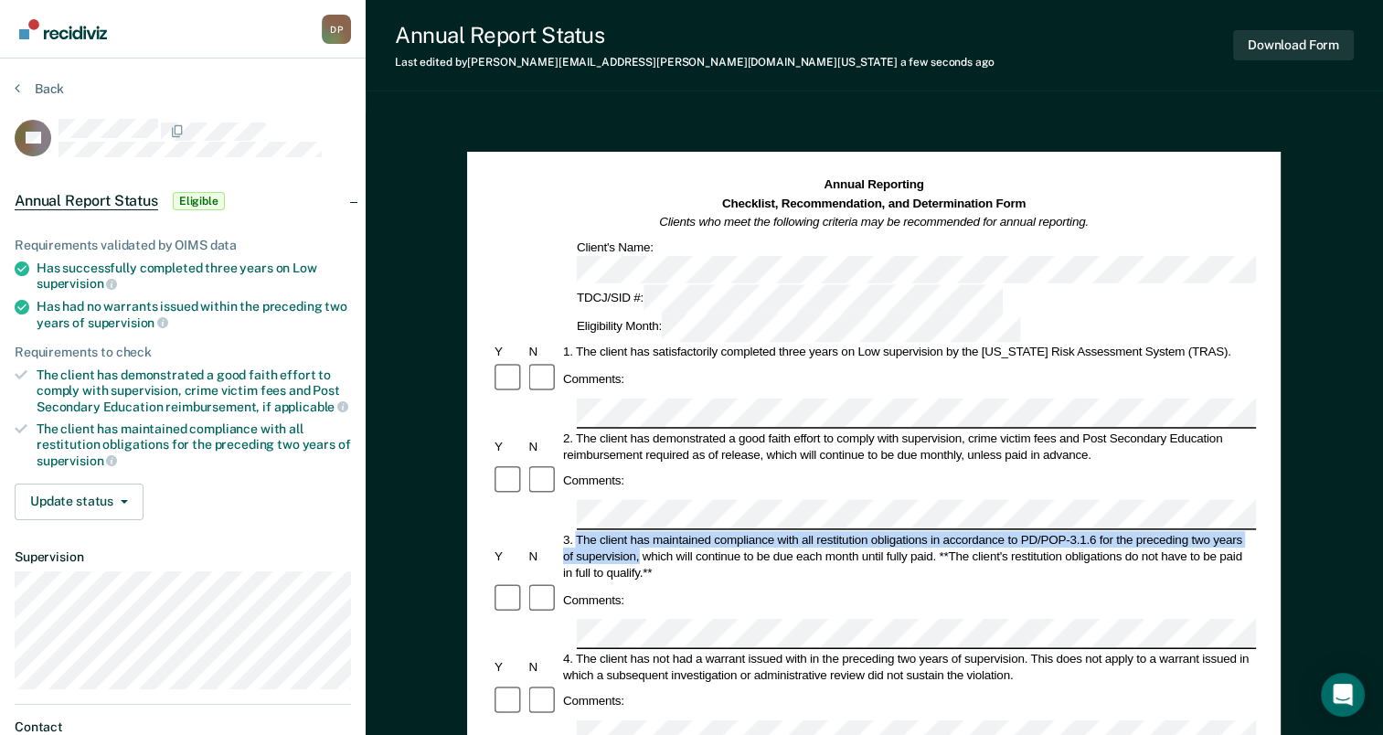
click at [638, 531] on div "3. The client has maintained compliance with all restitution obligations in acc…" at bounding box center [908, 555] width 696 height 49
drag, startPoint x: 638, startPoint y: 452, endPoint x: 618, endPoint y: 447, distance: 20.8
copy div "The client has maintained compliance with all restitution obligations in accord…"
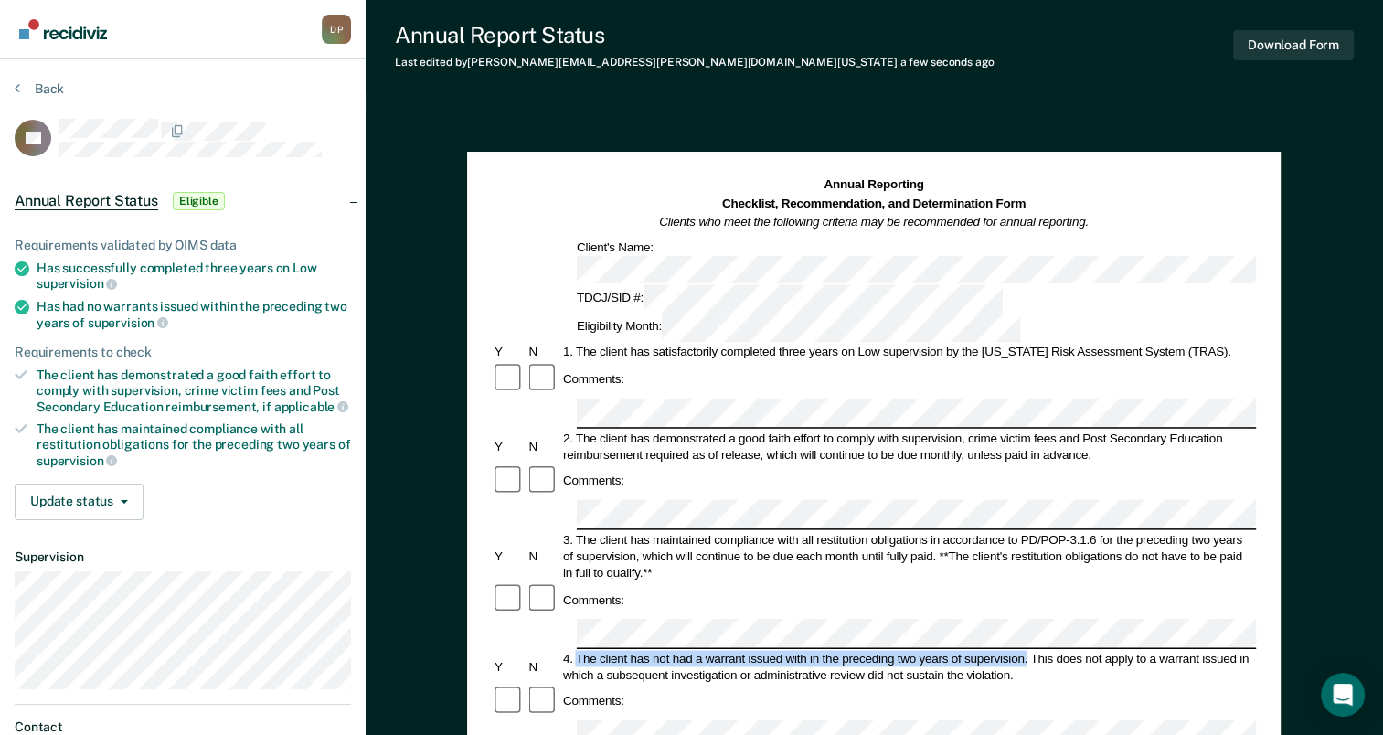
drag, startPoint x: 579, startPoint y: 534, endPoint x: 1027, endPoint y: 536, distance: 448.8
click at [1027, 650] on div "4. The client has not had a warrant issued with in the preceding two years of s…" at bounding box center [908, 666] width 696 height 33
drag, startPoint x: 1027, startPoint y: 536, endPoint x: 1002, endPoint y: 534, distance: 25.7
copy div "The client has not had a warrant issued with in the preceding two years of supe…"
click at [1099, 362] on div "Comments:" at bounding box center [874, 379] width 764 height 35
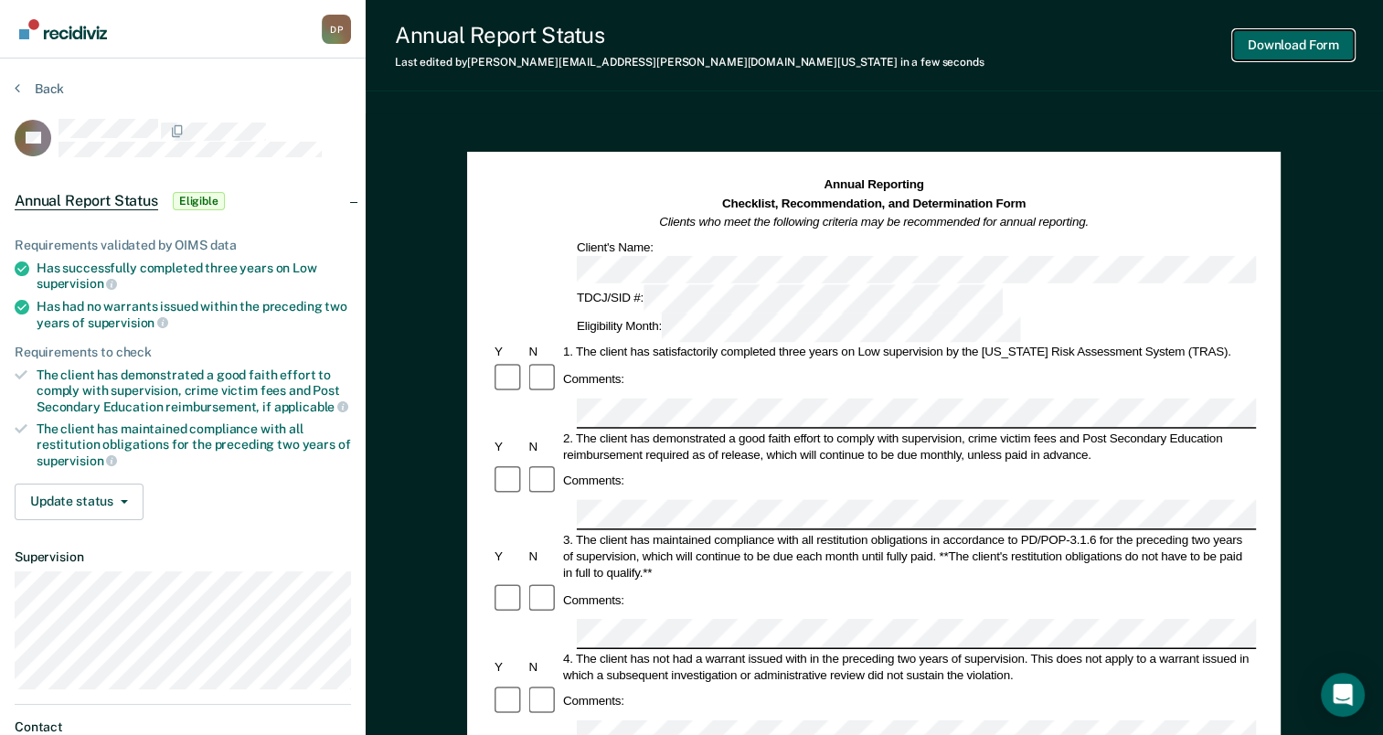
click at [1269, 46] on button "Download Form" at bounding box center [1293, 45] width 121 height 30
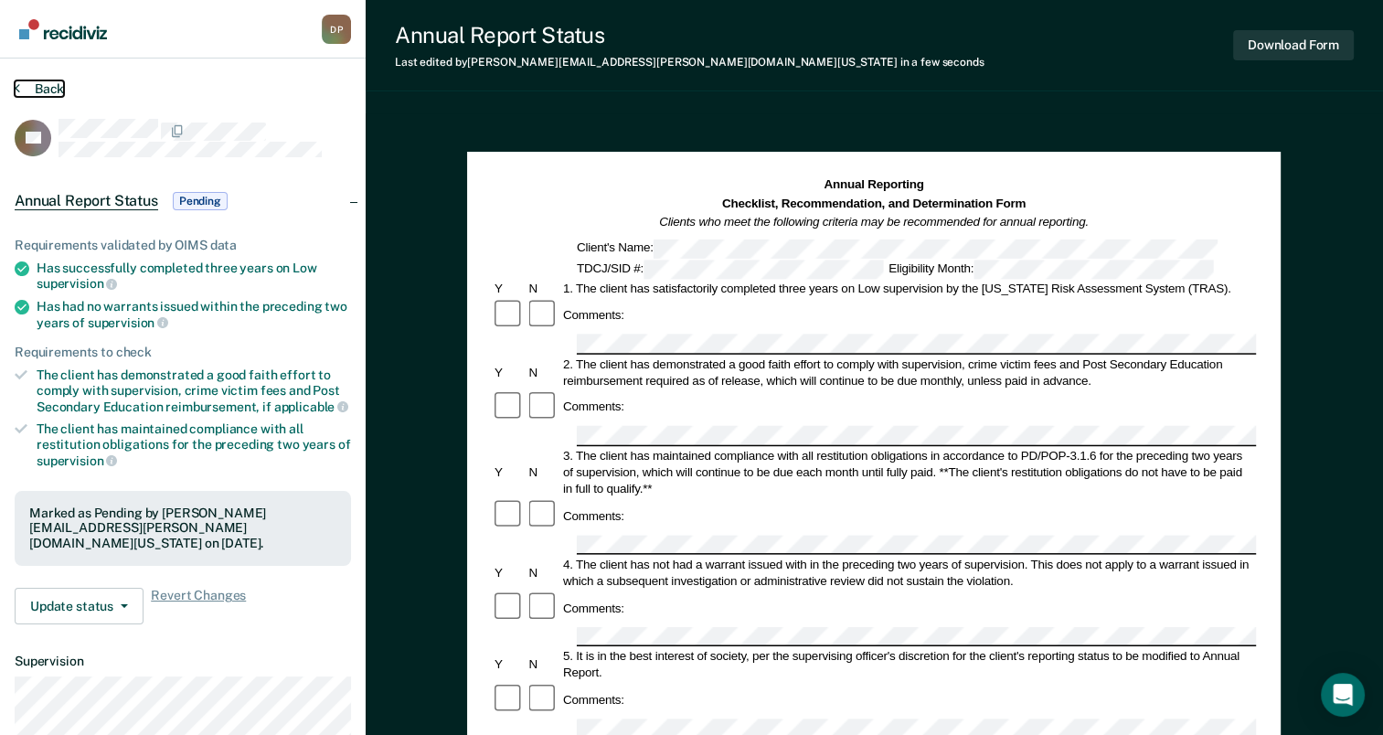
click at [55, 88] on button "Back" at bounding box center [39, 88] width 49 height 16
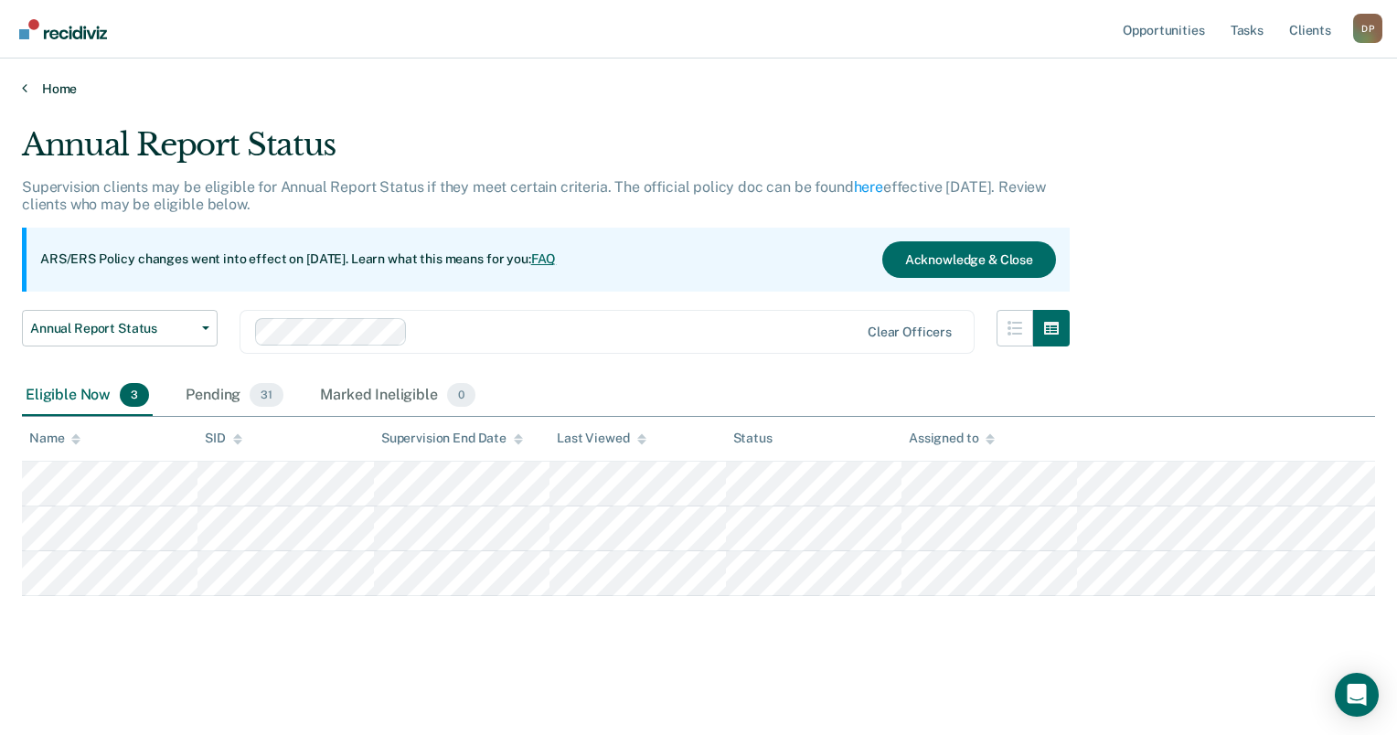
click at [41, 86] on link "Home" at bounding box center [698, 88] width 1353 height 16
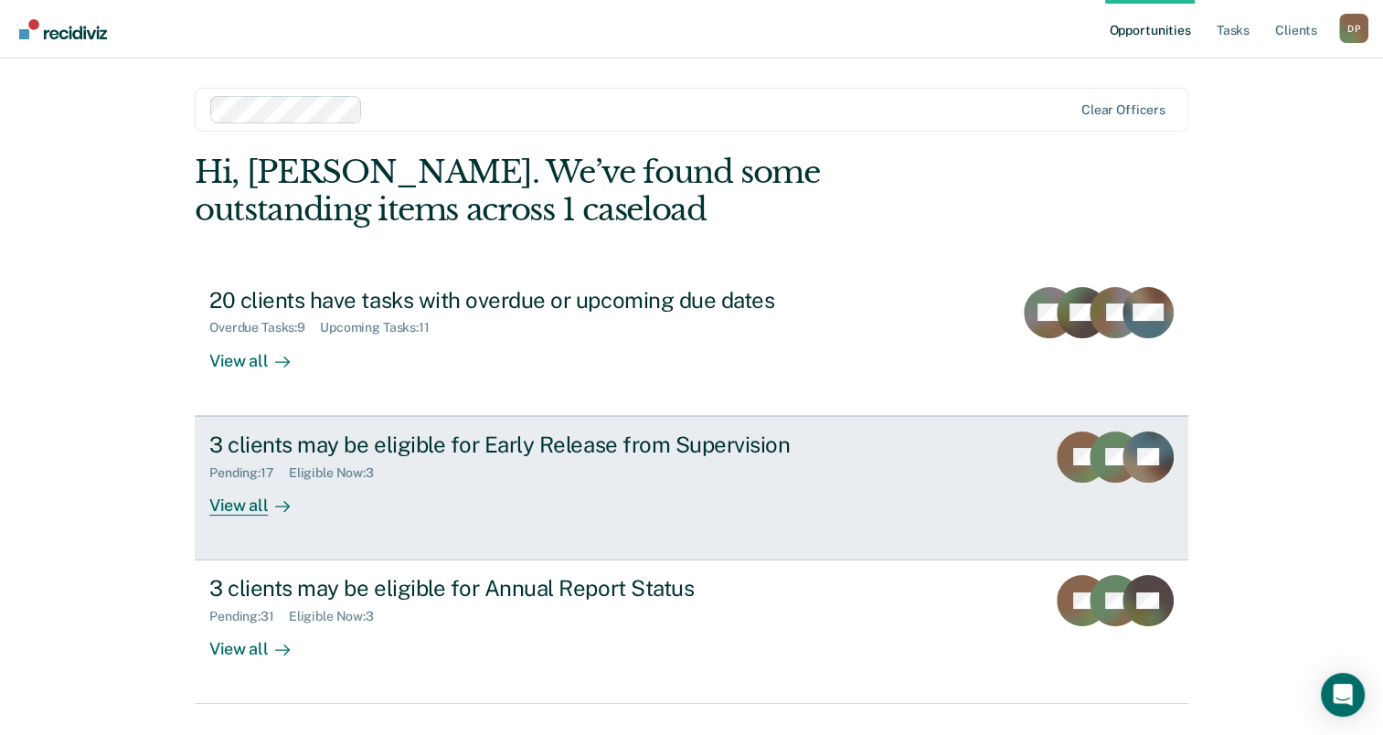
click at [518, 438] on div "3 clients may be eligible for Early Release from Supervision" at bounding box center [530, 444] width 642 height 27
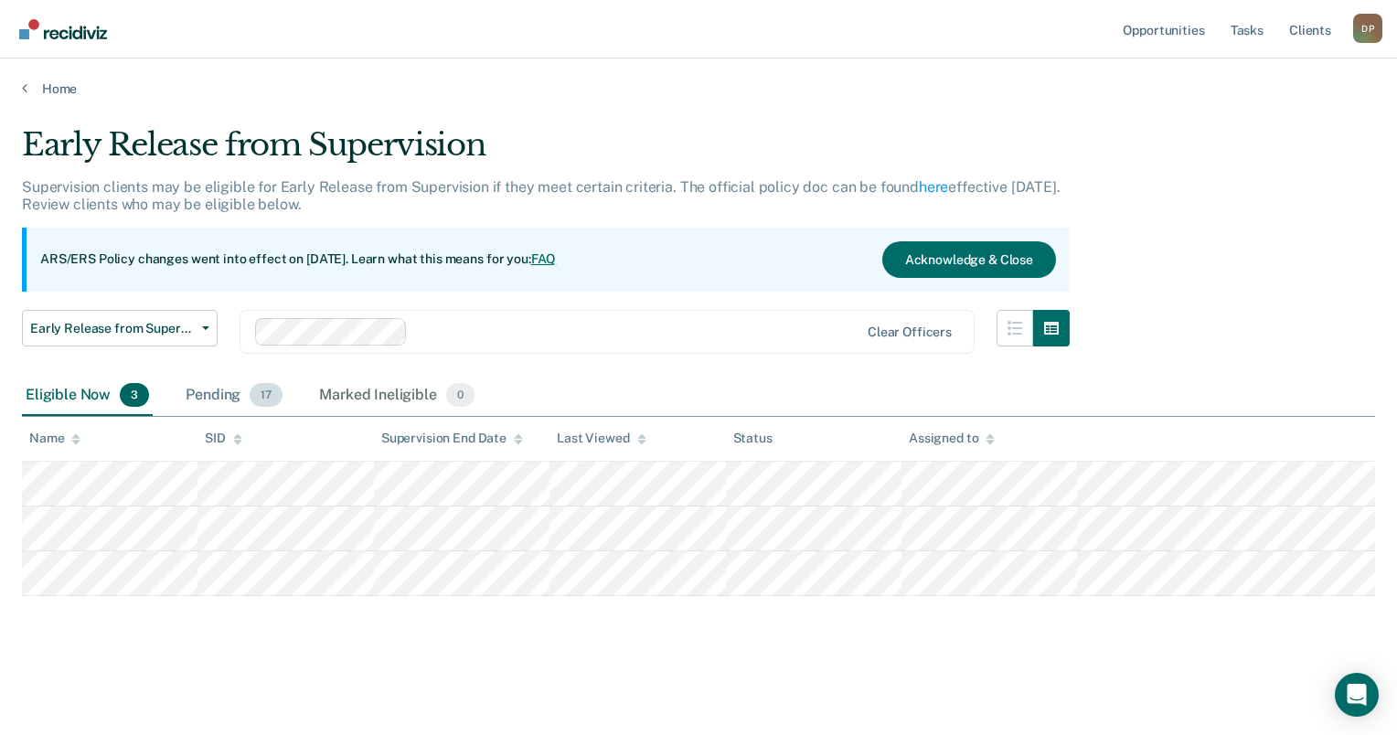
click at [219, 398] on div "Pending 17" at bounding box center [234, 396] width 104 height 40
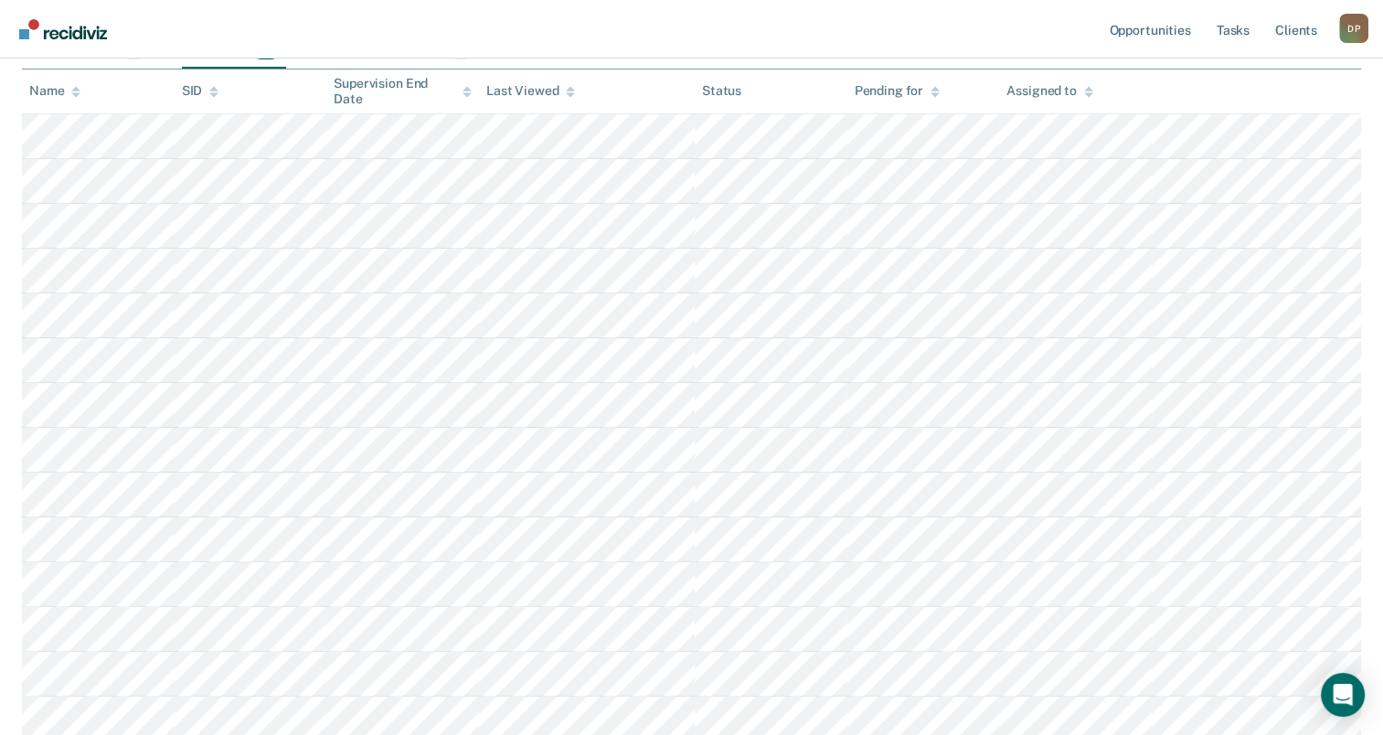
scroll to position [366, 0]
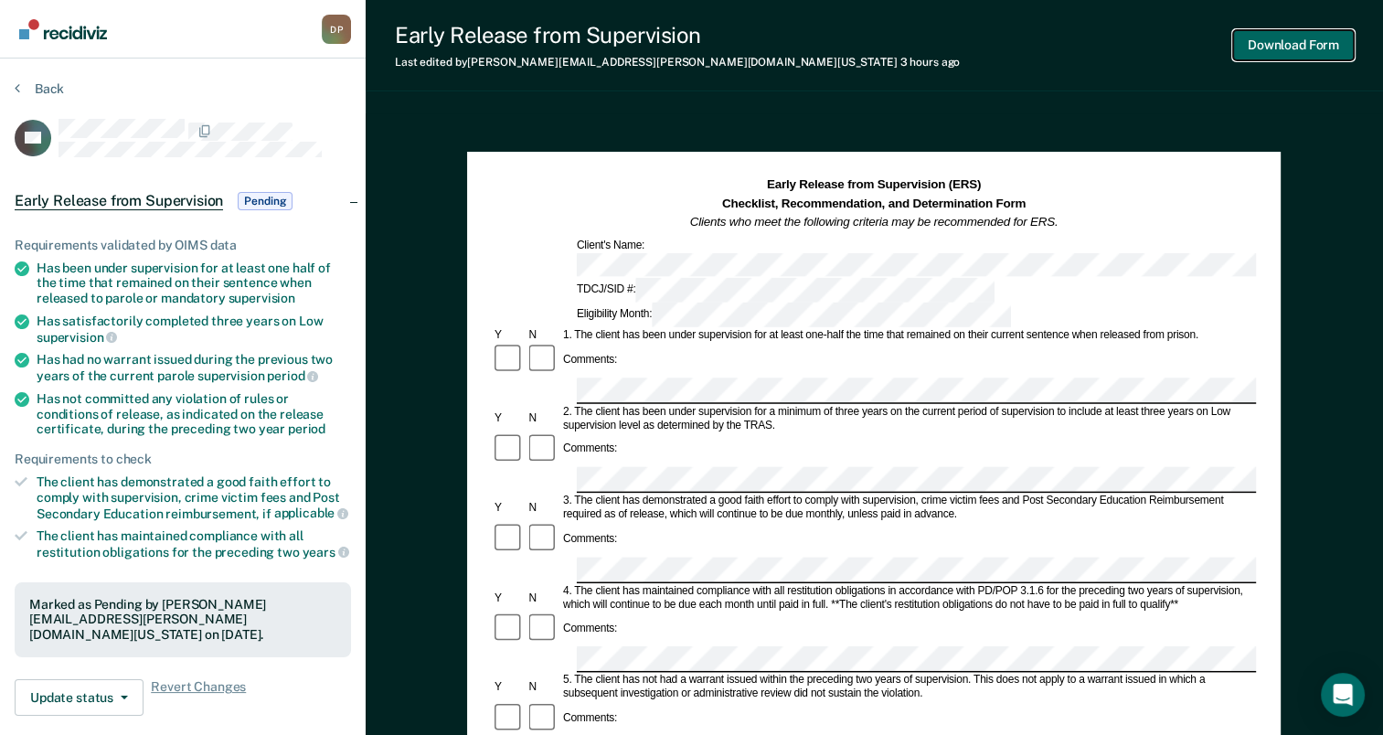
click at [1300, 47] on button "Download Form" at bounding box center [1293, 45] width 121 height 30
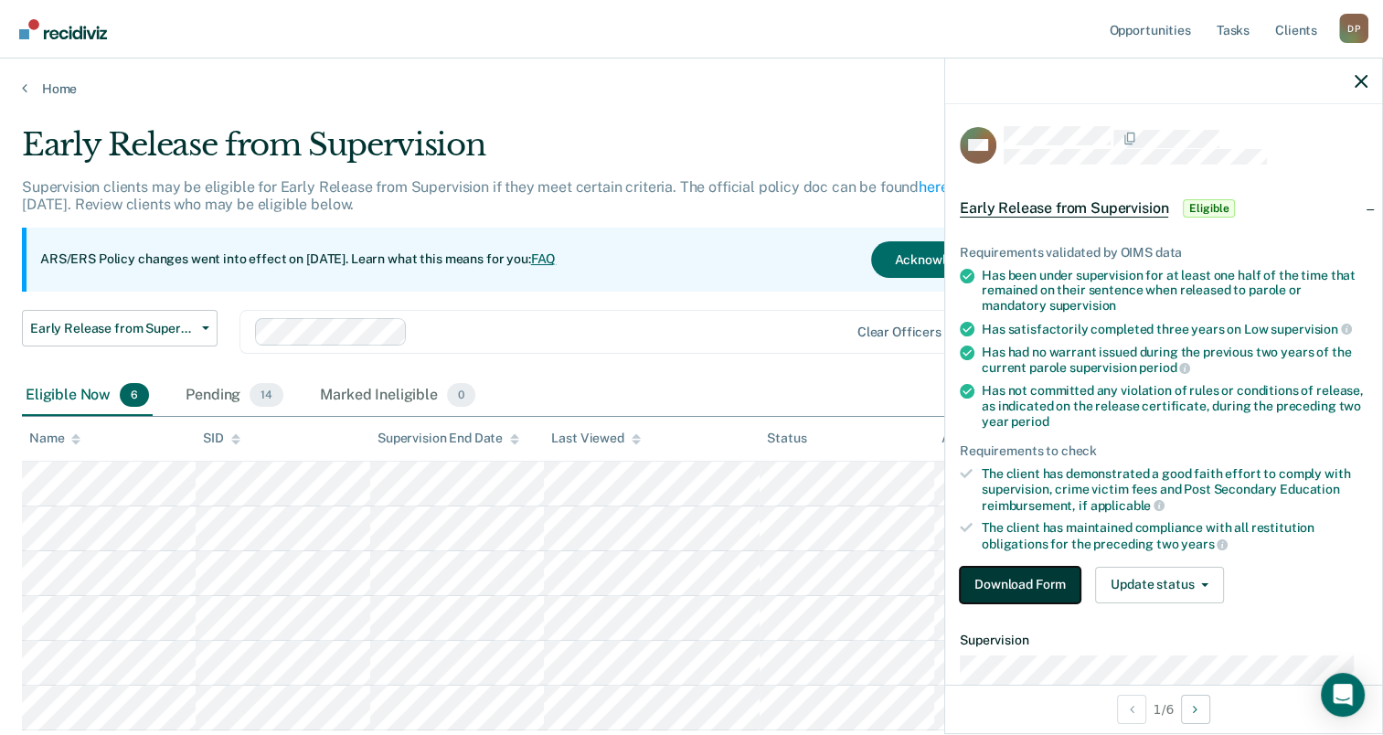
click at [1036, 580] on button "Download Form" at bounding box center [1020, 585] width 121 height 37
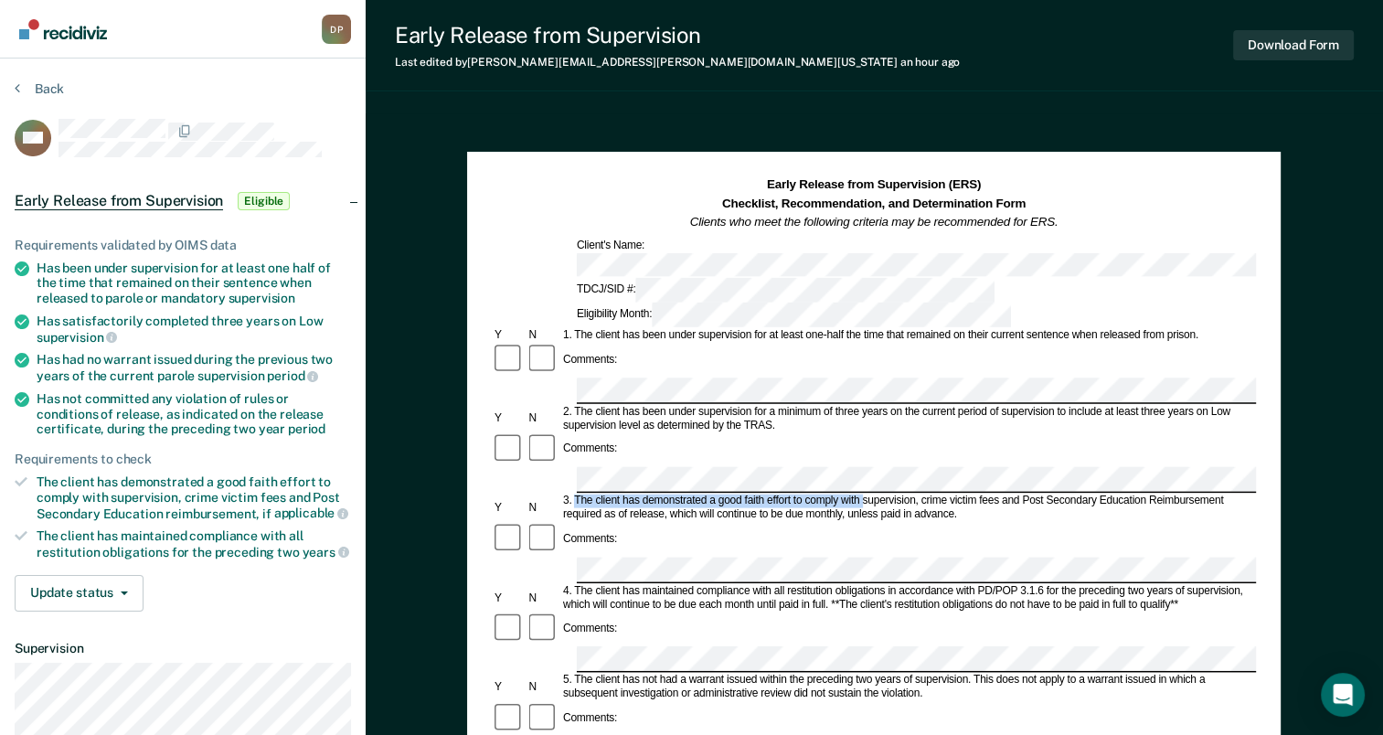
drag, startPoint x: 574, startPoint y: 409, endPoint x: 861, endPoint y: 413, distance: 287.0
click at [861, 494] on div "3. The client has demonstrated a good faith effort to comply with supervision, …" at bounding box center [908, 507] width 696 height 27
drag, startPoint x: 861, startPoint y: 413, endPoint x: 847, endPoint y: 409, distance: 14.2
copy div "The client has demonstrated a good faith effort to comply with"
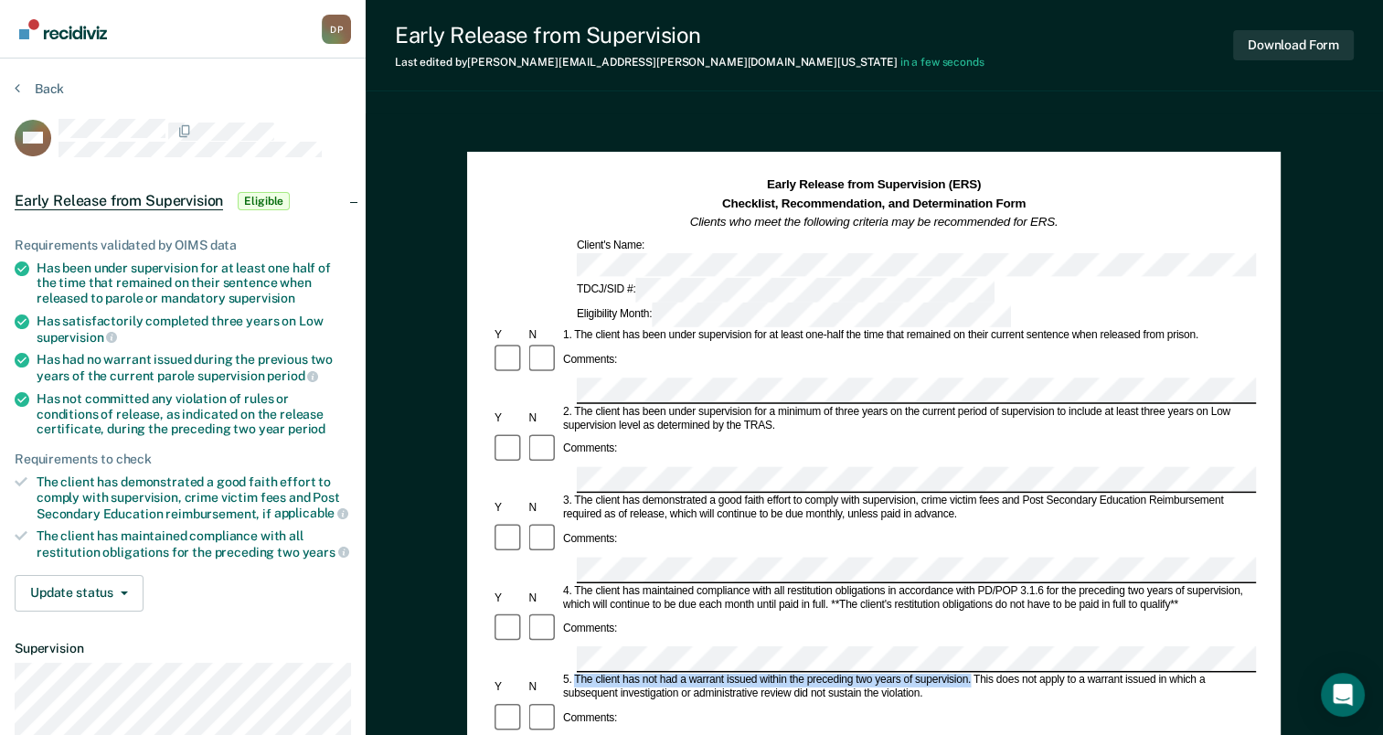
drag, startPoint x: 577, startPoint y: 548, endPoint x: 969, endPoint y: 546, distance: 392.1
click at [969, 674] on div "5. The client has not had a warrant issued within the preceding two years of su…" at bounding box center [908, 687] width 696 height 27
drag, startPoint x: 969, startPoint y: 546, endPoint x: 941, endPoint y: 550, distance: 27.8
copy div "The client has not had a warrant issued within the preceding two years of super…"
drag, startPoint x: 574, startPoint y: 618, endPoint x: 919, endPoint y: 625, distance: 345.6
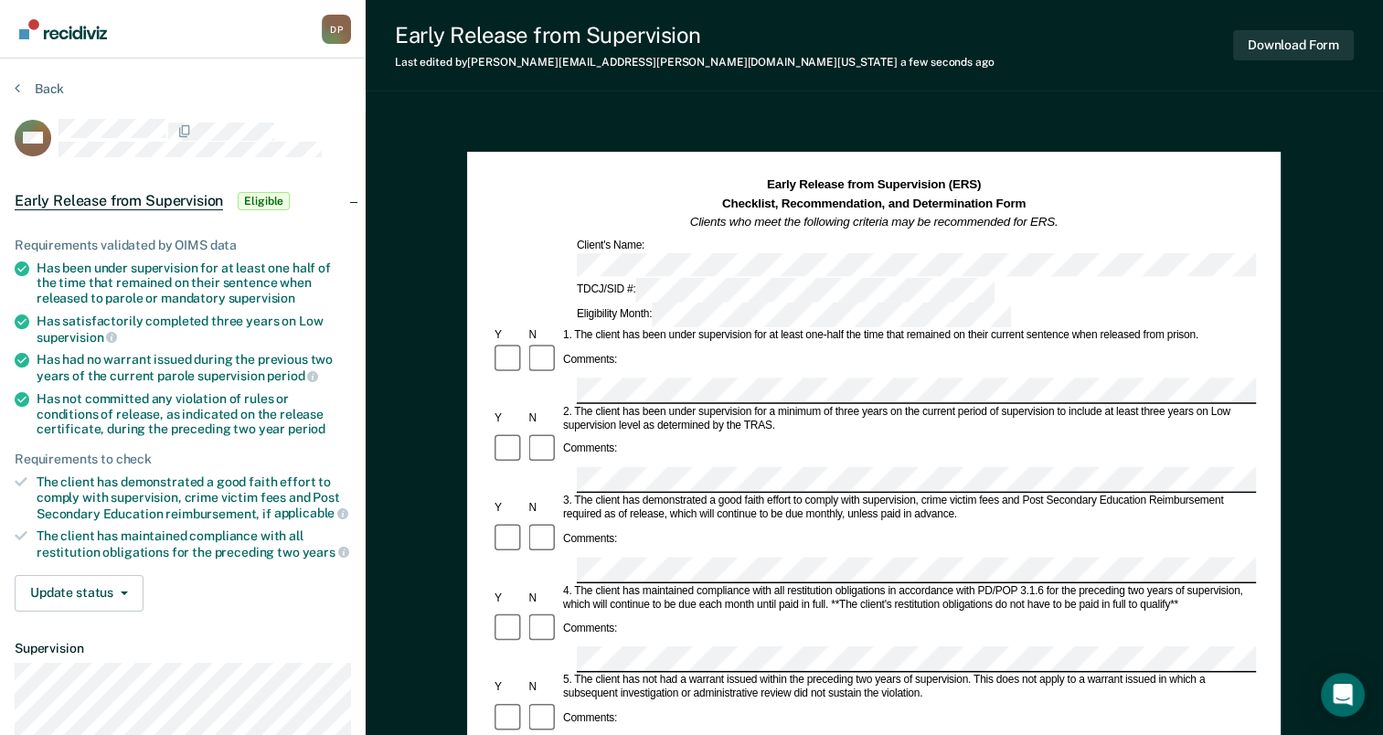
drag, startPoint x: 919, startPoint y: 625, endPoint x: 896, endPoint y: 624, distance: 23.8
copy div "The client has not committed any violation of rules or conditions of release"
drag, startPoint x: 1225, startPoint y: 619, endPoint x: 1232, endPoint y: 634, distance: 17.2
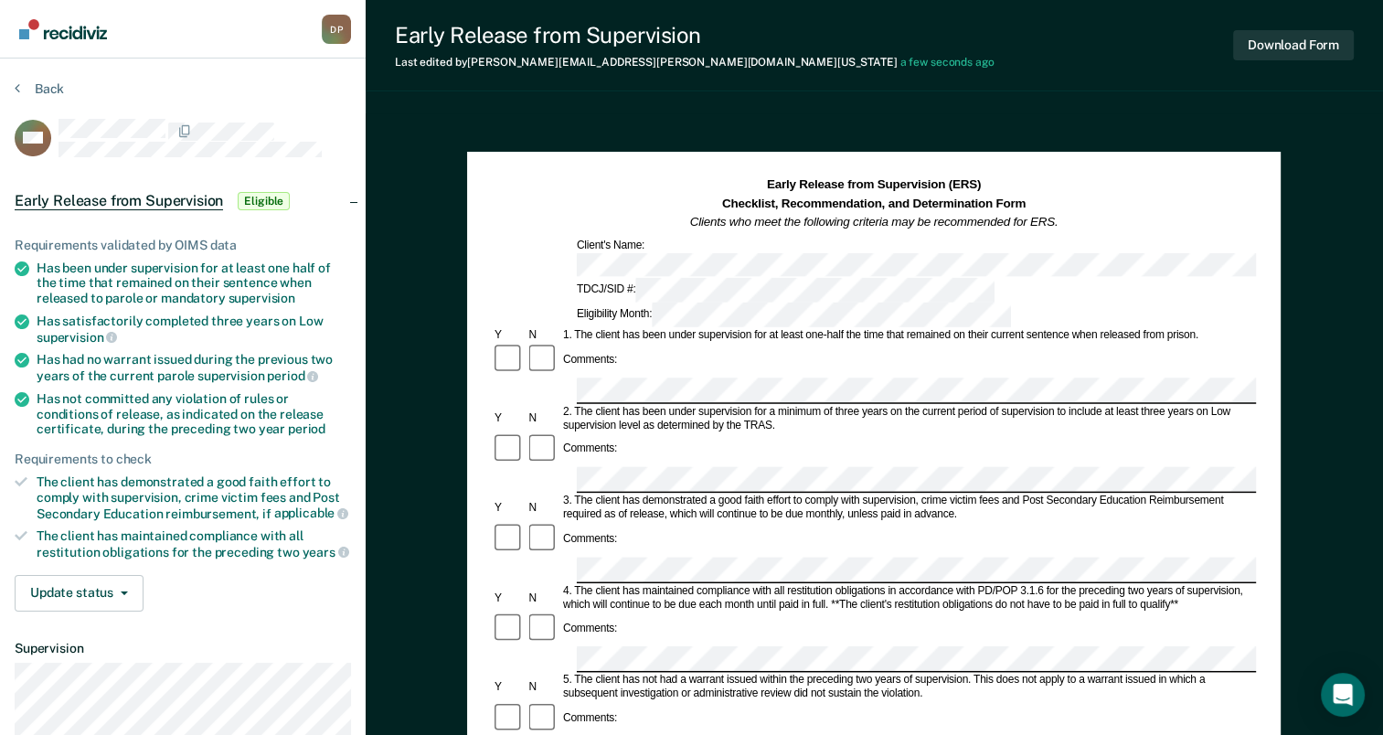
copy div "during the preceding two year period of supervision."
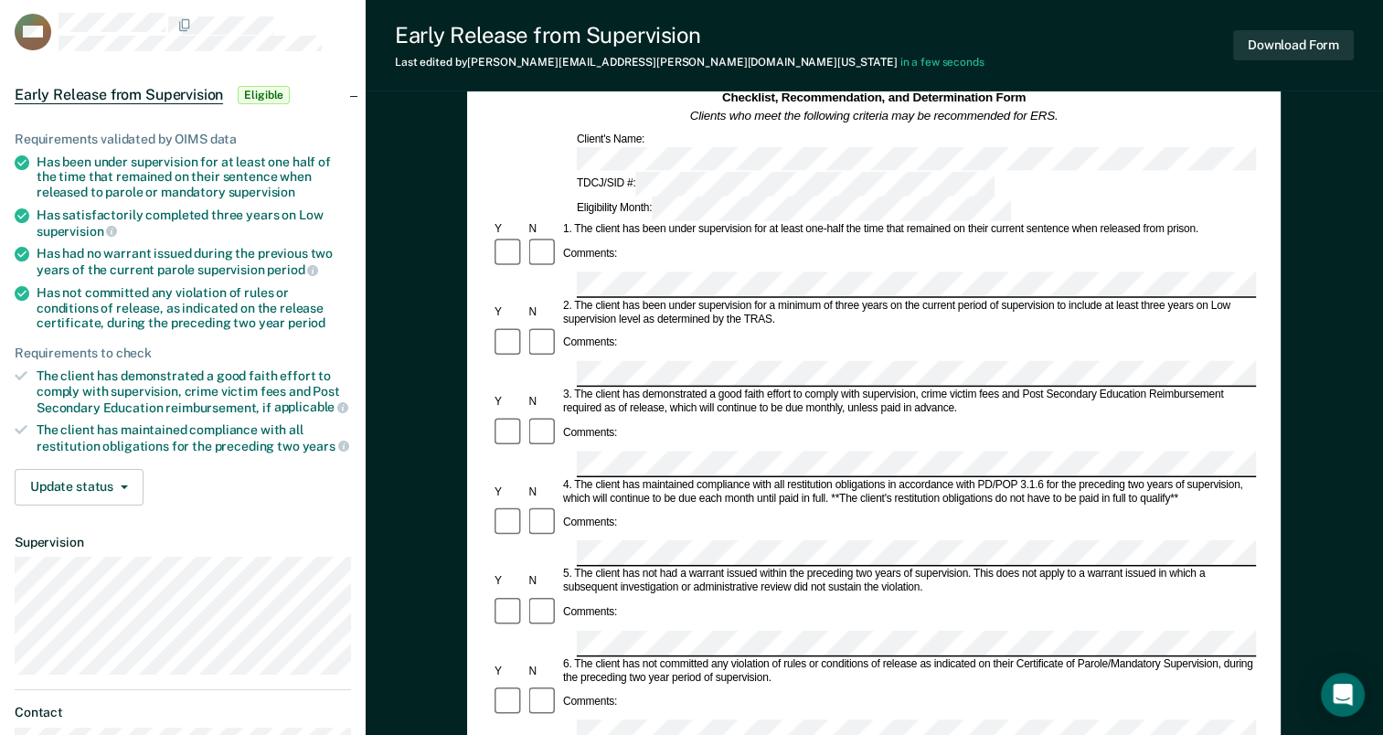
scroll to position [91, 0]
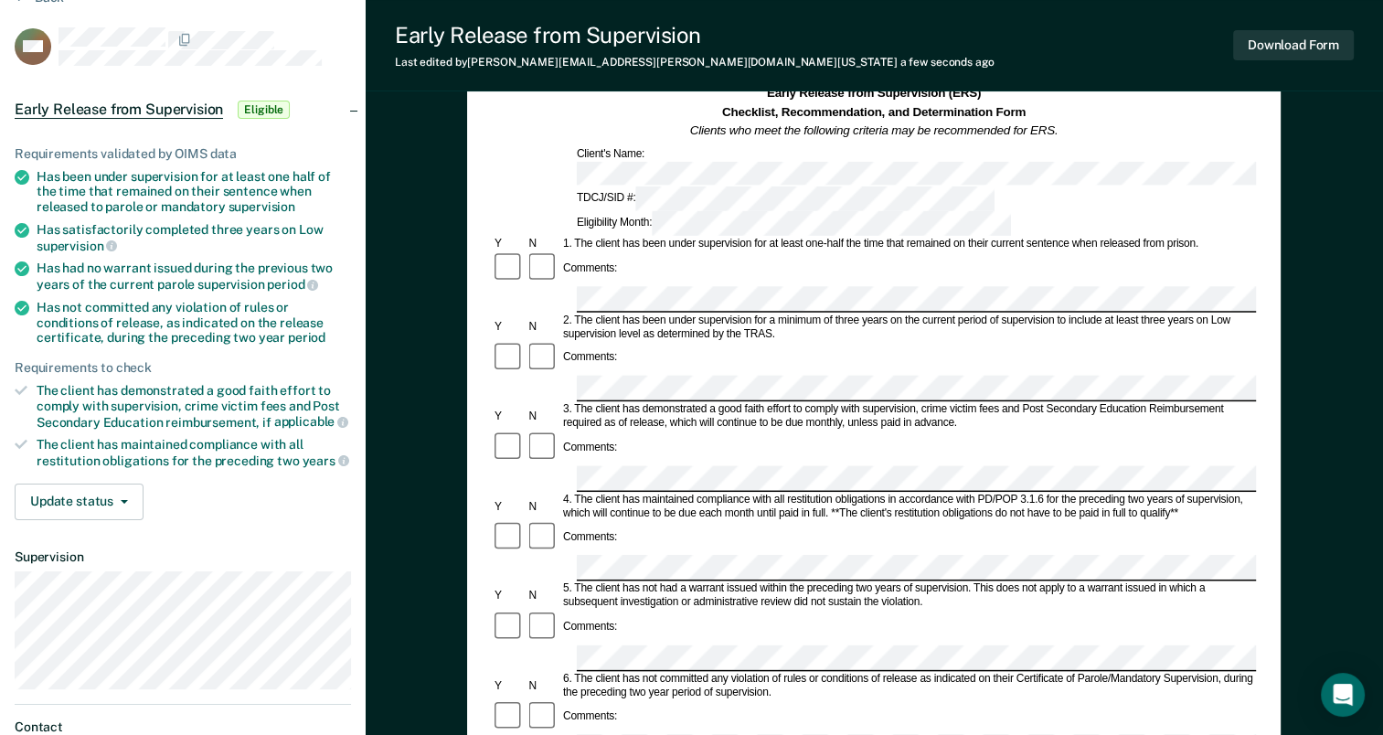
click at [546, 430] on div at bounding box center [543, 447] width 34 height 35
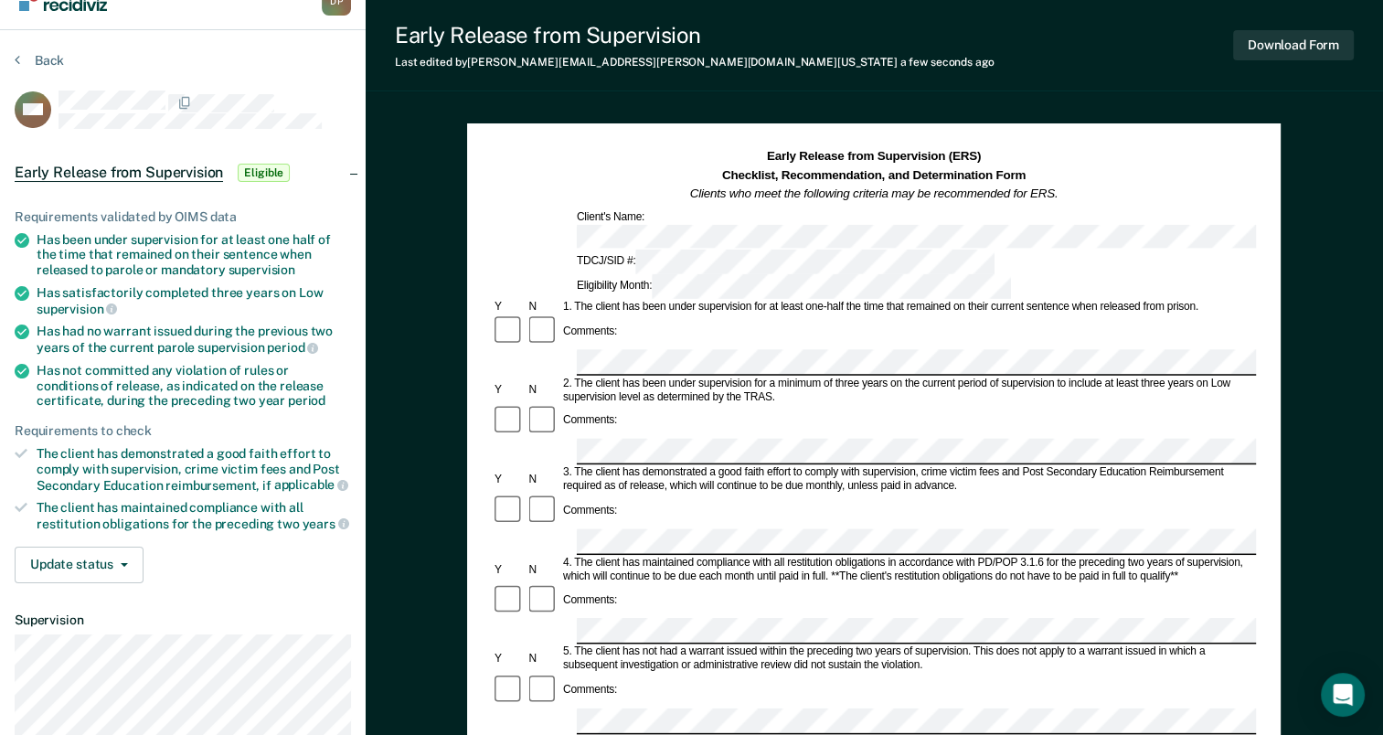
scroll to position [0, 0]
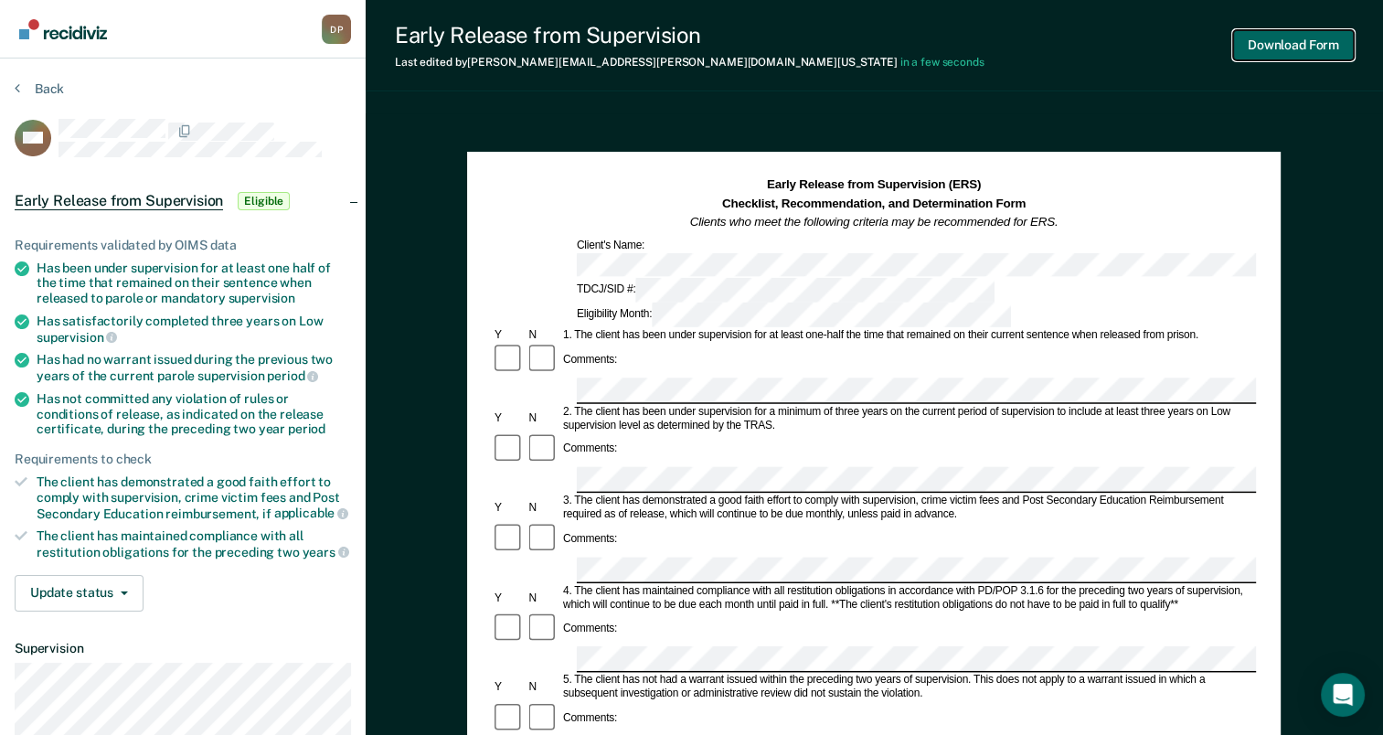
click at [1275, 45] on button "Download Form" at bounding box center [1293, 45] width 121 height 30
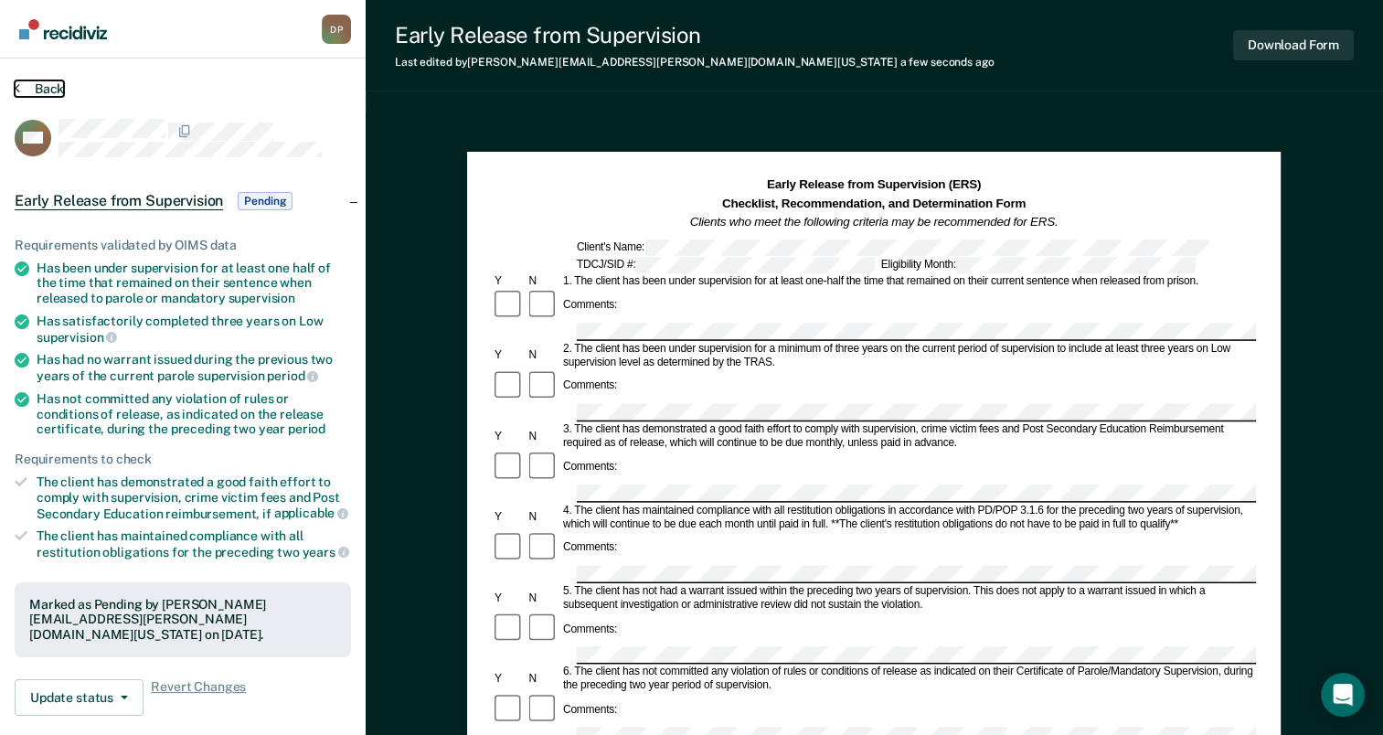
click at [30, 81] on button "Back" at bounding box center [39, 88] width 49 height 16
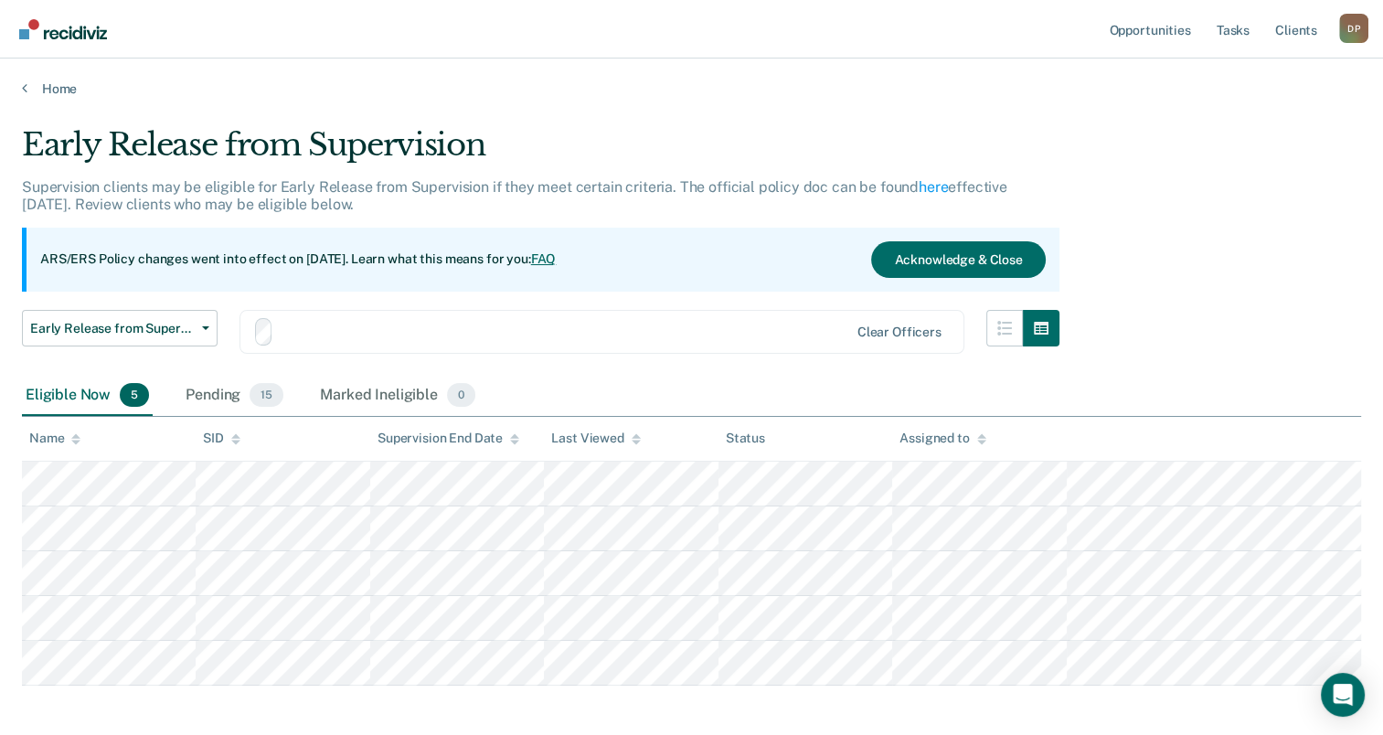
scroll to position [80, 0]
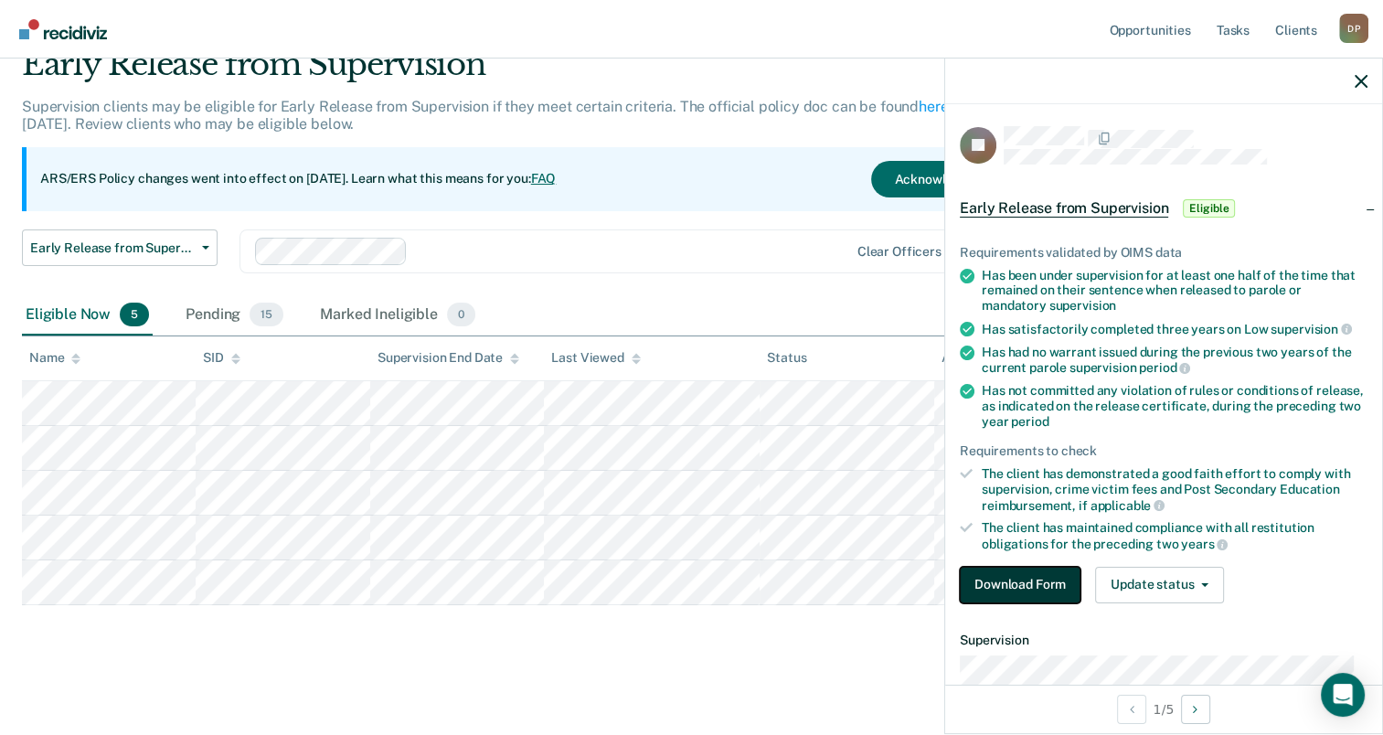
click at [1013, 585] on button "Download Form" at bounding box center [1020, 585] width 121 height 37
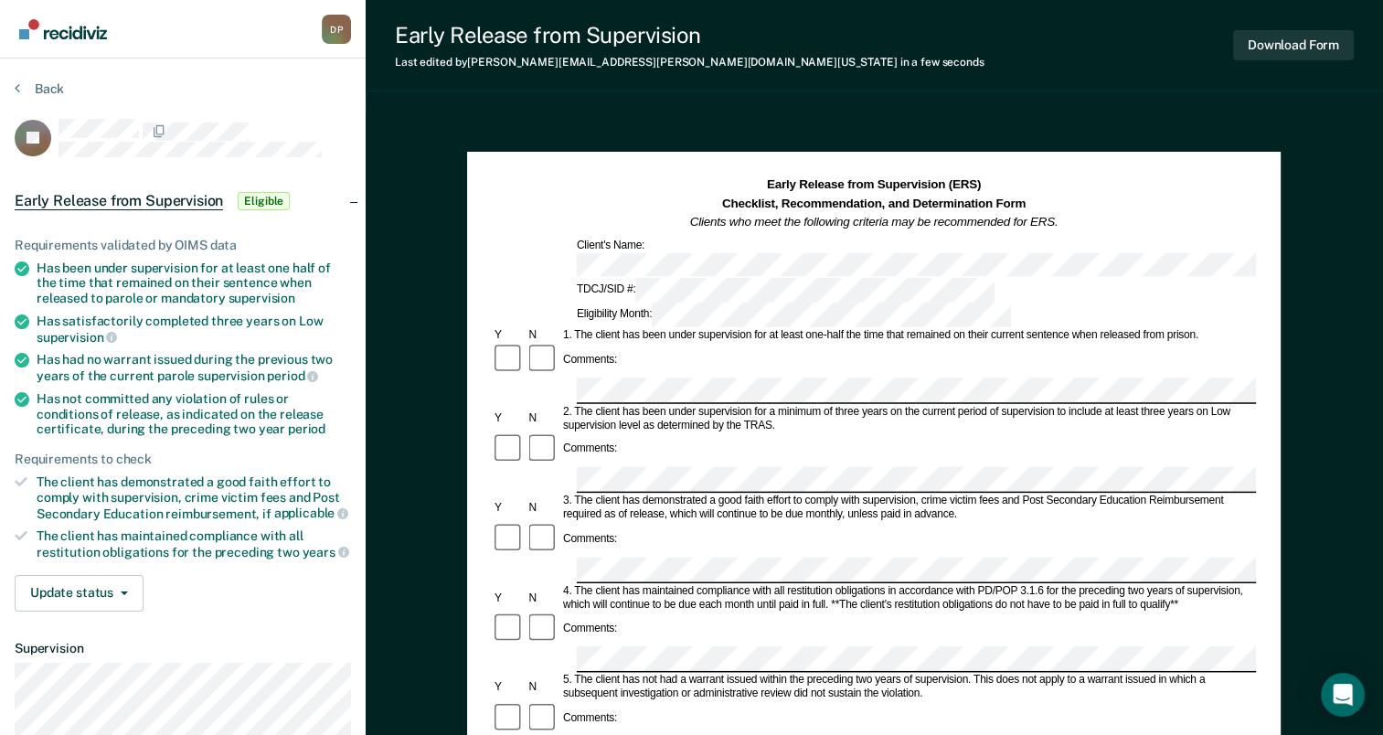
click at [1055, 329] on div "1. The client has been under supervision for at least one-half the time that re…" at bounding box center [908, 336] width 696 height 14
drag, startPoint x: 584, startPoint y: 406, endPoint x: 861, endPoint y: 413, distance: 277.0
click at [861, 494] on div "3. The client has demonstrated a good faith effort to comply with supervision, …" at bounding box center [908, 507] width 696 height 27
drag, startPoint x: 861, startPoint y: 413, endPoint x: 826, endPoint y: 411, distance: 34.8
copy div "The client has demonstrated a good faith effort to comply with"
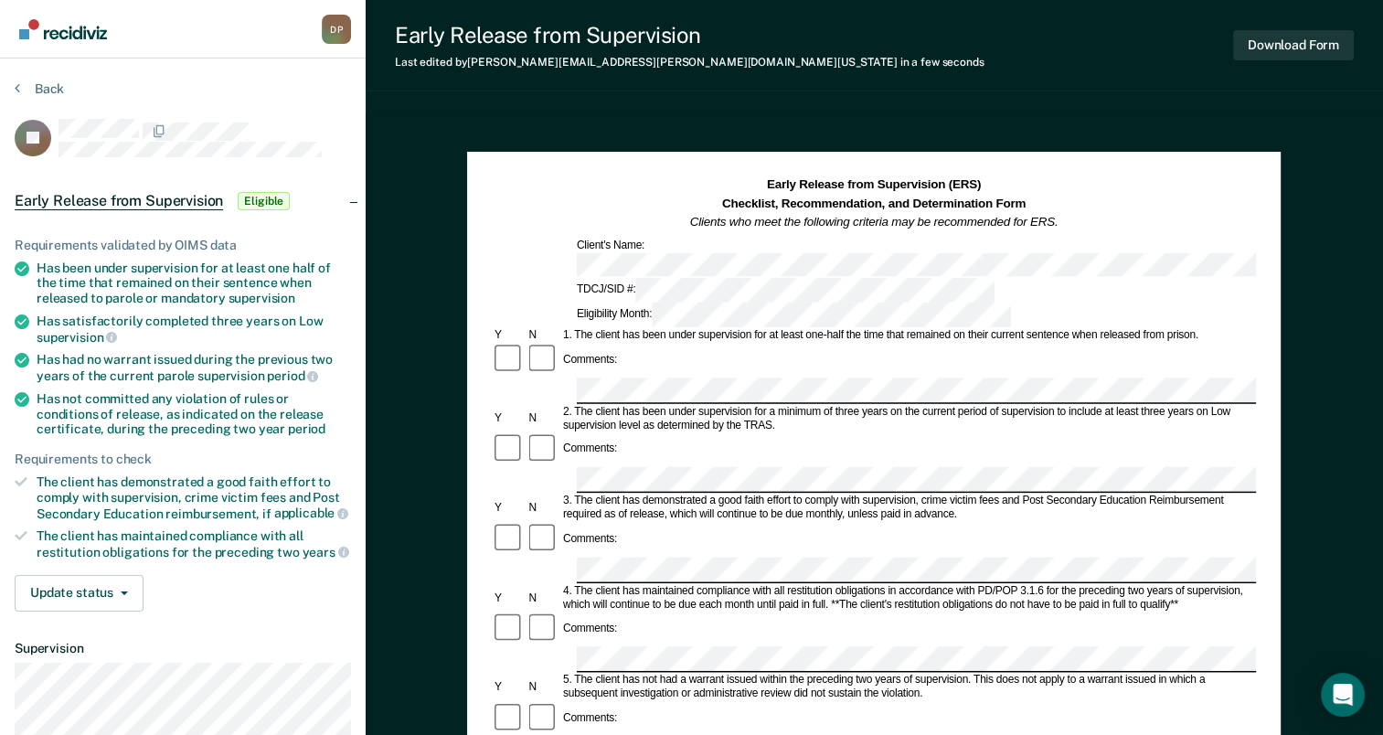
scroll to position [0, 4]
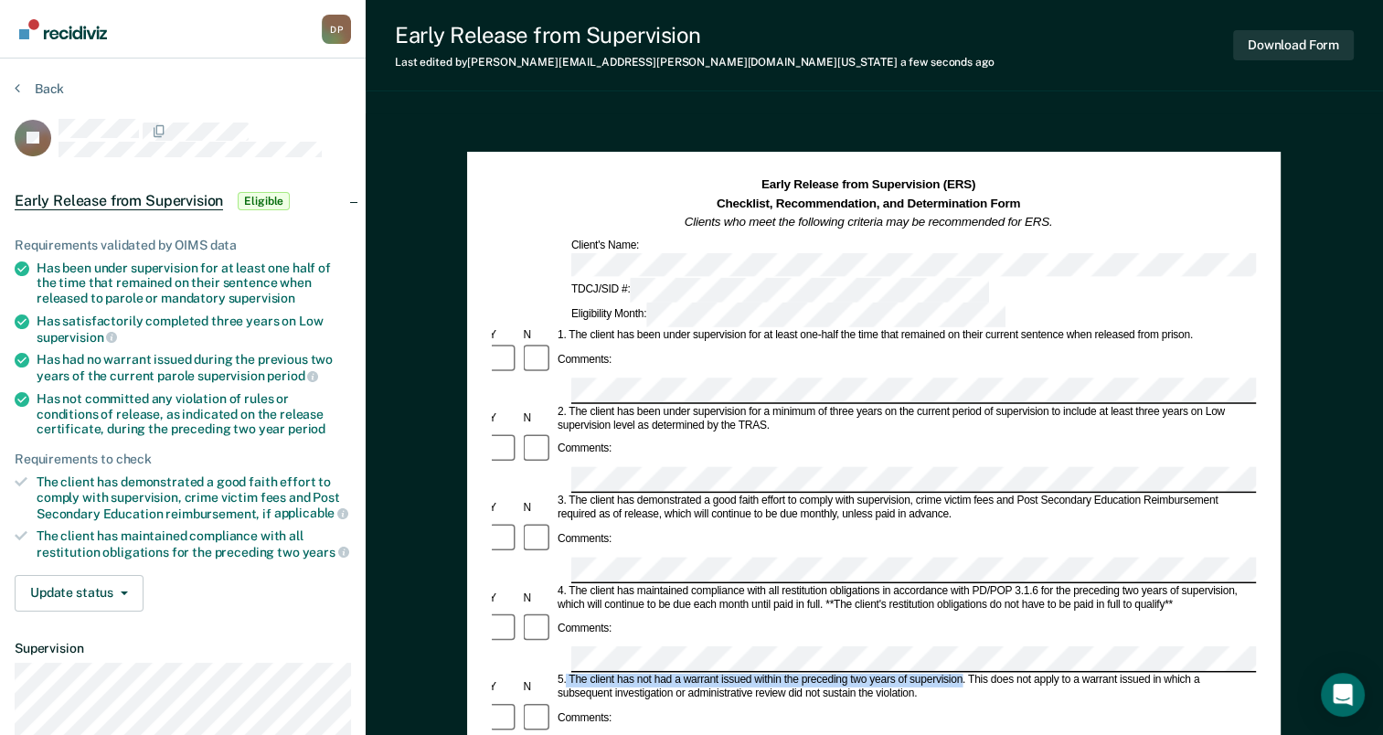
drag, startPoint x: 567, startPoint y: 552, endPoint x: 961, endPoint y: 547, distance: 394.9
click at [961, 674] on div "5. The client has not had a warrant issued within the preceding two years of su…" at bounding box center [903, 687] width 696 height 27
drag, startPoint x: 961, startPoint y: 547, endPoint x: 942, endPoint y: 552, distance: 19.7
copy div "The client has not had a warrant issued within the preceding two years of super…"
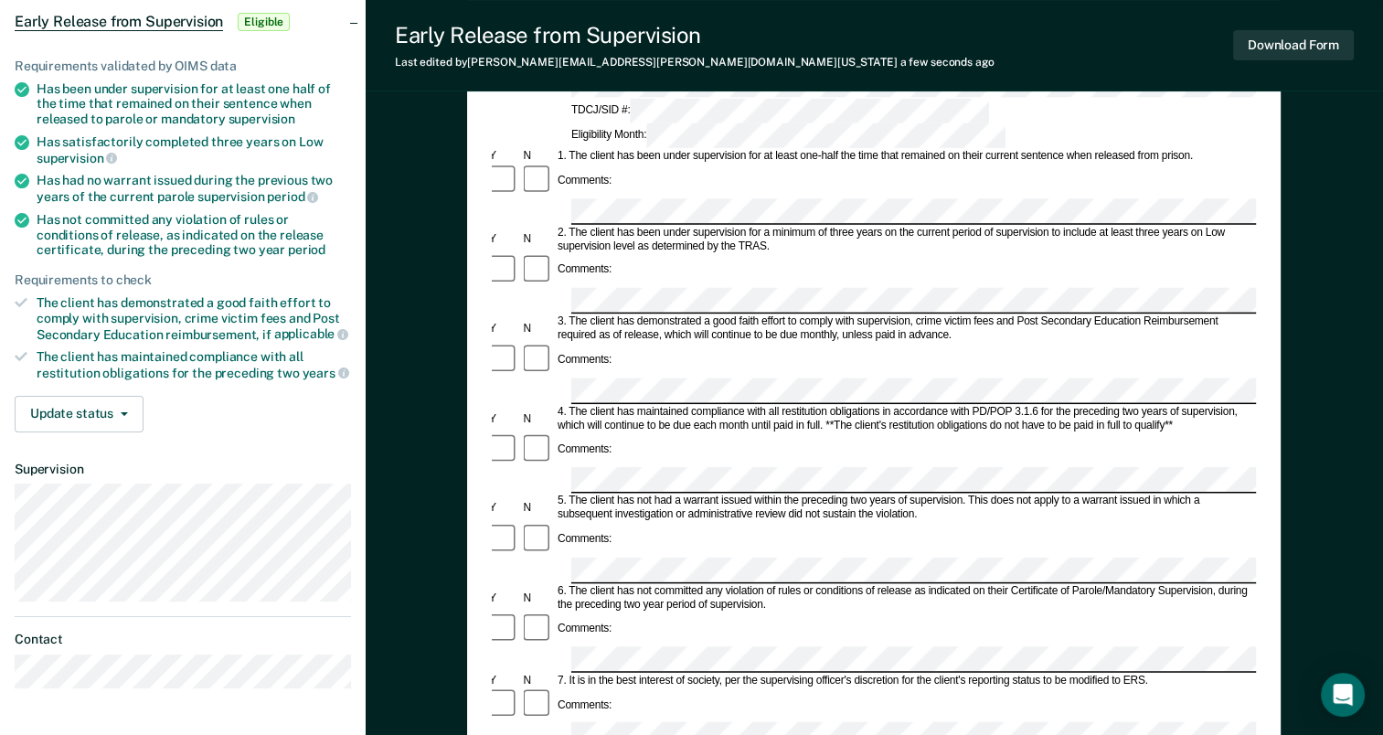
scroll to position [183, 0]
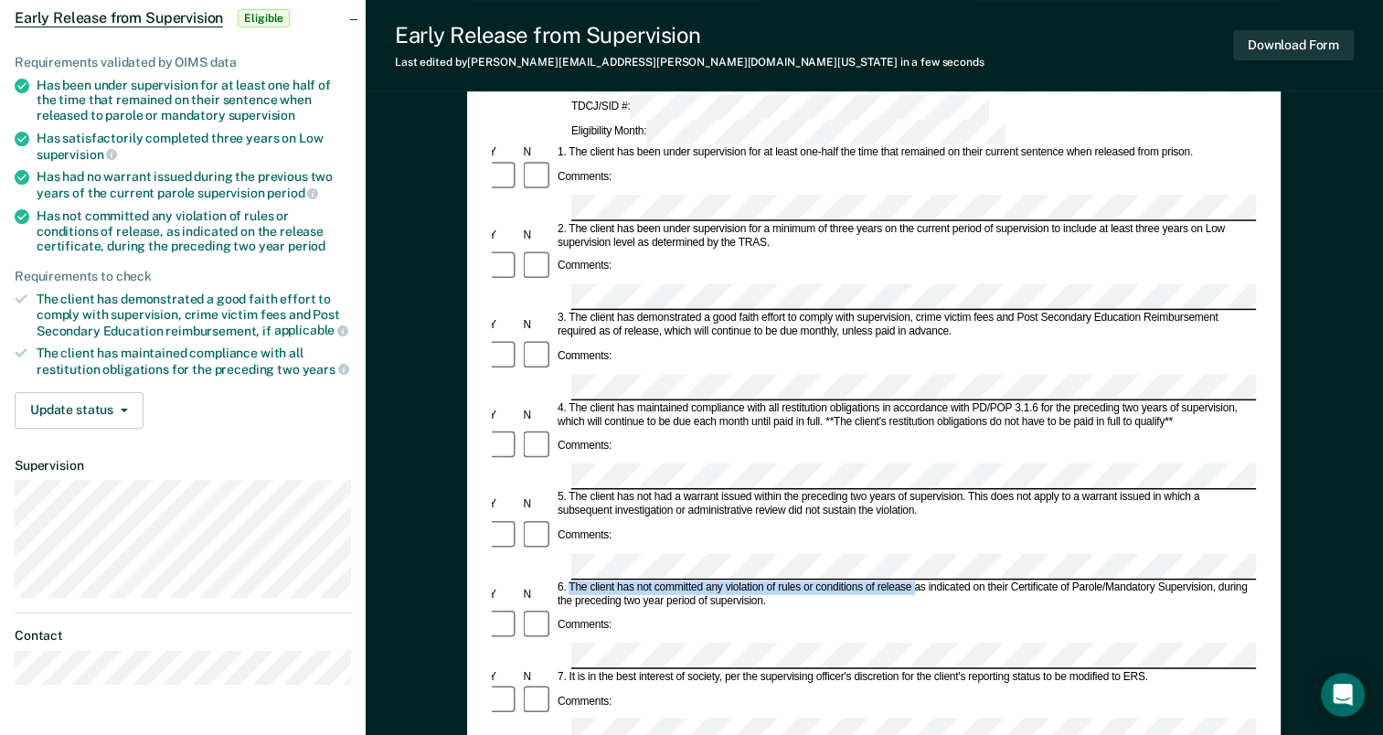
drag, startPoint x: 570, startPoint y: 439, endPoint x: 914, endPoint y: 439, distance: 343.6
click at [914, 580] on div "6. The client has not committed any violation of rules or conditions of release…" at bounding box center [903, 593] width 696 height 27
drag, startPoint x: 914, startPoint y: 439, endPoint x: 898, endPoint y: 436, distance: 15.8
copy div "The client has not committed any violation of rules or conditions of release"
drag, startPoint x: 1217, startPoint y: 437, endPoint x: 1243, endPoint y: 447, distance: 27.5
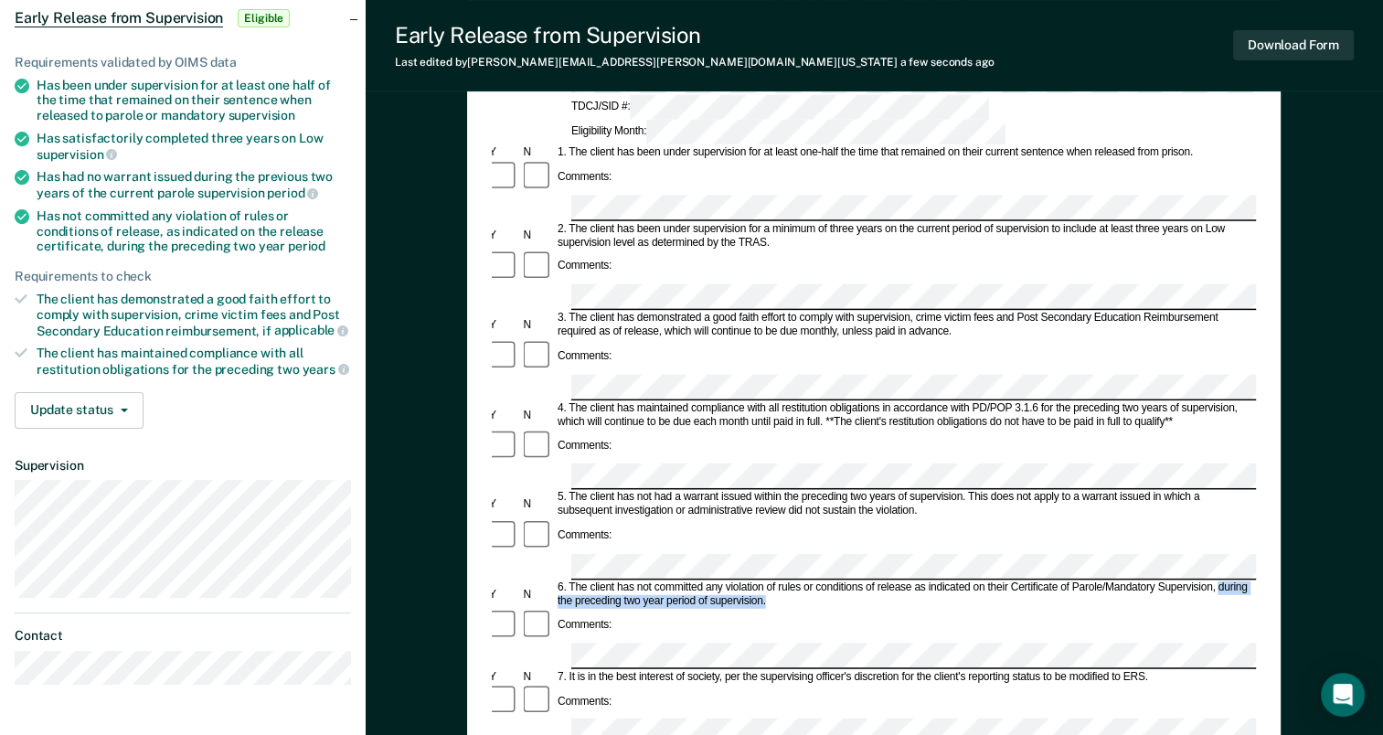
click at [1243, 580] on div "6. The client has not committed any violation of rules or conditions of release…" at bounding box center [903, 593] width 696 height 27
drag, startPoint x: 1243, startPoint y: 447, endPoint x: 1236, endPoint y: 439, distance: 11.0
copy div "during the preceding two year period of supervision."
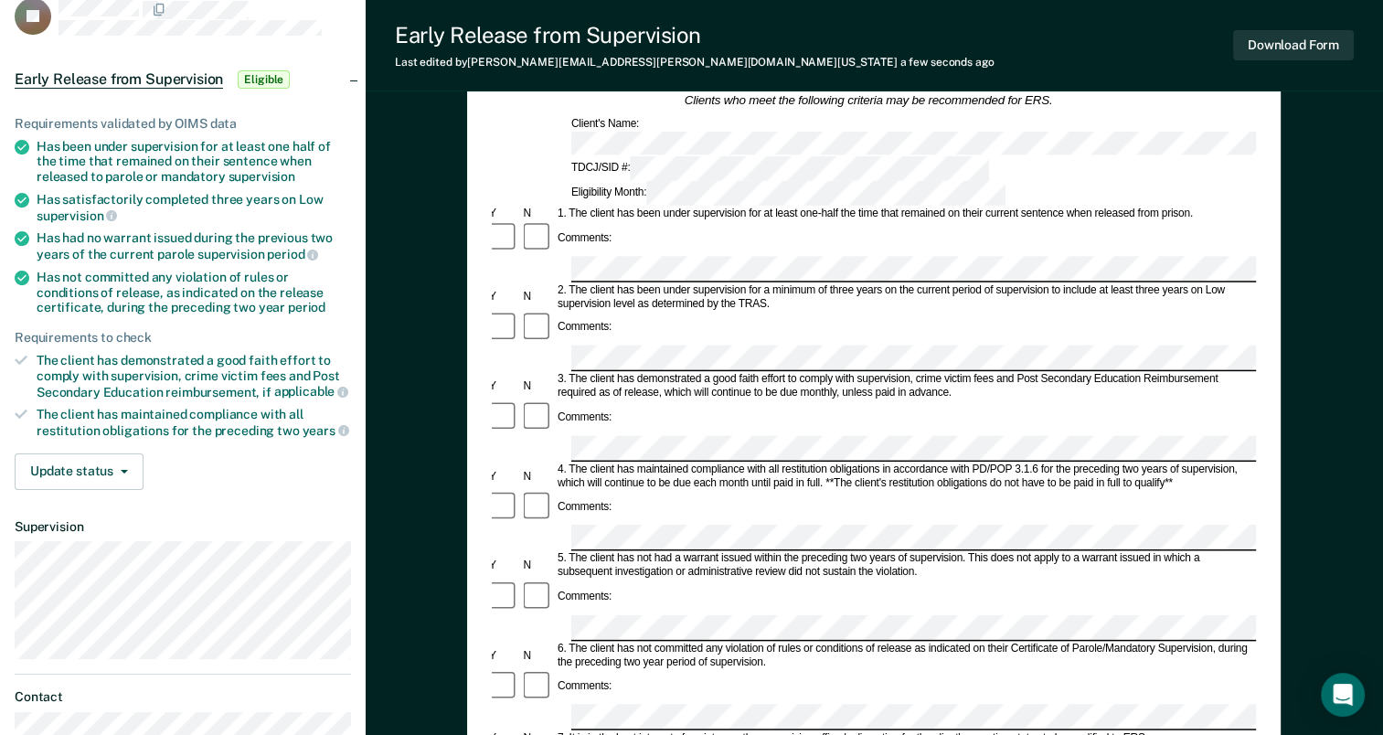
scroll to position [0, 0]
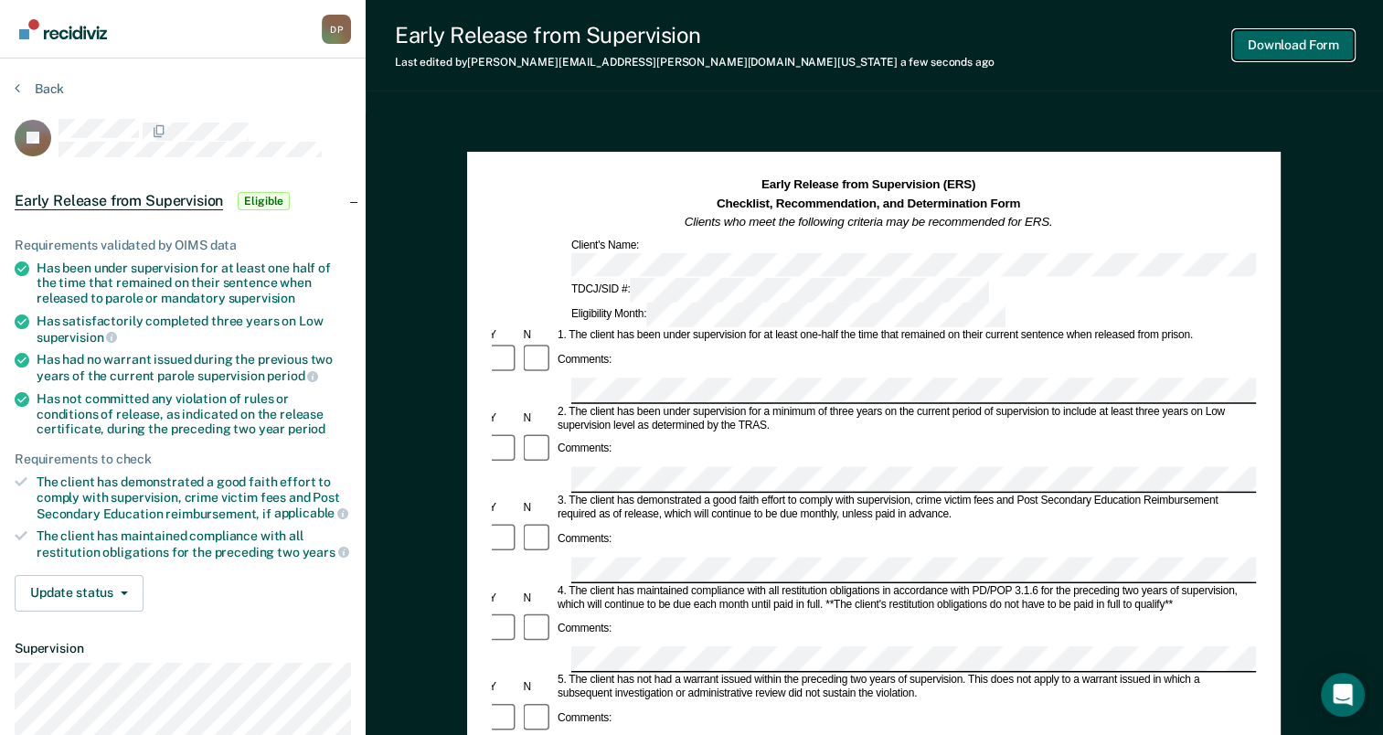
click at [1298, 48] on button "Download Form" at bounding box center [1293, 45] width 121 height 30
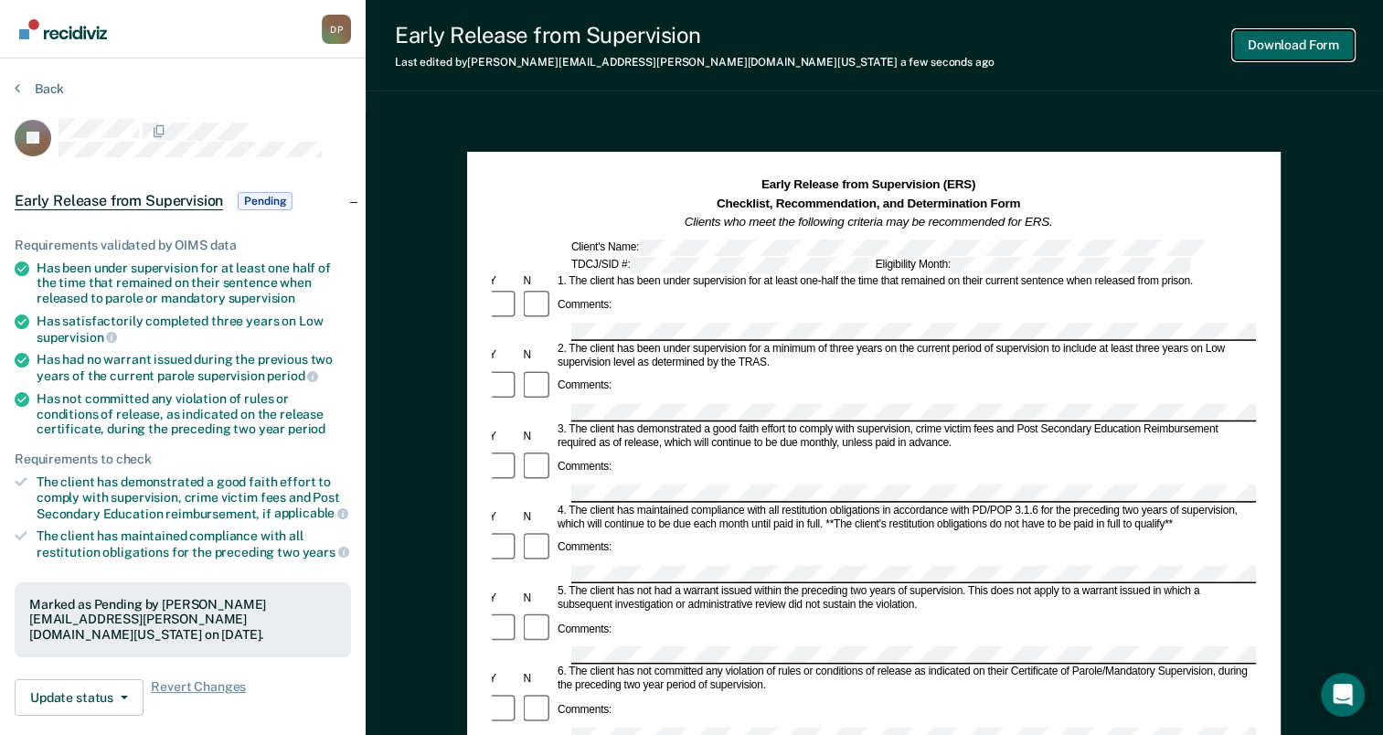
click at [1285, 40] on button "Download Form" at bounding box center [1293, 45] width 121 height 30
click at [40, 85] on button "Back" at bounding box center [39, 88] width 49 height 16
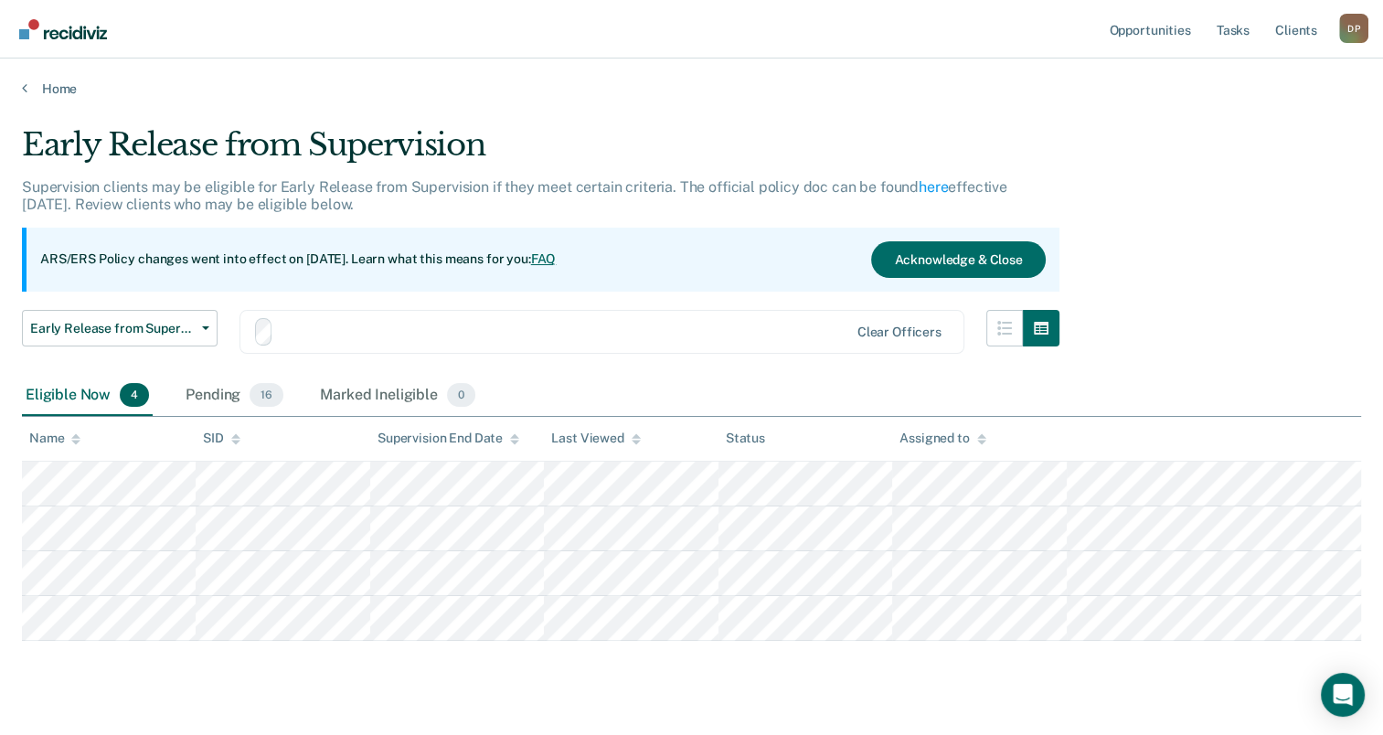
scroll to position [36, 0]
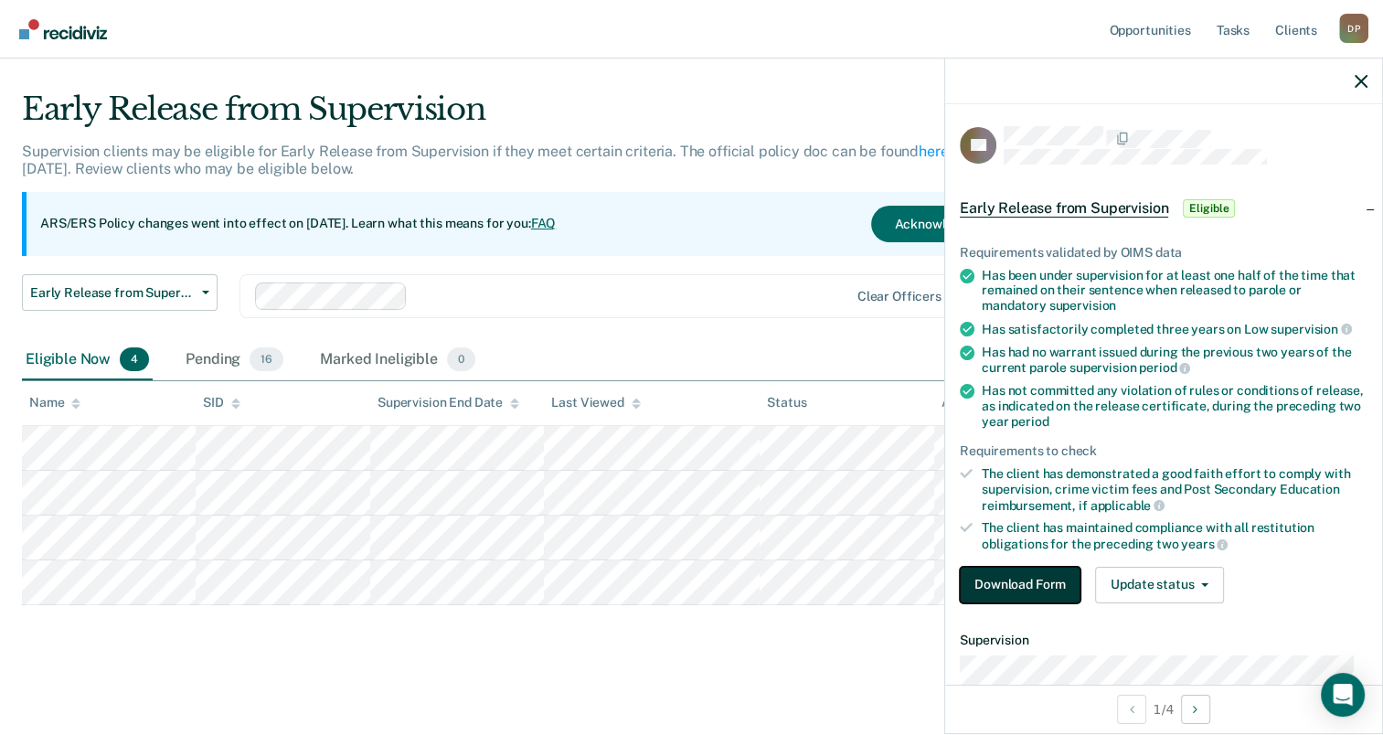
click at [1029, 575] on button "Download Form" at bounding box center [1020, 585] width 121 height 37
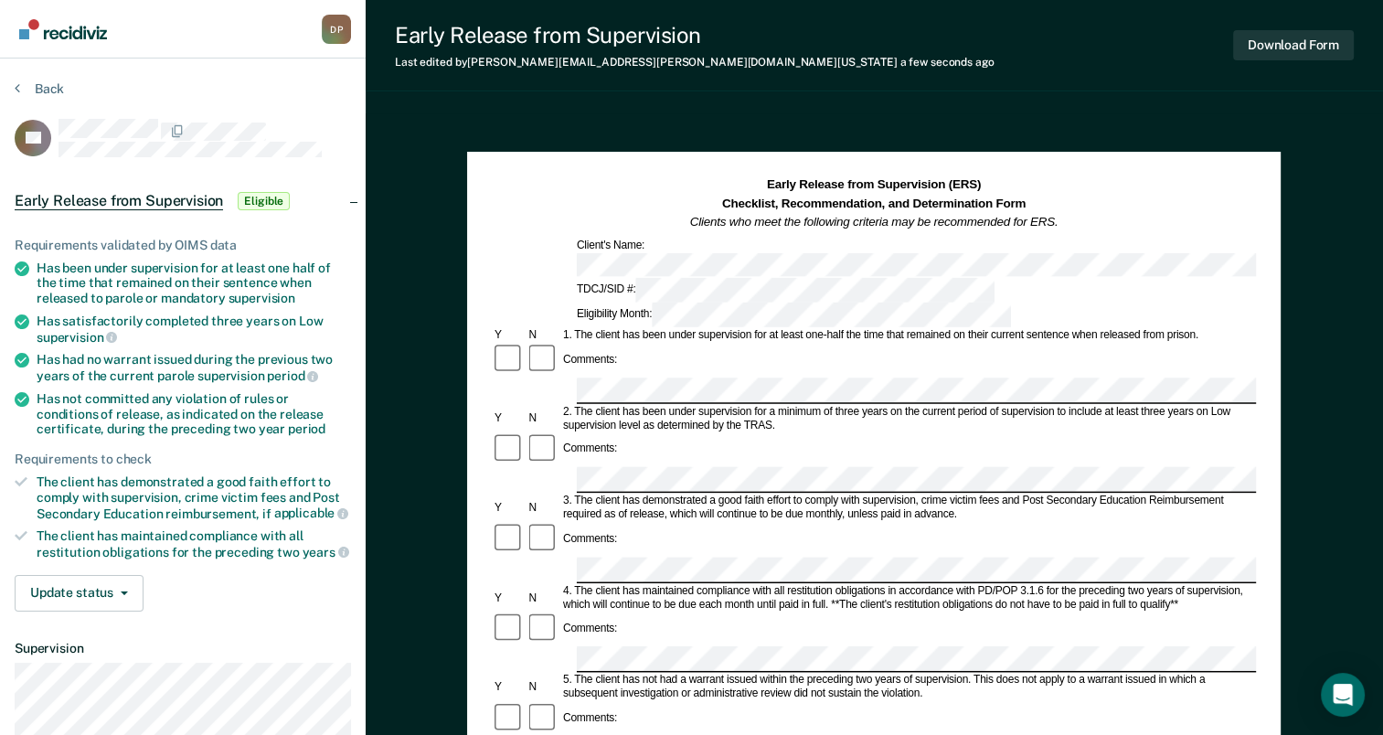
scroll to position [183, 0]
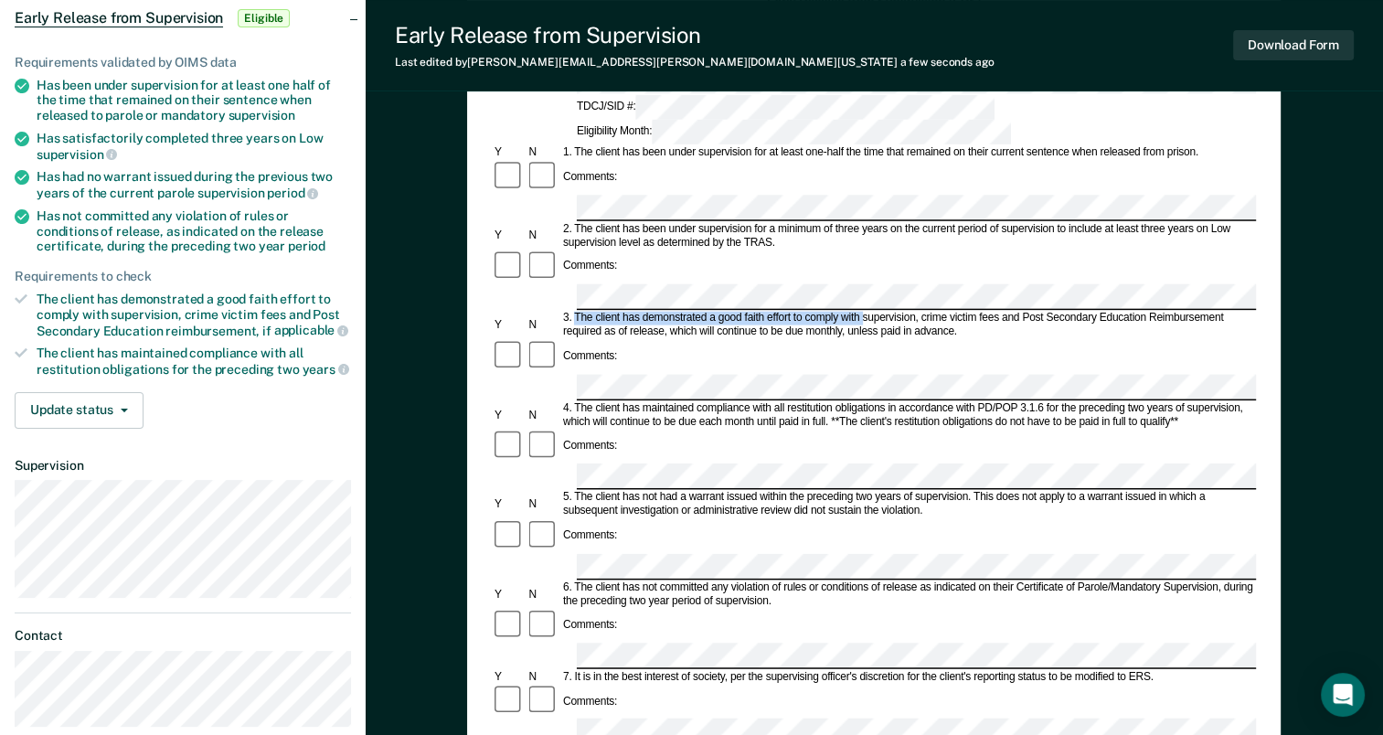
drag, startPoint x: 573, startPoint y: 225, endPoint x: 861, endPoint y: 224, distance: 287.9
click at [861, 312] on div "3. The client has demonstrated a good faith effort to comply with supervision, …" at bounding box center [908, 325] width 696 height 27
drag, startPoint x: 861, startPoint y: 224, endPoint x: 841, endPoint y: 226, distance: 20.2
copy div "The client has demonstrated a good faith effort to comply with"
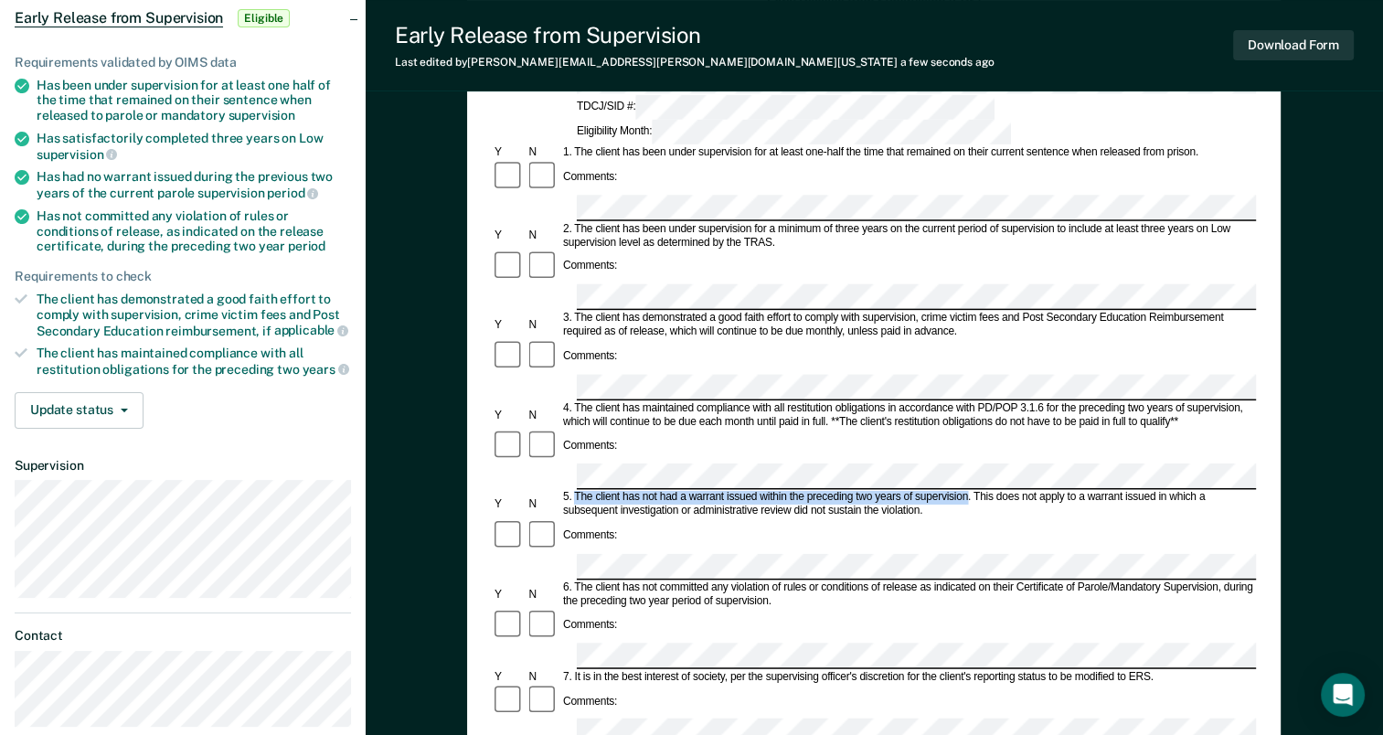
drag, startPoint x: 574, startPoint y: 366, endPoint x: 969, endPoint y: 365, distance: 394.8
click at [969, 491] on div "5. The client has not had a warrant issued within the preceding two years of su…" at bounding box center [908, 504] width 696 height 27
drag, startPoint x: 969, startPoint y: 365, endPoint x: 960, endPoint y: 367, distance: 9.5
copy div "The client has not had a warrant issued within the preceding two years of super…"
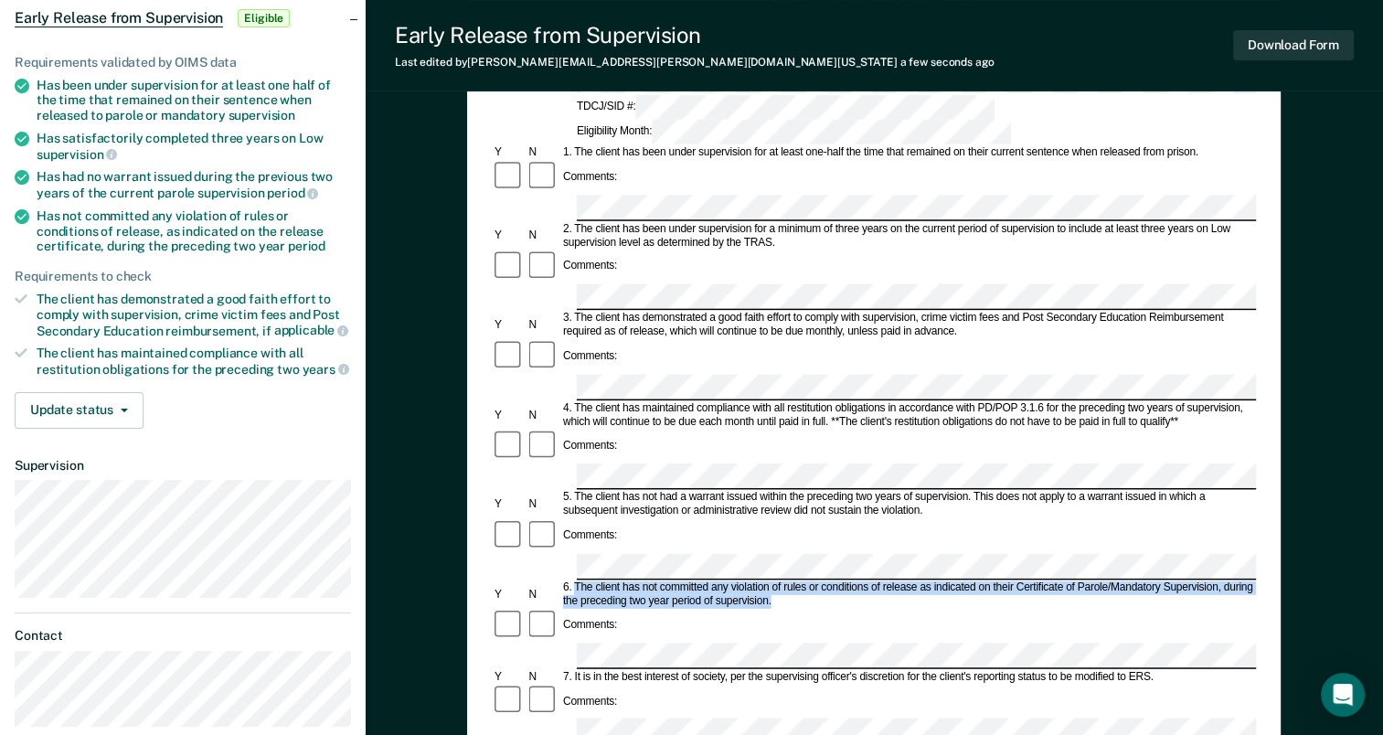
drag, startPoint x: 577, startPoint y: 436, endPoint x: 1081, endPoint y: 455, distance: 504.9
click at [1081, 580] on div "6. The client has not committed any violation of rules or conditions of release…" at bounding box center [908, 593] width 696 height 27
drag, startPoint x: 1081, startPoint y: 455, endPoint x: 1043, endPoint y: 434, distance: 43.8
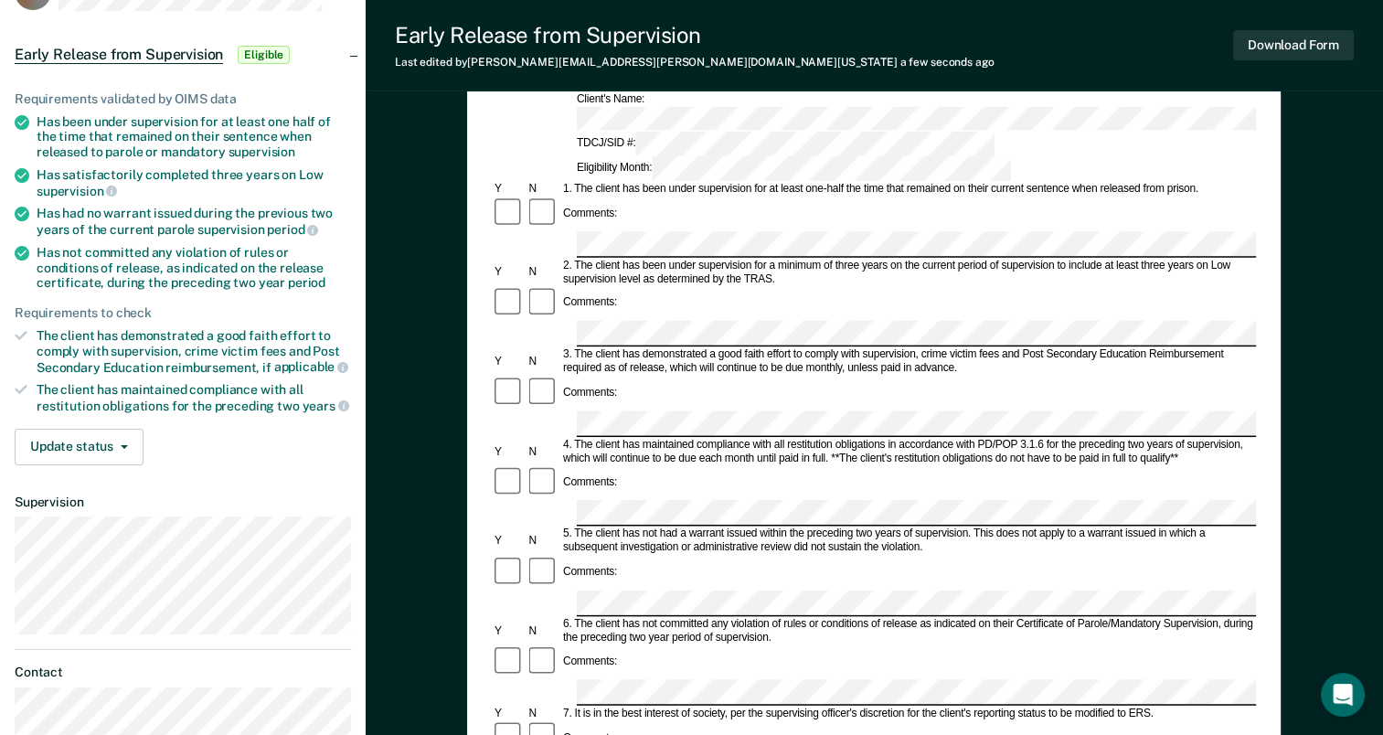
scroll to position [0, 0]
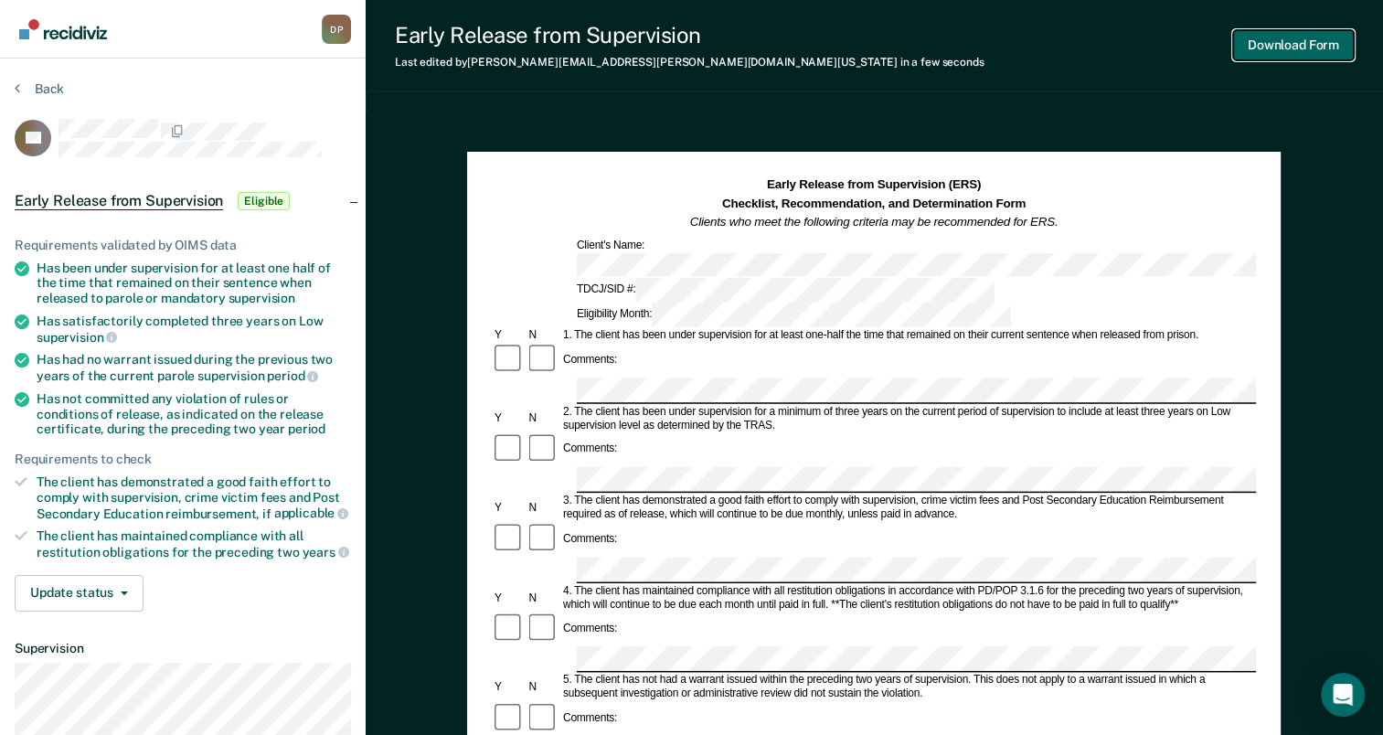
click at [1282, 46] on button "Download Form" at bounding box center [1293, 45] width 121 height 30
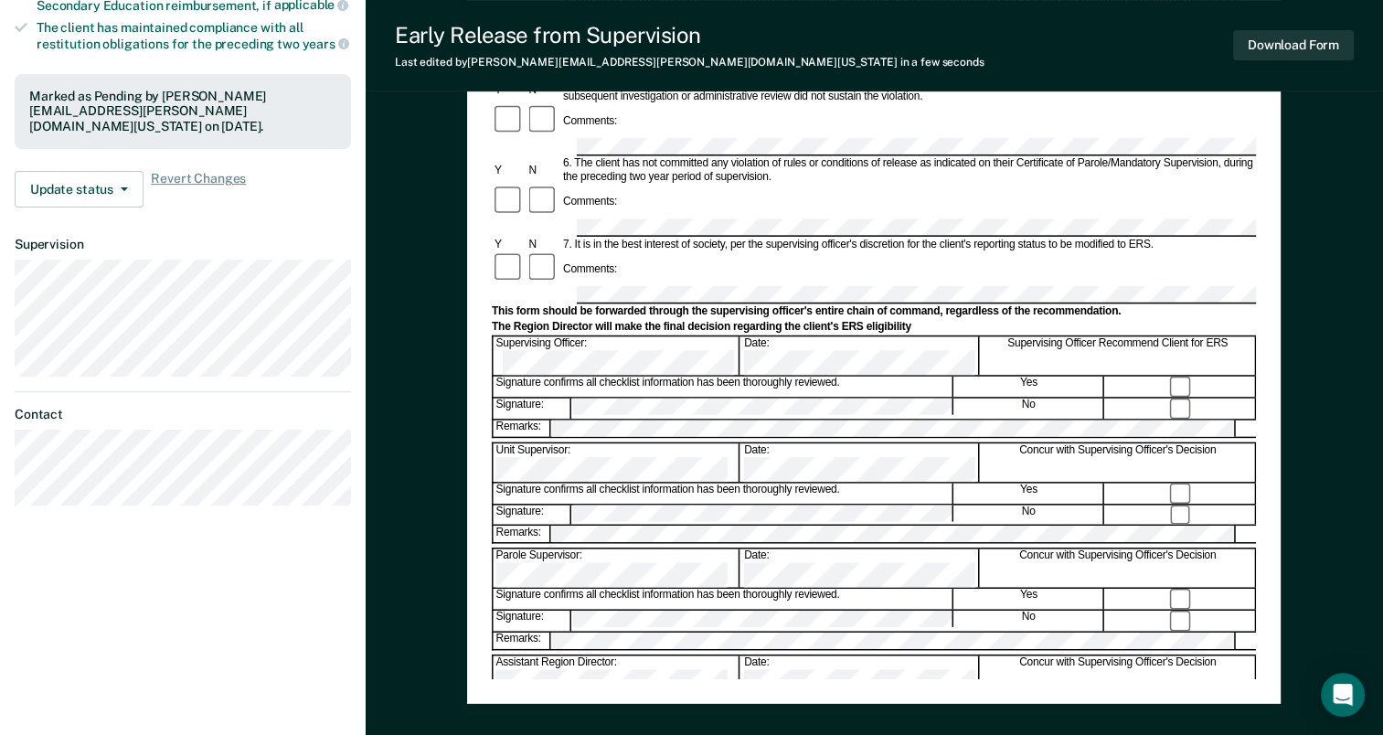
scroll to position [548, 0]
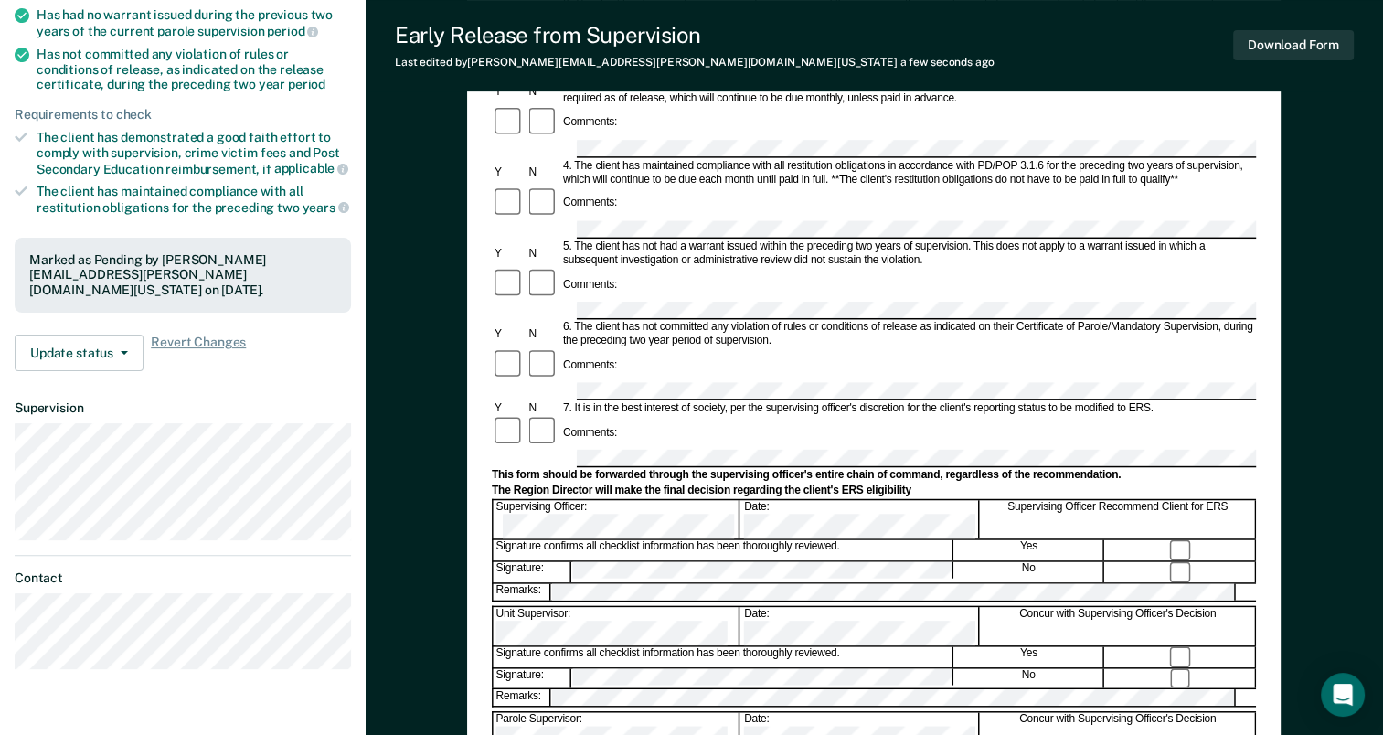
scroll to position [0, 0]
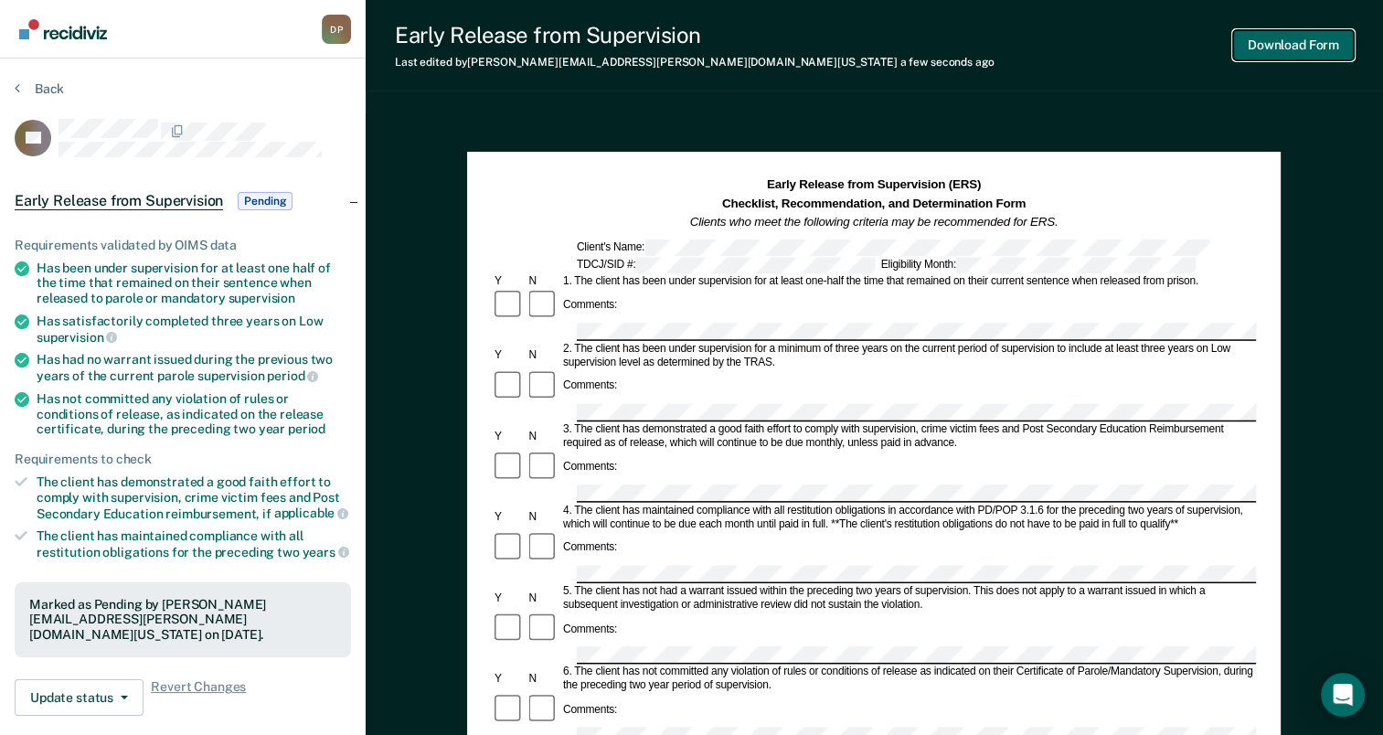
click at [1253, 47] on button "Download Form" at bounding box center [1293, 45] width 121 height 30
